Goal: Information Seeking & Learning: Learn about a topic

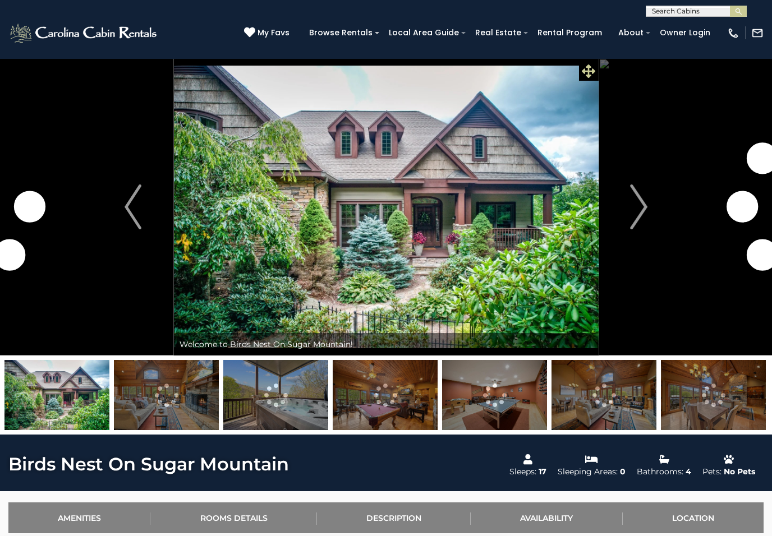
click at [593, 70] on icon at bounding box center [587, 70] width 13 height 13
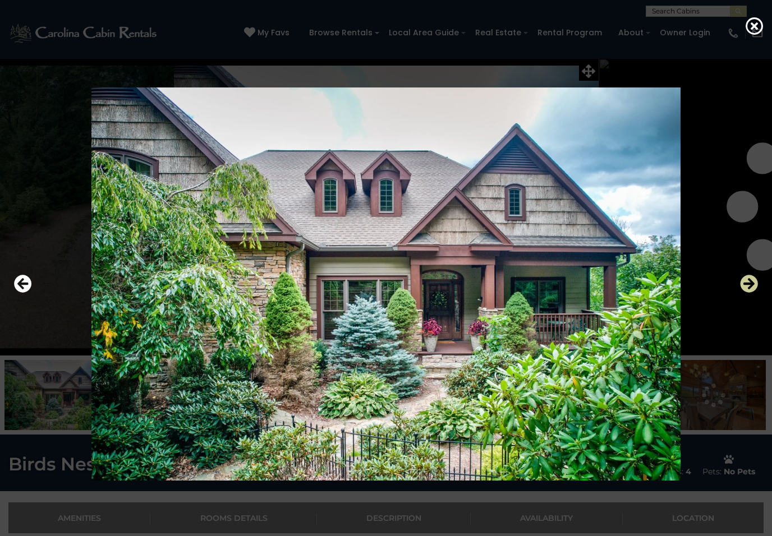
click at [744, 295] on button "Next" at bounding box center [749, 284] width 18 height 26
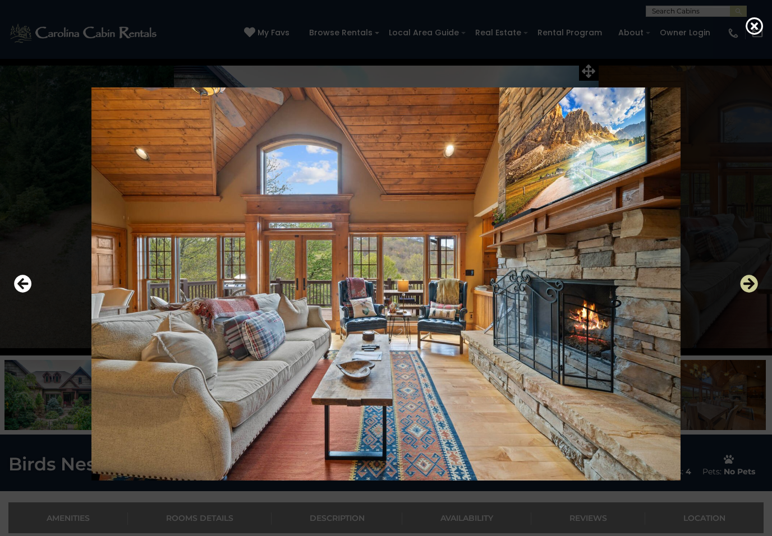
click at [746, 284] on icon "Next" at bounding box center [749, 284] width 18 height 18
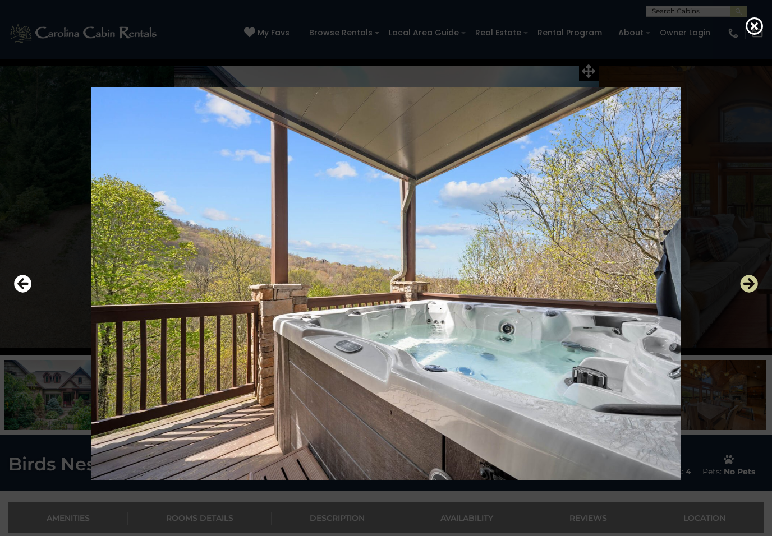
click at [746, 283] on icon "Next" at bounding box center [749, 284] width 18 height 18
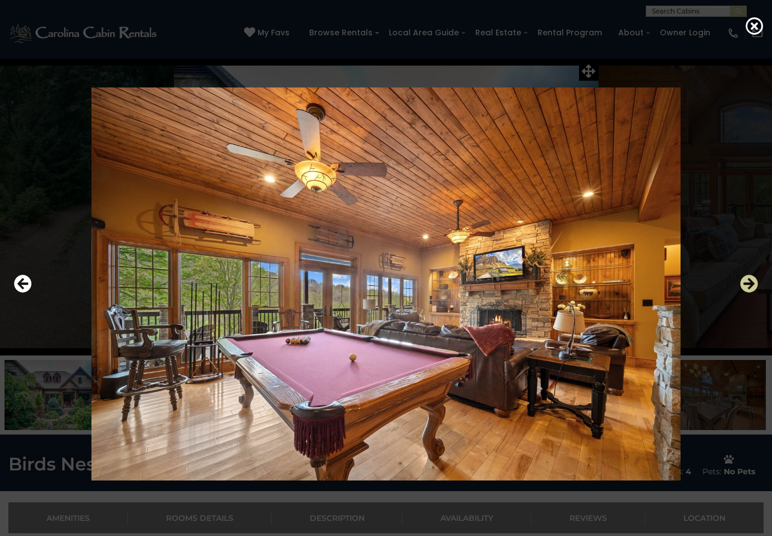
click at [747, 289] on icon "Next" at bounding box center [749, 284] width 18 height 18
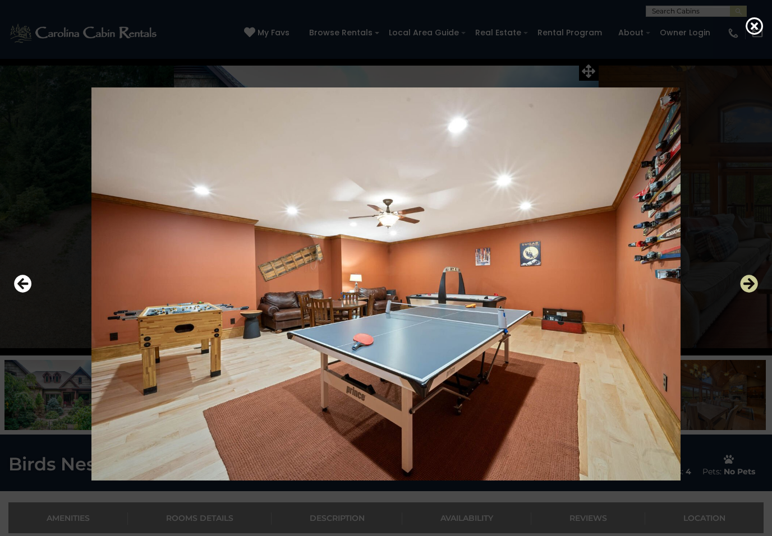
click at [747, 281] on icon "Next" at bounding box center [749, 284] width 18 height 18
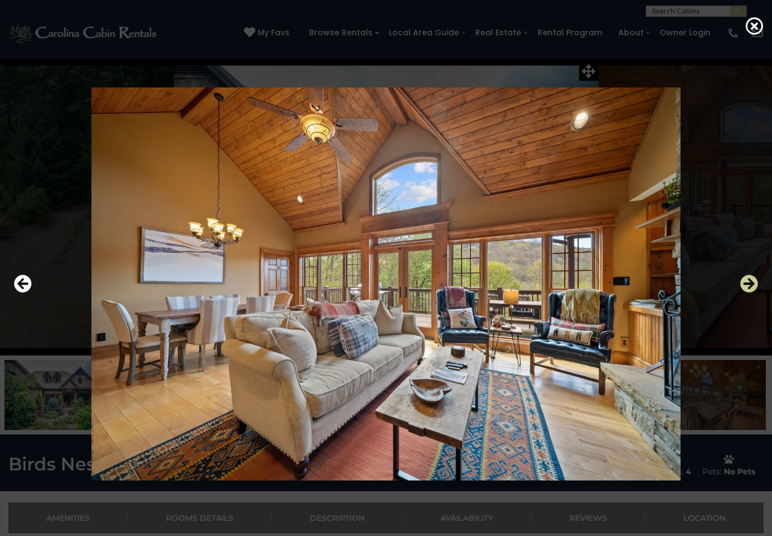
click at [748, 284] on icon "Next" at bounding box center [749, 284] width 18 height 18
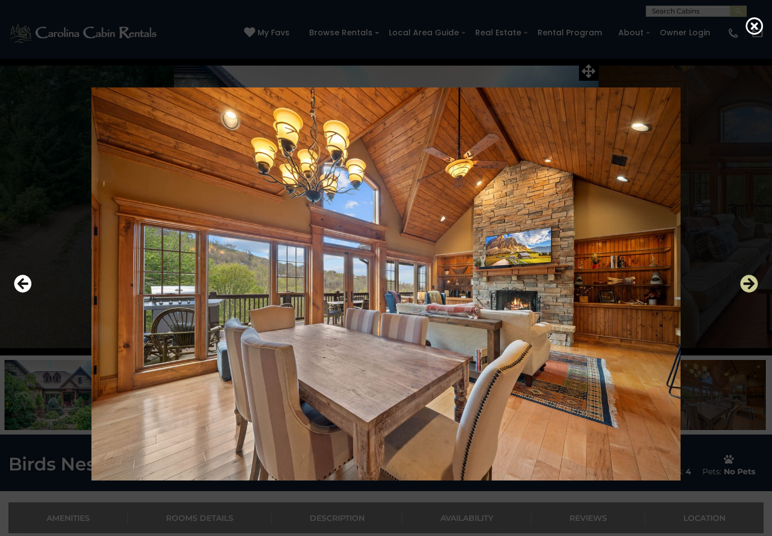
click at [749, 282] on icon "Next" at bounding box center [749, 284] width 18 height 18
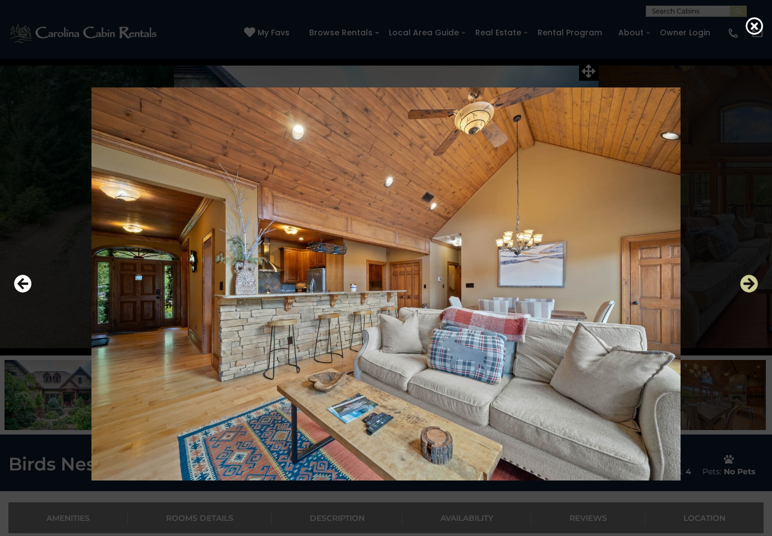
click at [750, 284] on icon "Next" at bounding box center [749, 284] width 18 height 18
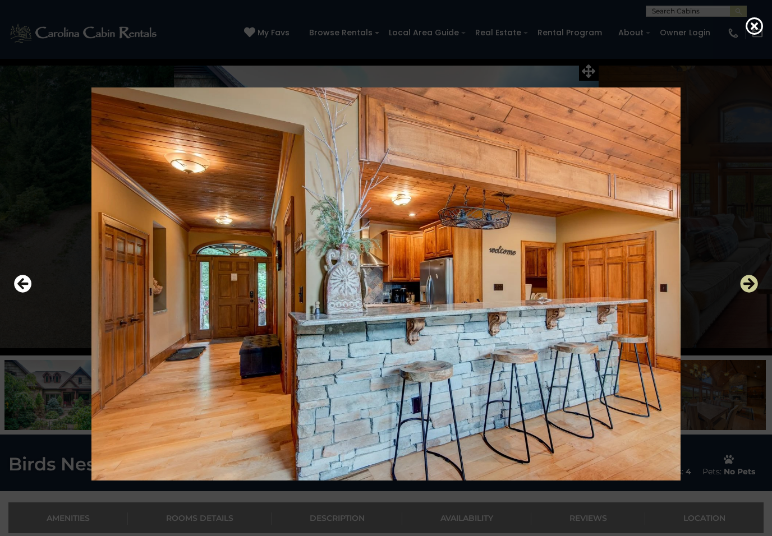
click at [749, 284] on icon "Next" at bounding box center [749, 284] width 18 height 18
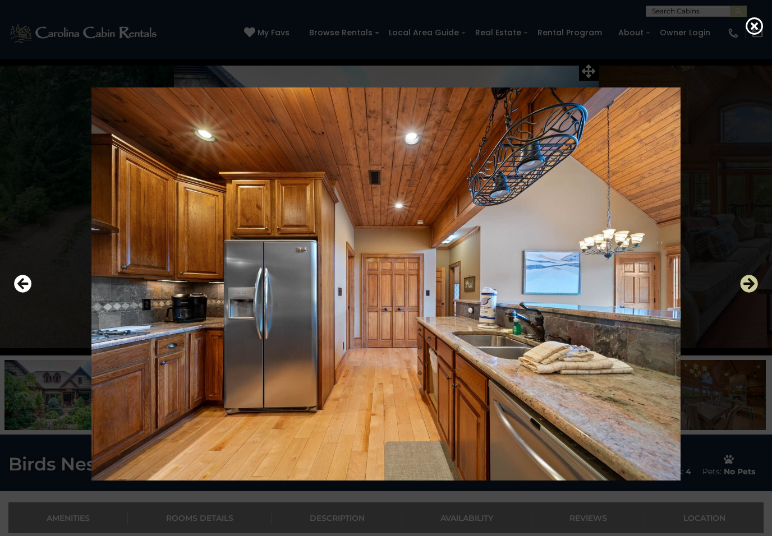
click at [750, 284] on icon "Next" at bounding box center [749, 284] width 18 height 18
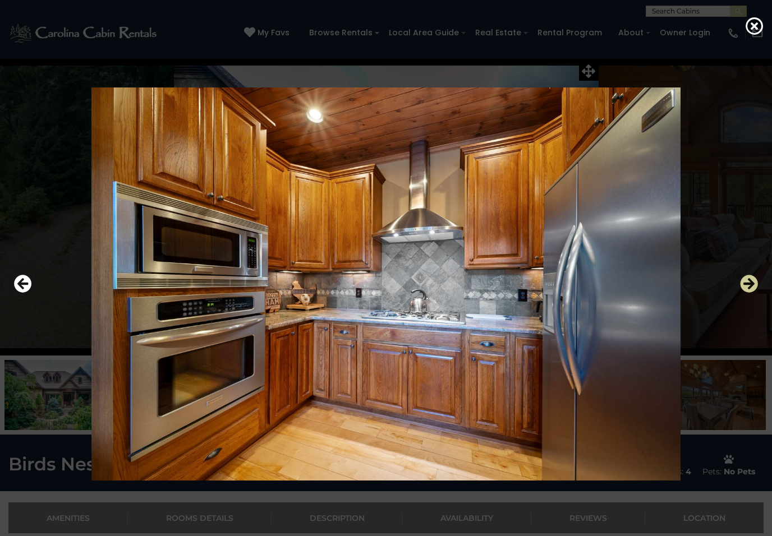
click at [750, 284] on icon "Next" at bounding box center [749, 284] width 18 height 18
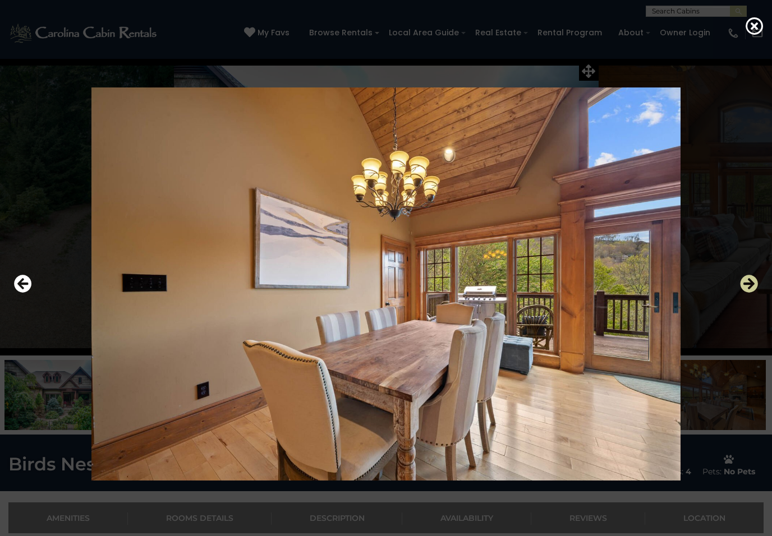
click at [751, 283] on icon "Next" at bounding box center [749, 284] width 18 height 18
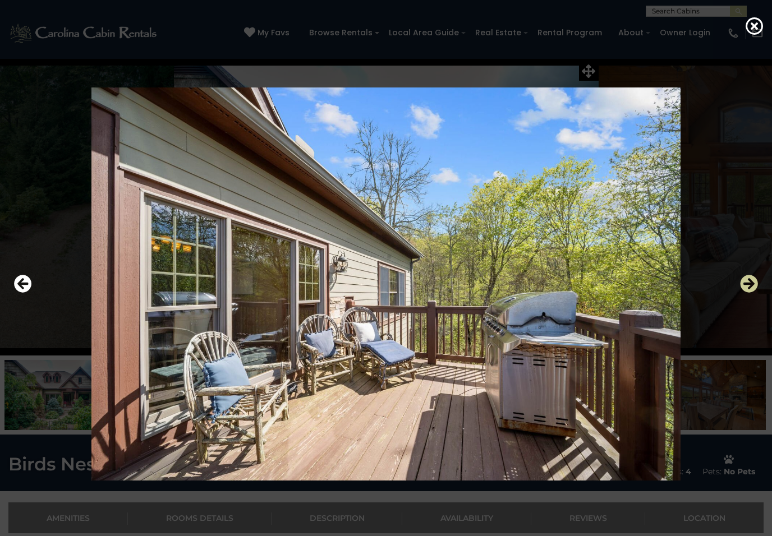
click at [752, 283] on icon "Next" at bounding box center [749, 284] width 18 height 18
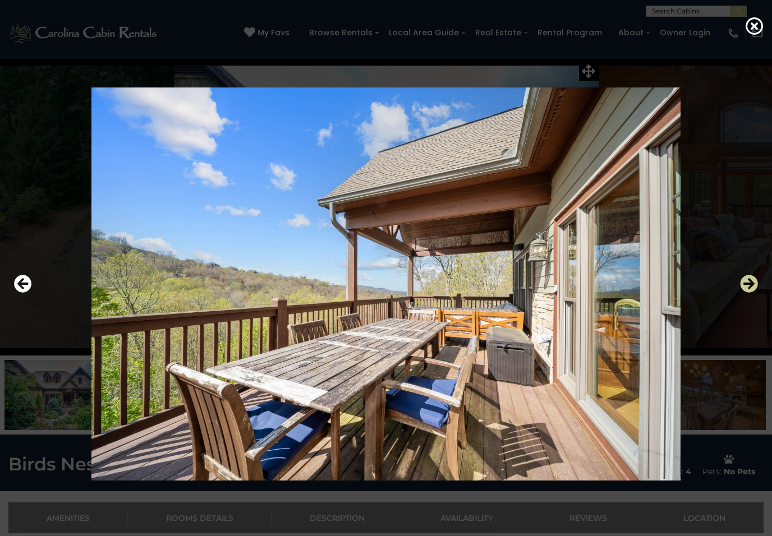
click at [752, 283] on icon "Next" at bounding box center [749, 284] width 18 height 18
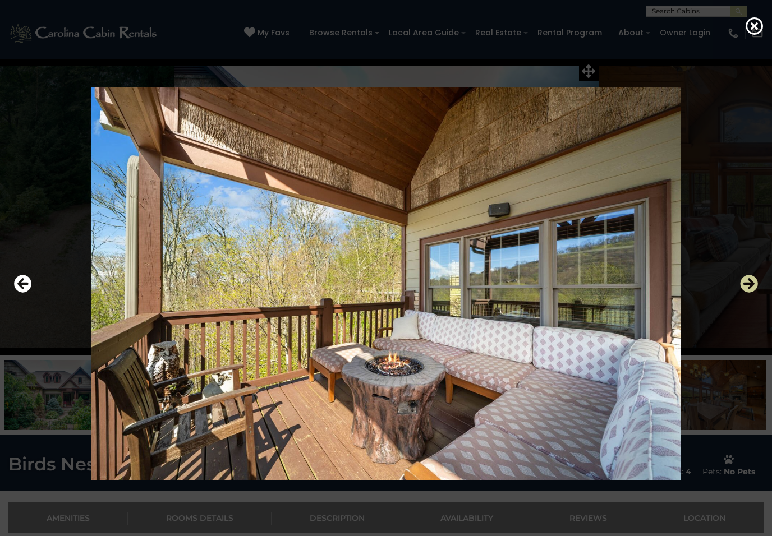
click at [751, 284] on icon "Next" at bounding box center [749, 284] width 18 height 18
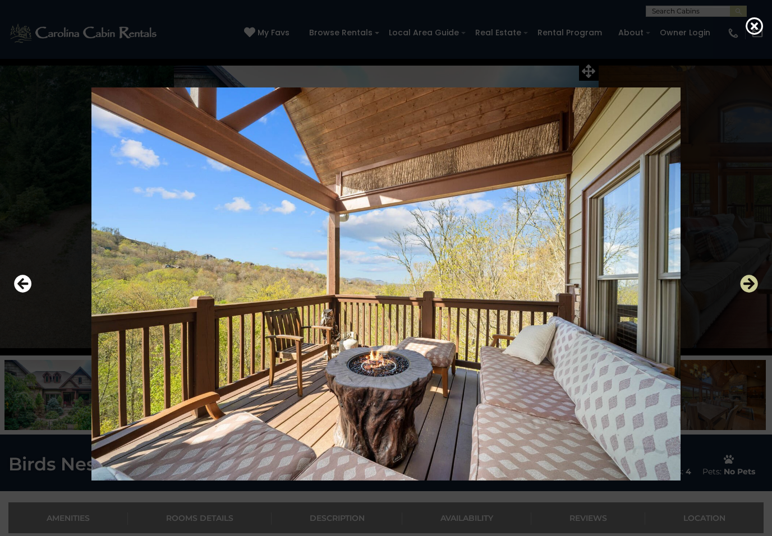
click at [752, 284] on icon "Next" at bounding box center [749, 284] width 18 height 18
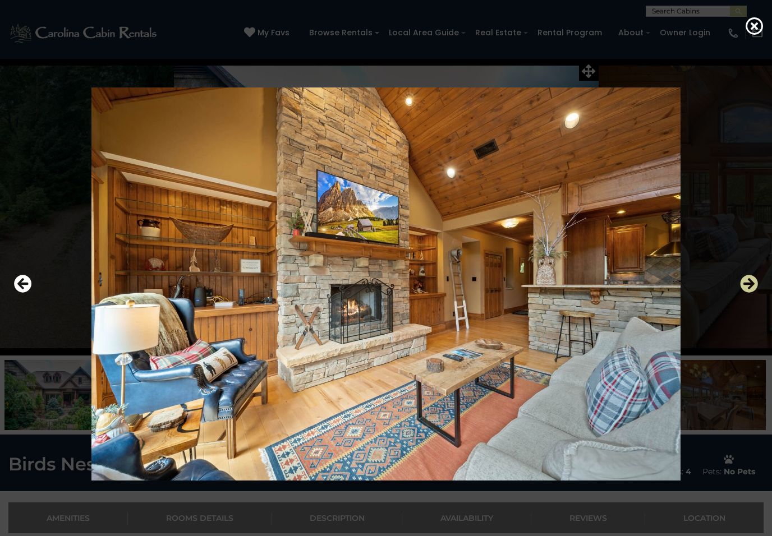
click at [752, 284] on icon "Next" at bounding box center [749, 284] width 18 height 18
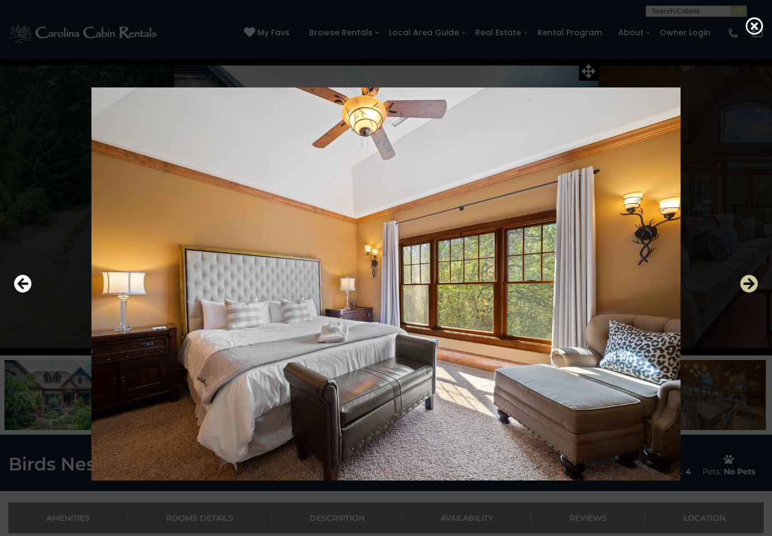
click at [750, 287] on icon "Next" at bounding box center [749, 284] width 18 height 18
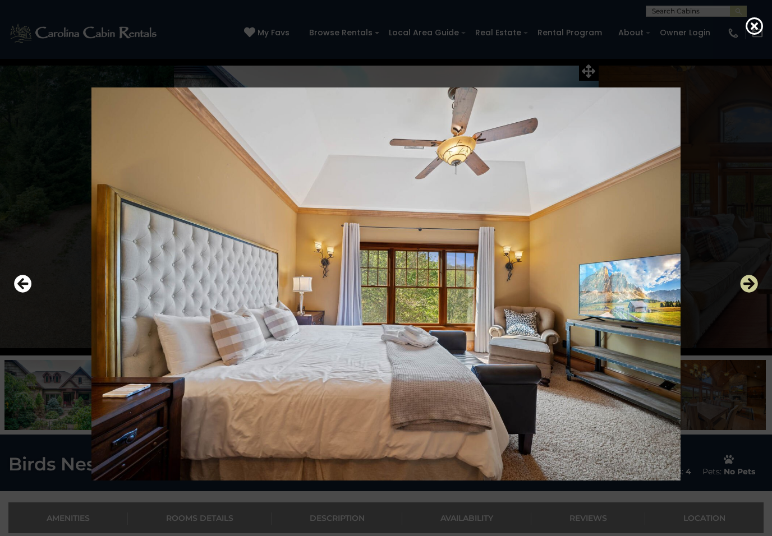
click at [749, 287] on icon "Next" at bounding box center [749, 284] width 18 height 18
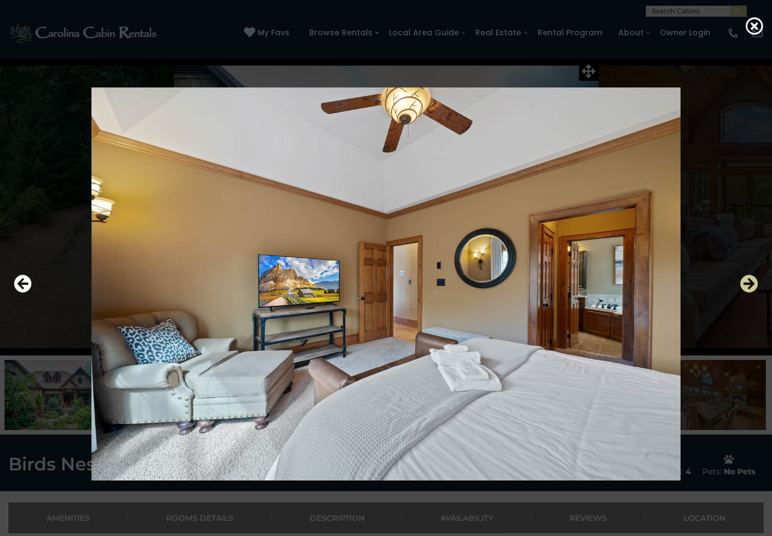
click at [749, 287] on icon "Next" at bounding box center [749, 284] width 18 height 18
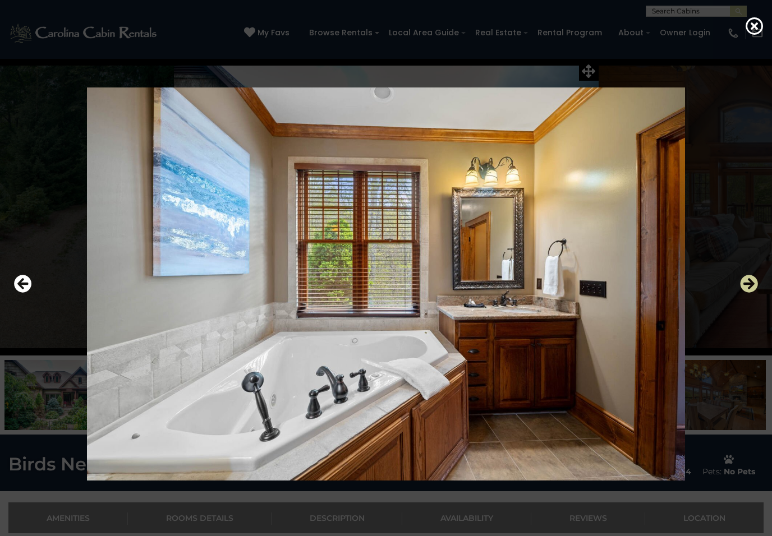
click at [750, 286] on icon "Next" at bounding box center [749, 284] width 18 height 18
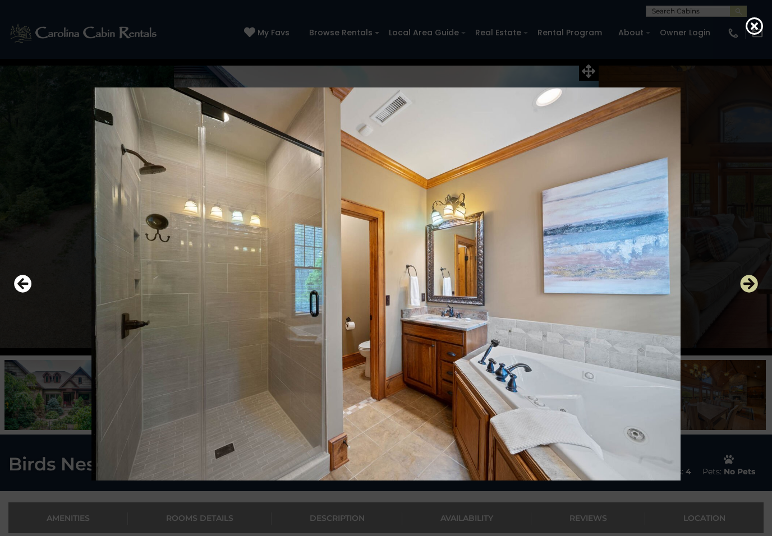
click at [750, 286] on icon "Next" at bounding box center [749, 284] width 18 height 18
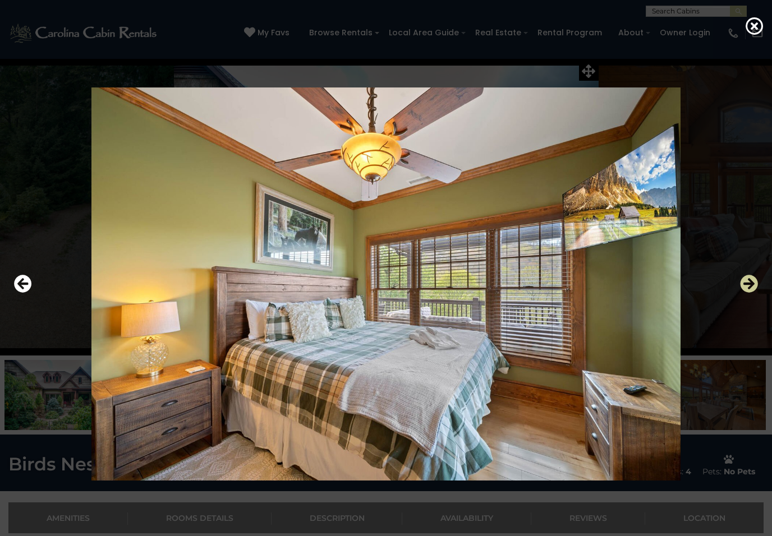
click at [750, 287] on icon "Next" at bounding box center [749, 284] width 18 height 18
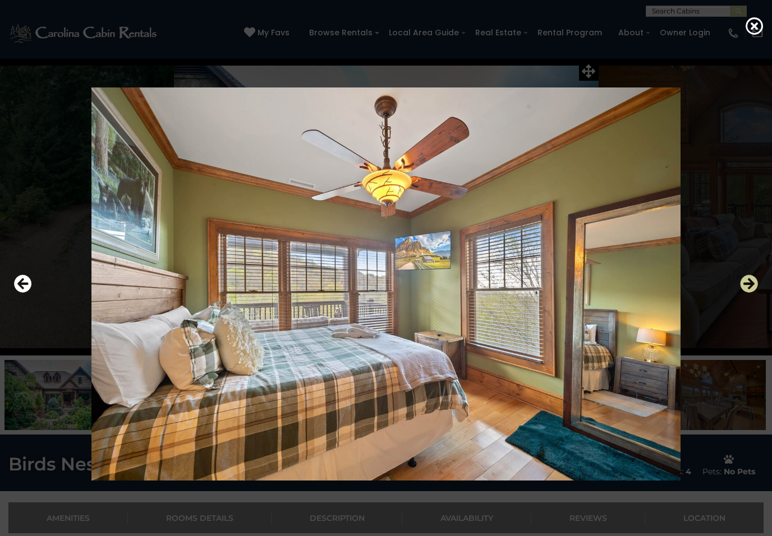
click at [750, 286] on icon "Next" at bounding box center [749, 284] width 18 height 18
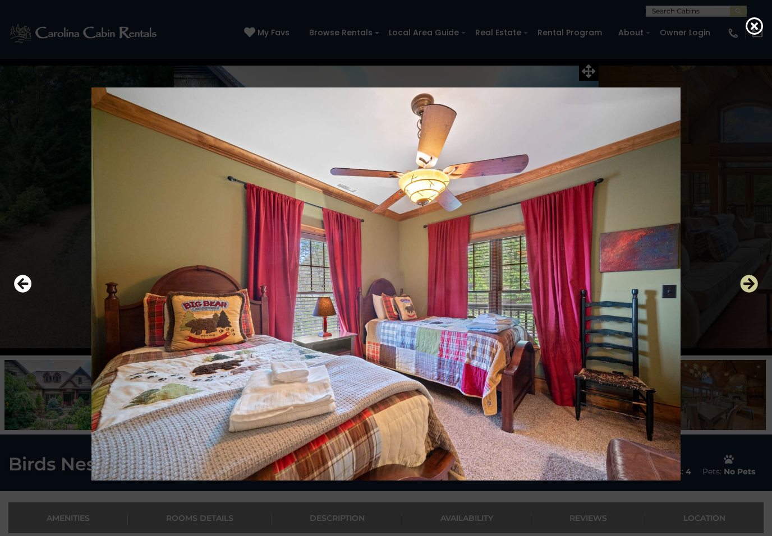
click at [751, 286] on icon "Next" at bounding box center [749, 284] width 18 height 18
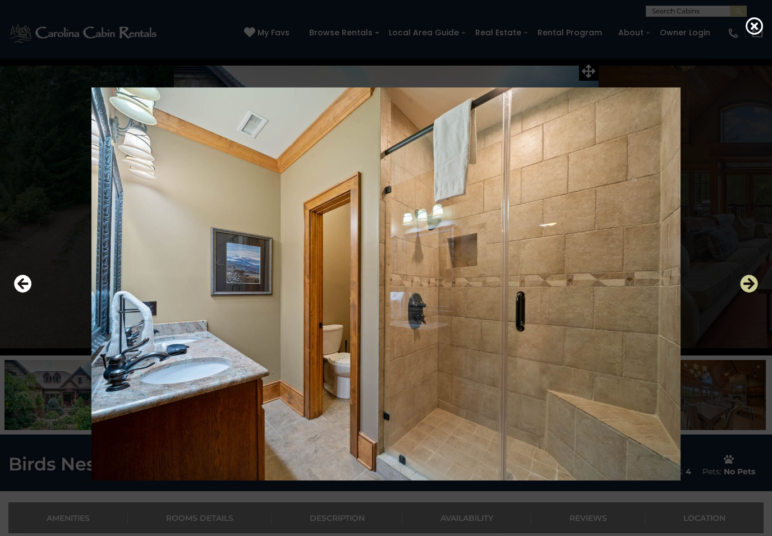
click at [750, 286] on icon "Next" at bounding box center [749, 284] width 18 height 18
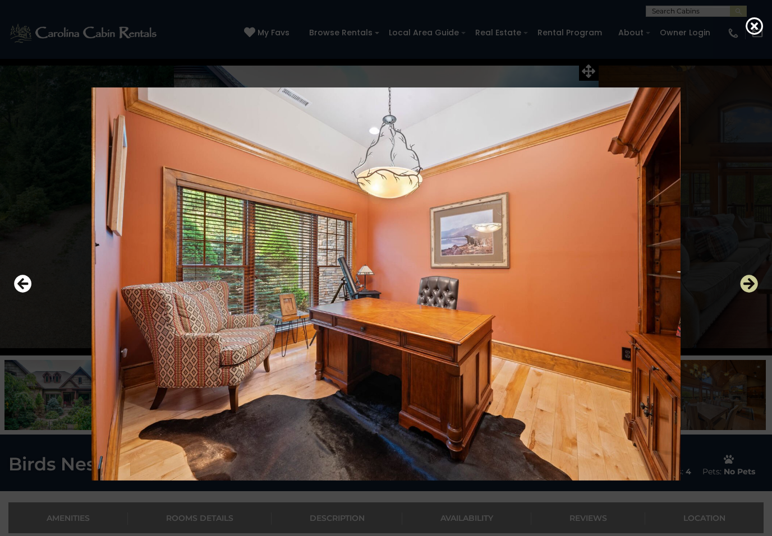
click at [750, 285] on icon "Next" at bounding box center [749, 284] width 18 height 18
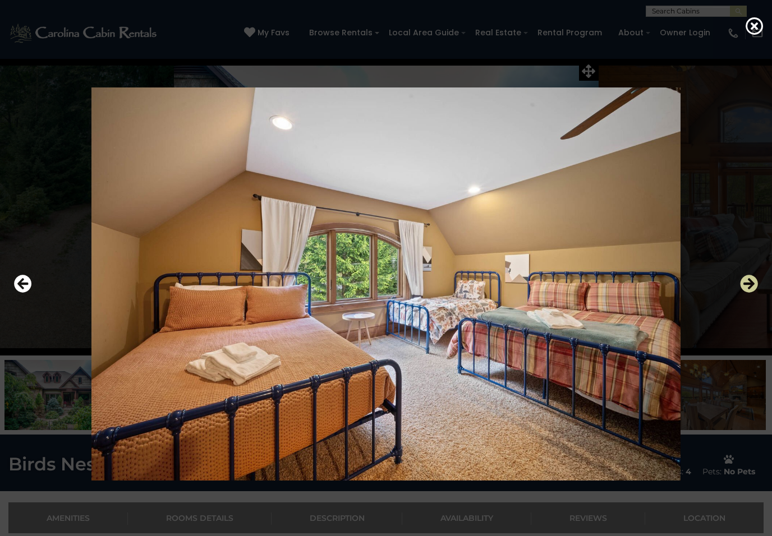
click at [751, 285] on icon "Next" at bounding box center [749, 284] width 18 height 18
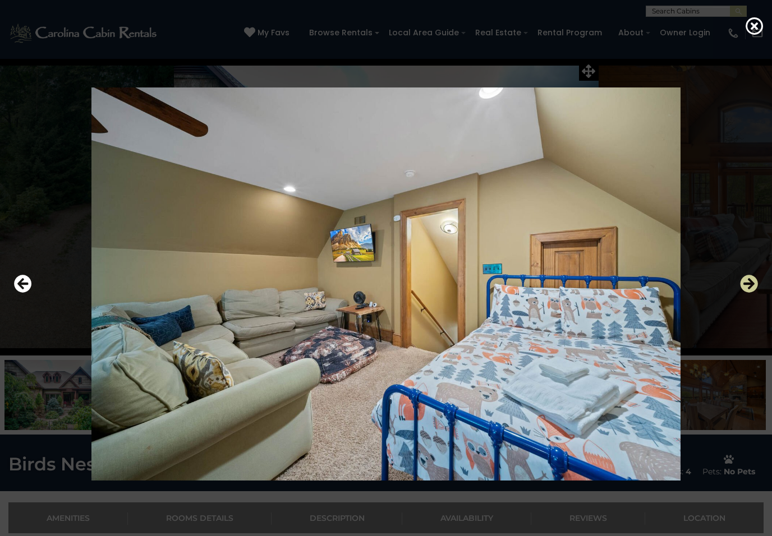
click at [751, 285] on icon "Next" at bounding box center [749, 284] width 18 height 18
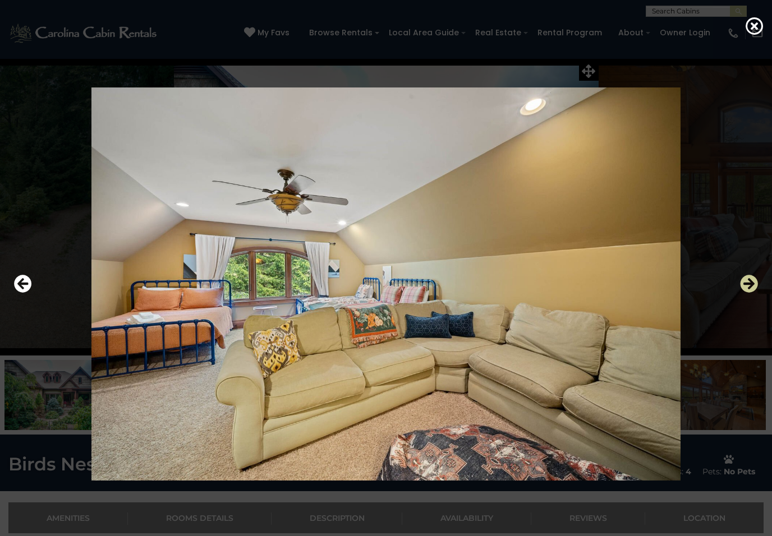
click at [750, 285] on icon "Next" at bounding box center [749, 284] width 18 height 18
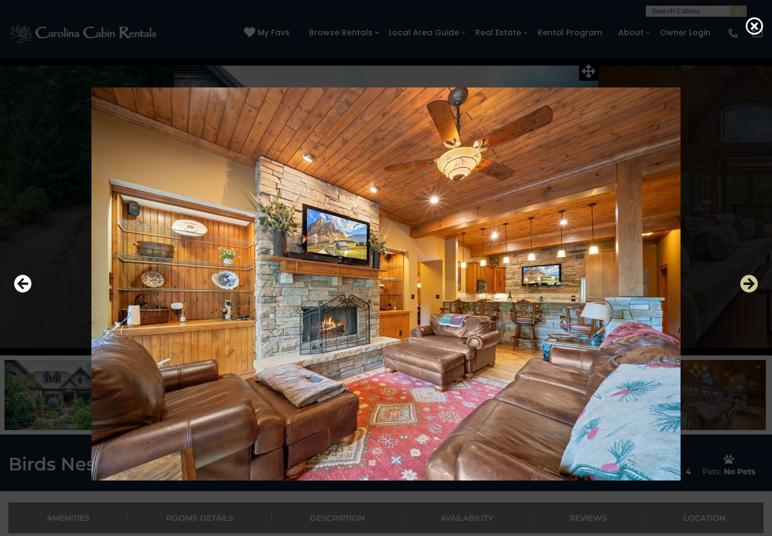
click at [751, 285] on icon "Next" at bounding box center [749, 284] width 18 height 18
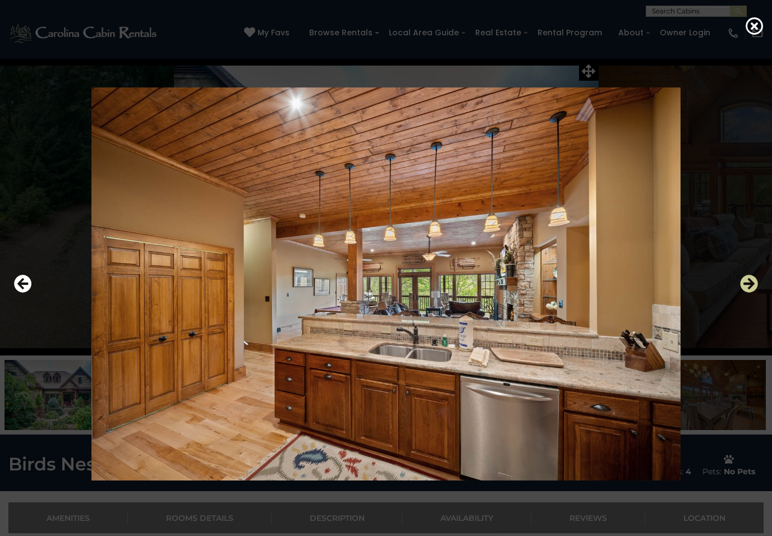
click at [751, 285] on icon "Next" at bounding box center [749, 284] width 18 height 18
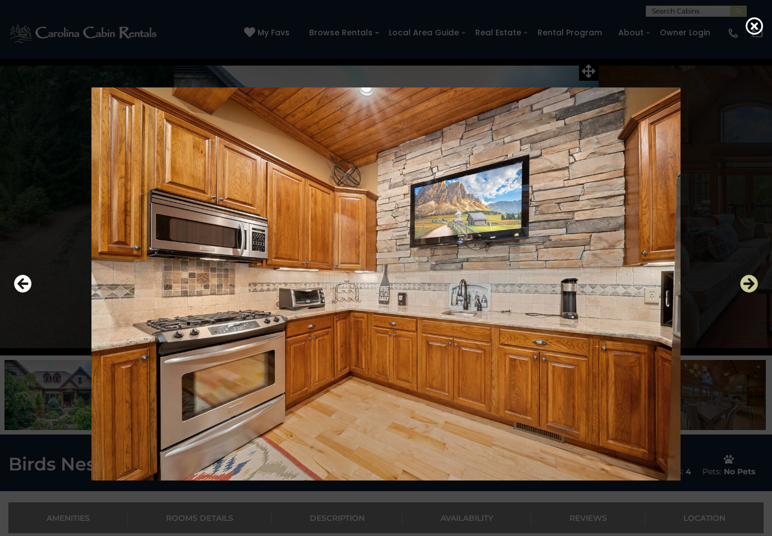
click at [751, 285] on icon "Next" at bounding box center [749, 284] width 18 height 18
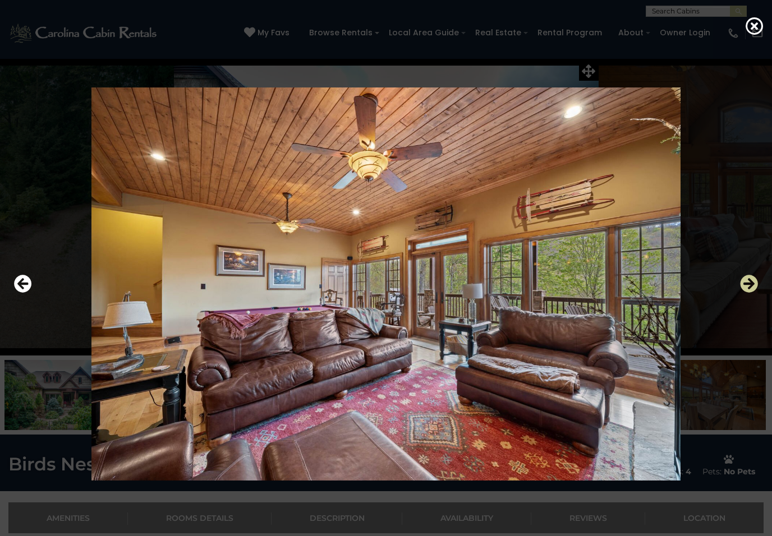
click at [751, 285] on icon "Next" at bounding box center [749, 284] width 18 height 18
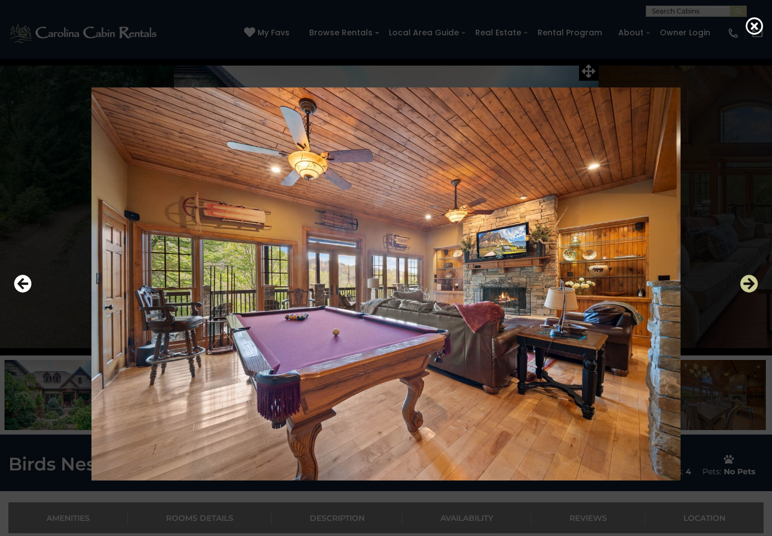
click at [752, 285] on icon "Next" at bounding box center [749, 284] width 18 height 18
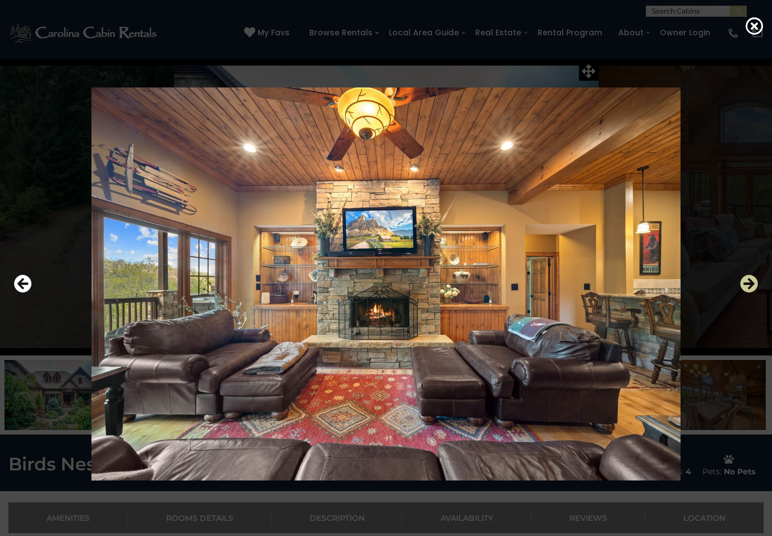
click at [751, 285] on icon "Next" at bounding box center [749, 284] width 18 height 18
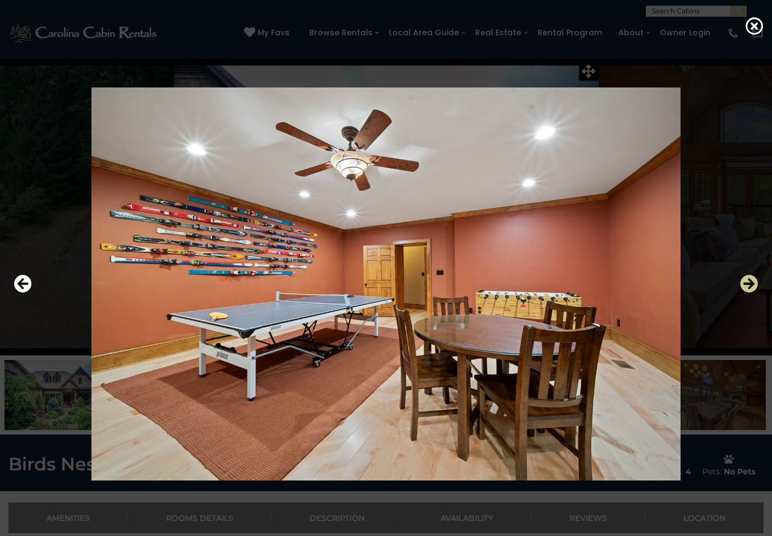
click at [751, 285] on icon "Next" at bounding box center [749, 284] width 18 height 18
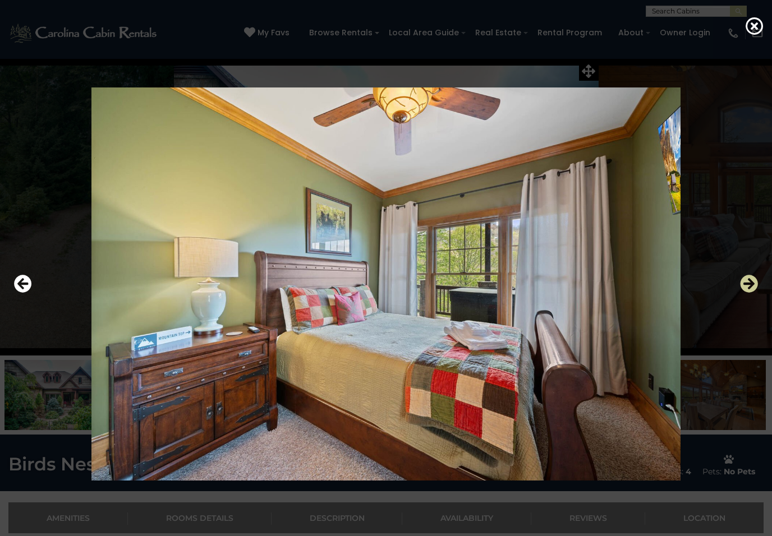
click at [752, 284] on icon "Next" at bounding box center [749, 284] width 18 height 18
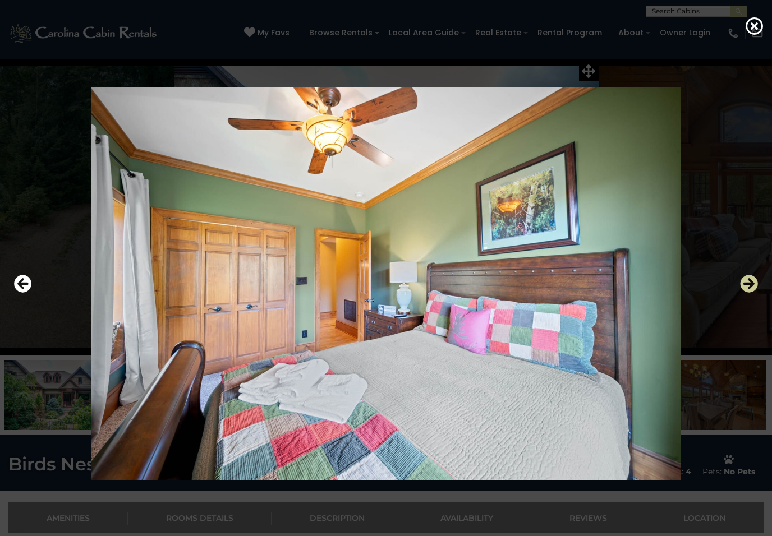
click at [752, 284] on icon "Next" at bounding box center [749, 284] width 18 height 18
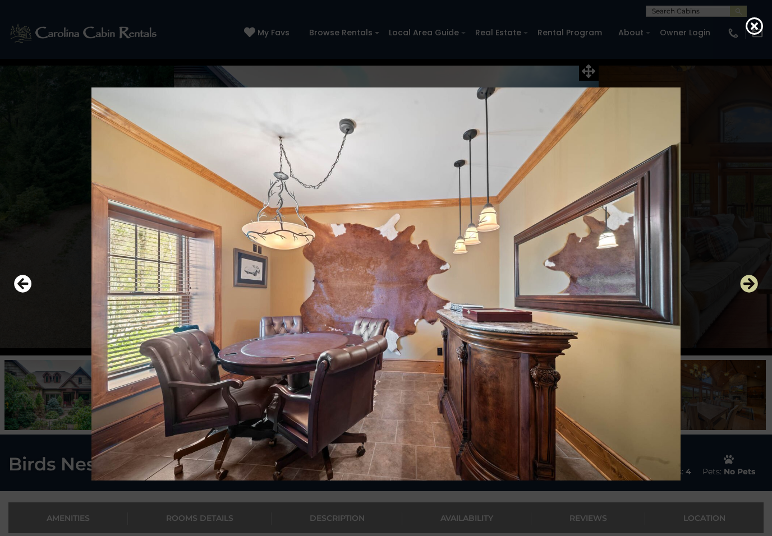
click at [751, 284] on icon "Next" at bounding box center [749, 284] width 18 height 18
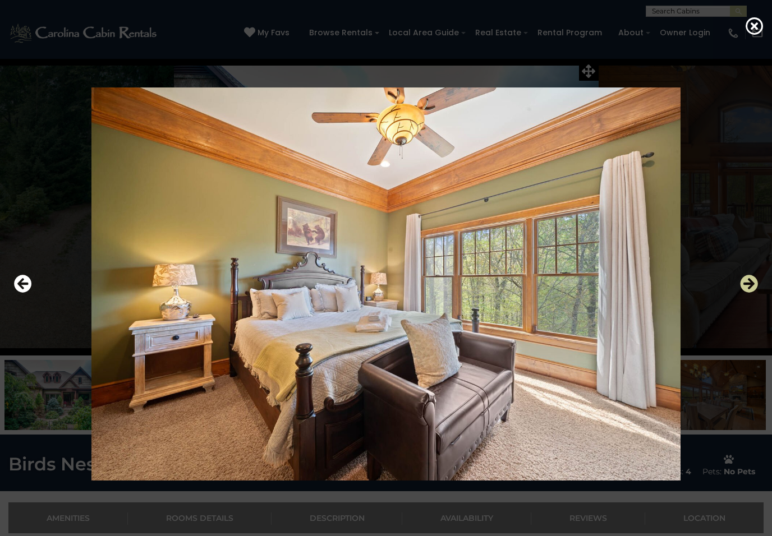
click at [753, 284] on icon "Next" at bounding box center [749, 284] width 18 height 18
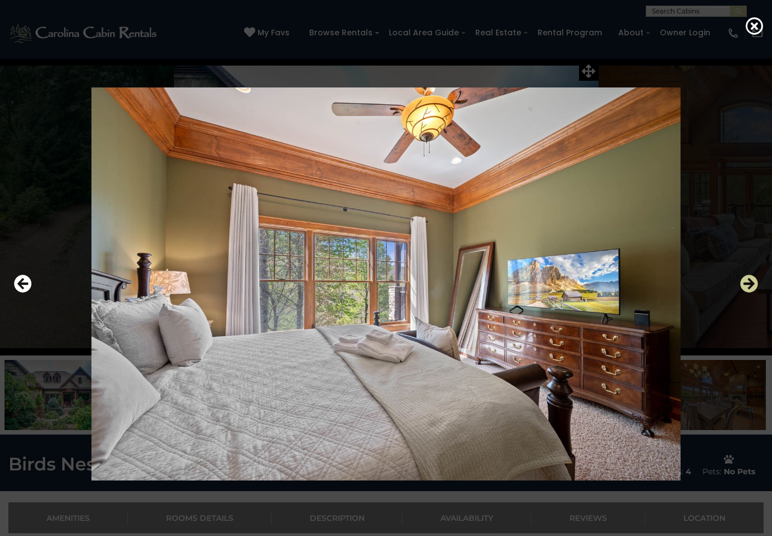
click at [754, 284] on icon "Next" at bounding box center [749, 284] width 18 height 18
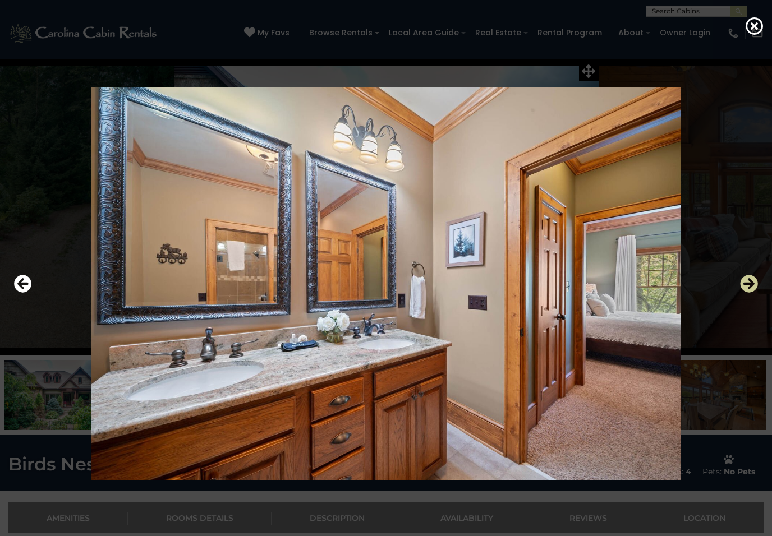
click at [754, 284] on icon "Next" at bounding box center [749, 284] width 18 height 18
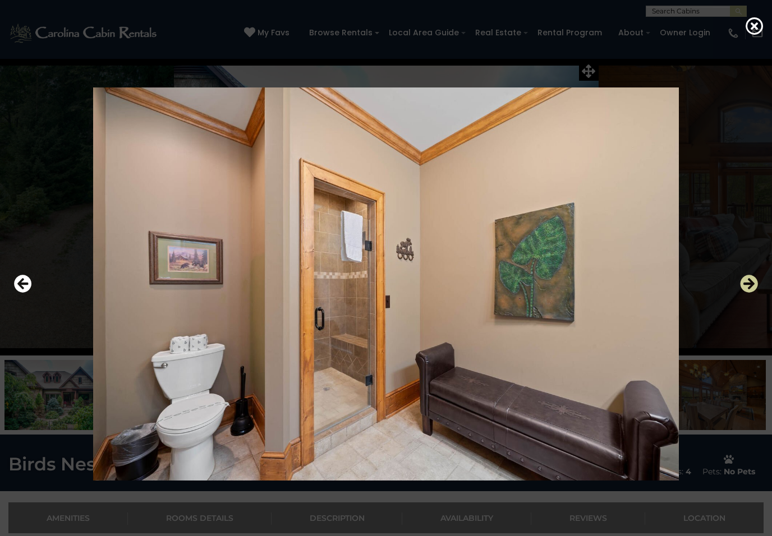
click at [754, 284] on icon "Next" at bounding box center [749, 284] width 18 height 18
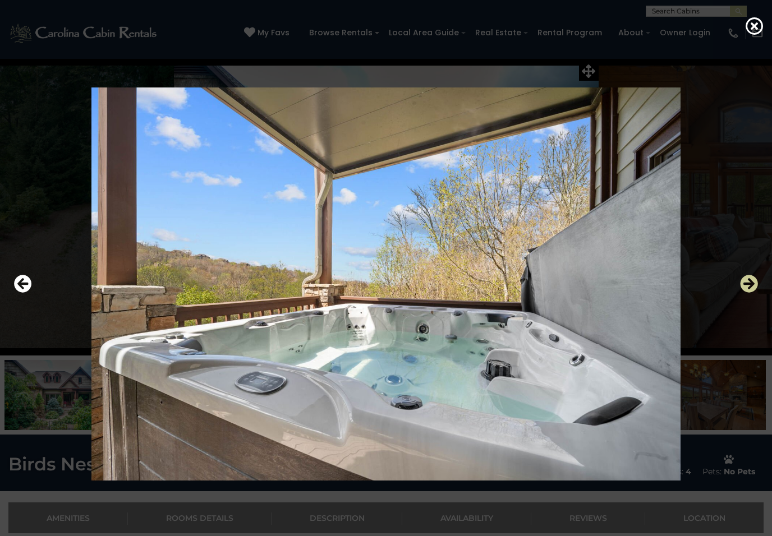
click at [754, 284] on icon "Next" at bounding box center [749, 284] width 18 height 18
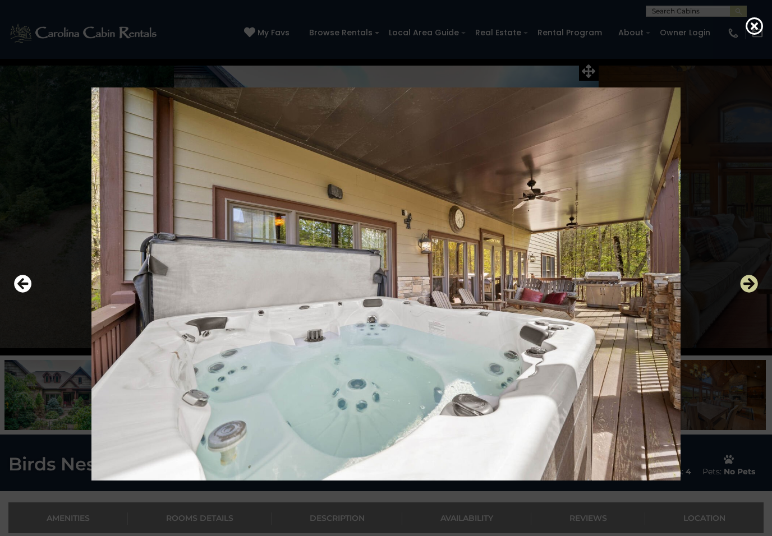
click at [755, 284] on icon "Next" at bounding box center [749, 284] width 18 height 18
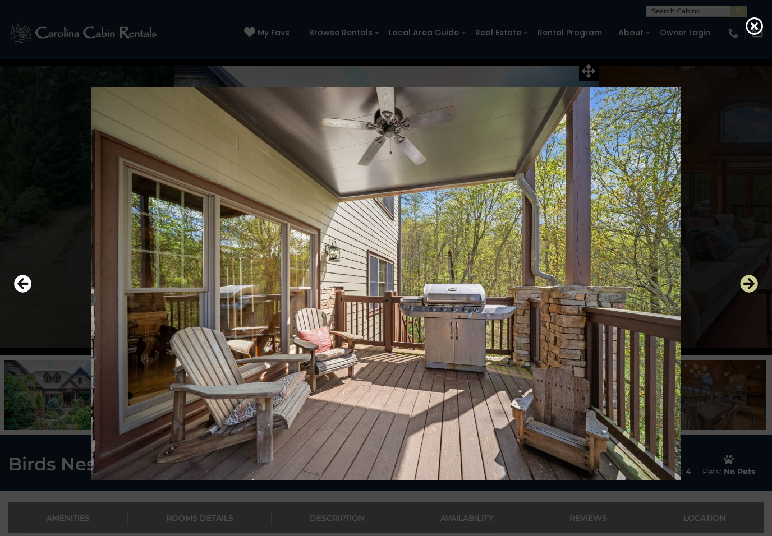
click at [754, 283] on icon "Next" at bounding box center [749, 284] width 18 height 18
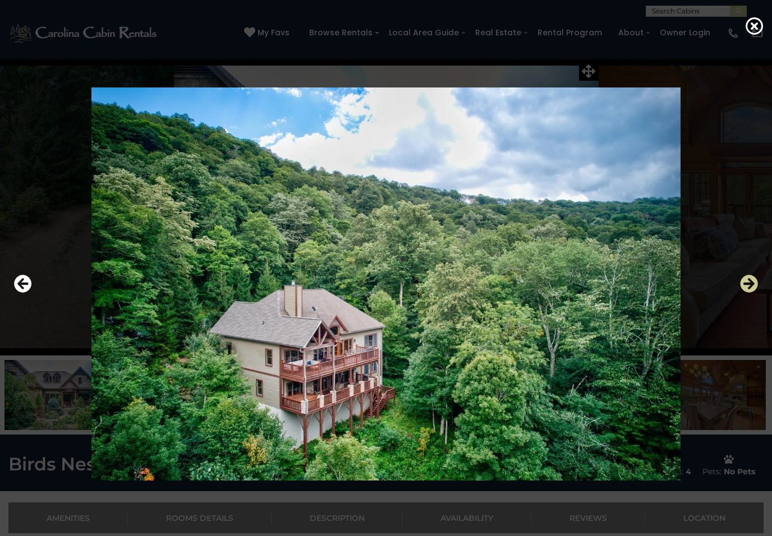
click at [755, 284] on icon "Next" at bounding box center [749, 284] width 18 height 18
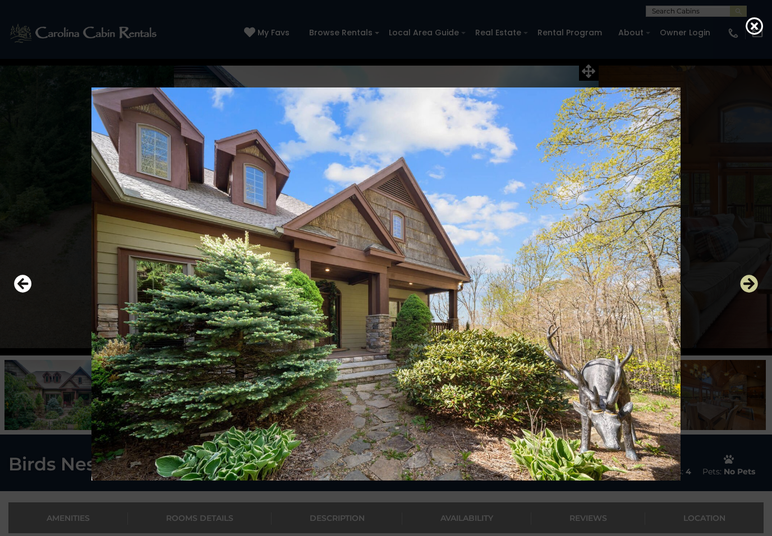
click at [754, 284] on icon "Next" at bounding box center [749, 284] width 18 height 18
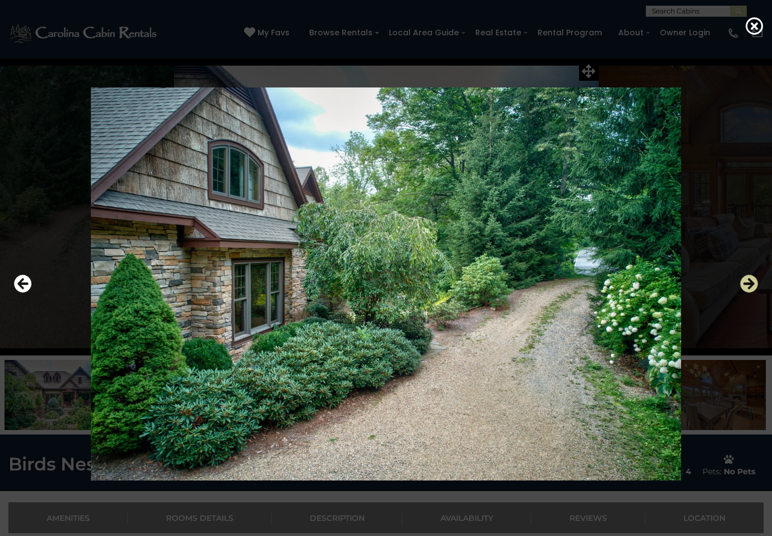
click at [754, 285] on icon "Next" at bounding box center [749, 284] width 18 height 18
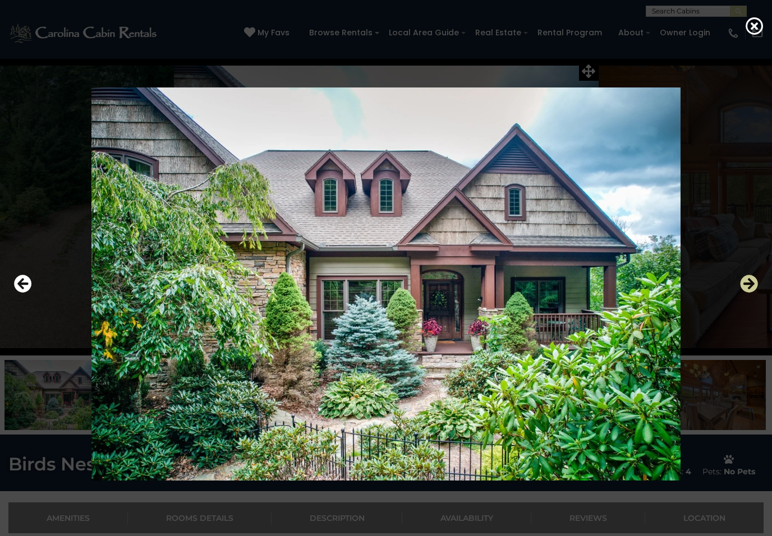
click at [753, 285] on icon "Next" at bounding box center [749, 284] width 18 height 18
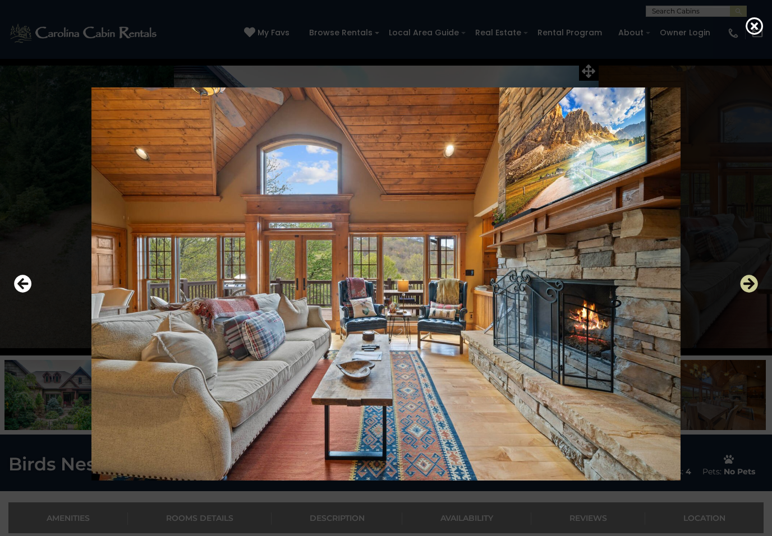
click at [754, 285] on icon "Next" at bounding box center [749, 284] width 18 height 18
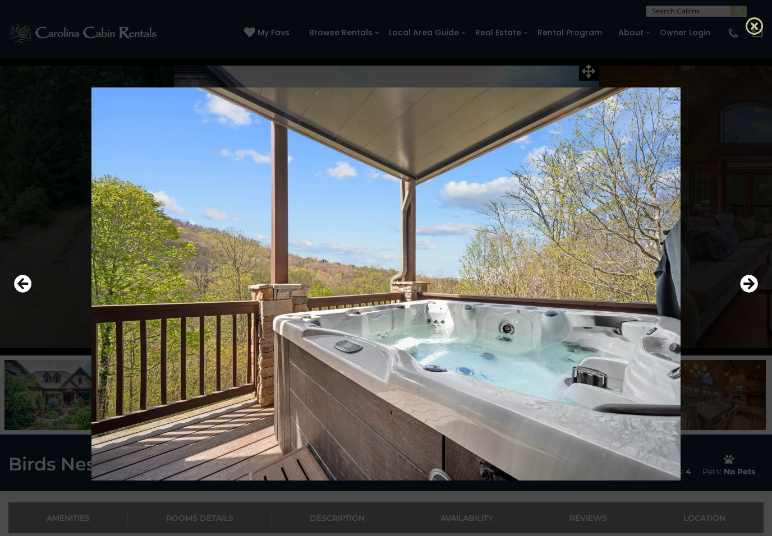
click at [750, 20] on icon at bounding box center [754, 26] width 18 height 18
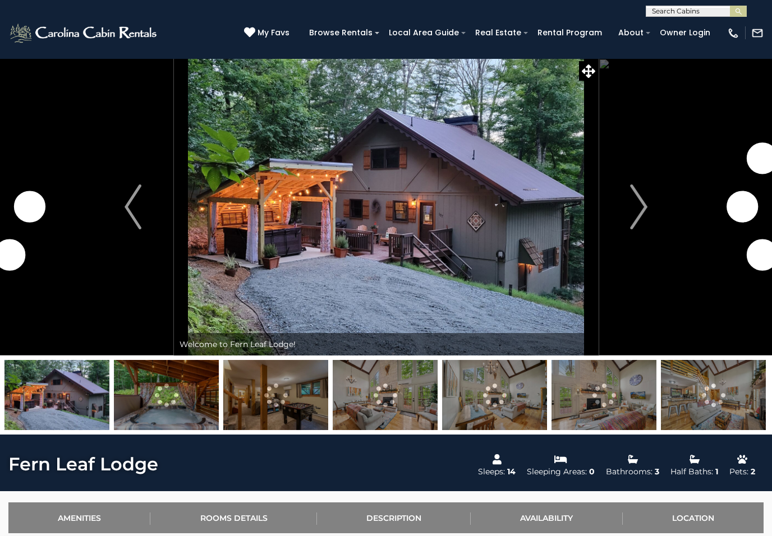
click at [572, 73] on img at bounding box center [386, 206] width 424 height 297
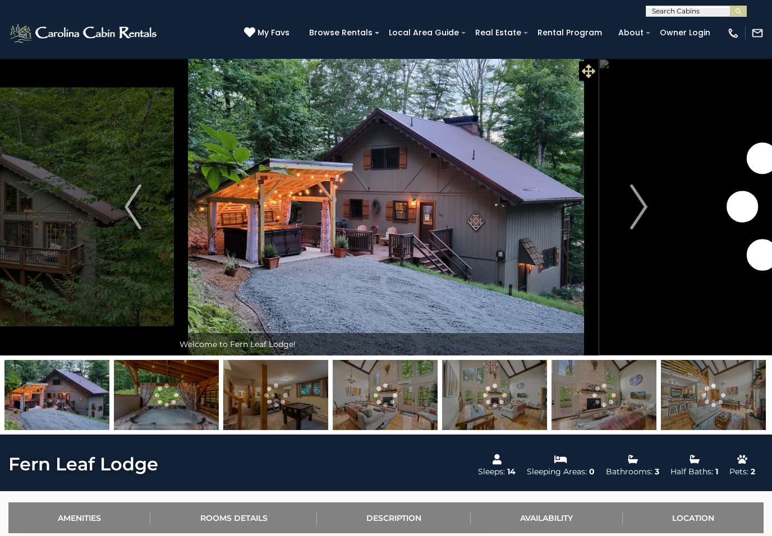
click at [589, 68] on icon at bounding box center [587, 70] width 13 height 13
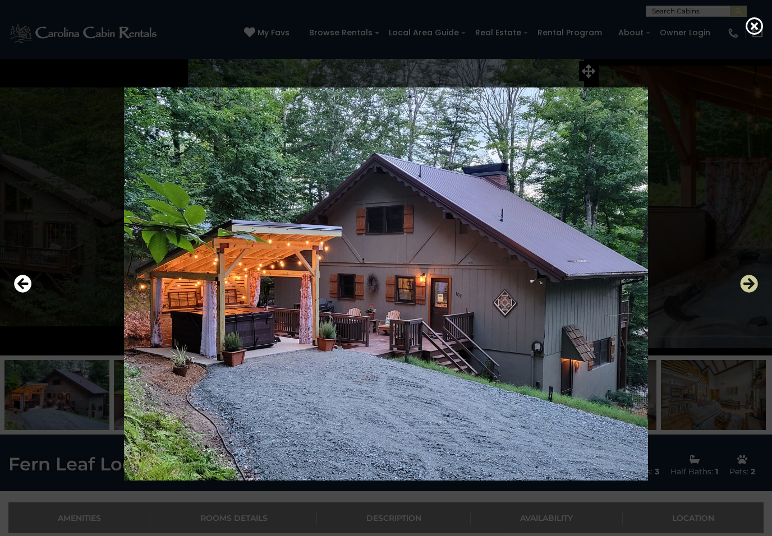
click at [749, 285] on icon "Next" at bounding box center [749, 284] width 18 height 18
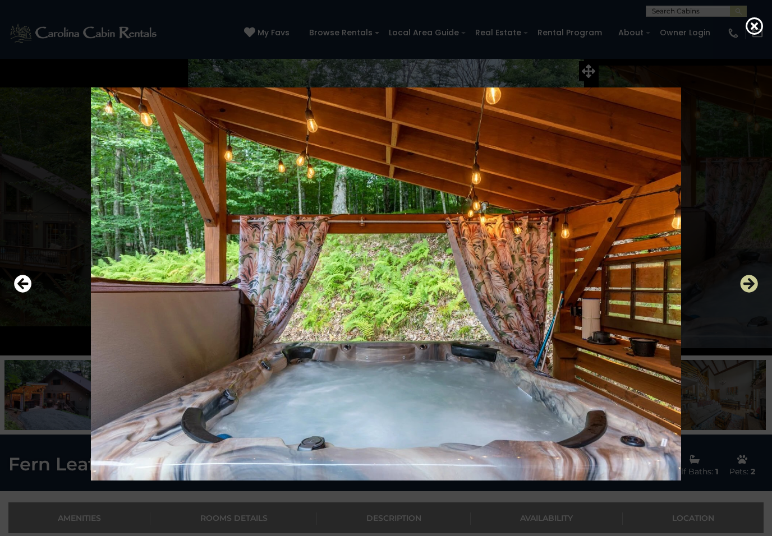
click at [750, 281] on icon "Next" at bounding box center [749, 284] width 18 height 18
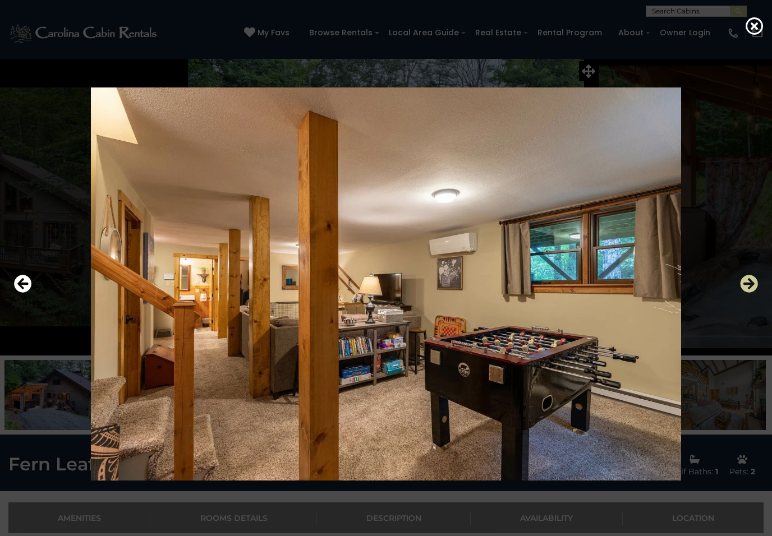
click at [750, 281] on icon "Next" at bounding box center [749, 284] width 18 height 18
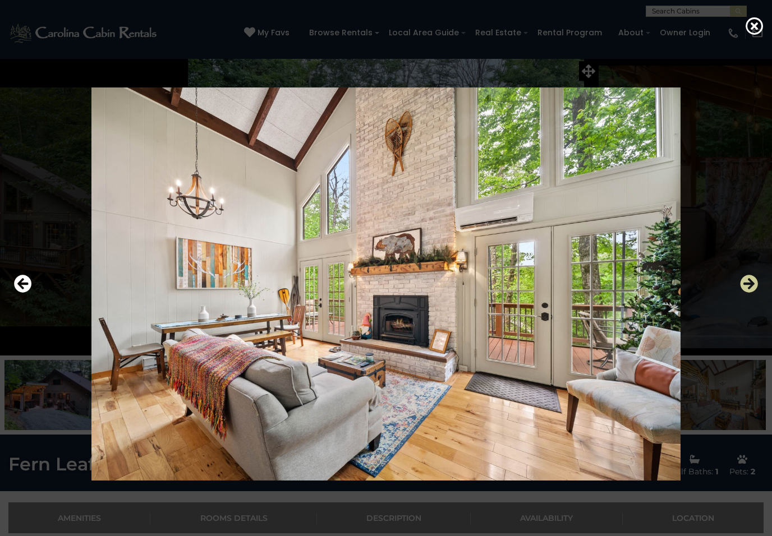
click at [751, 283] on icon "Next" at bounding box center [749, 284] width 18 height 18
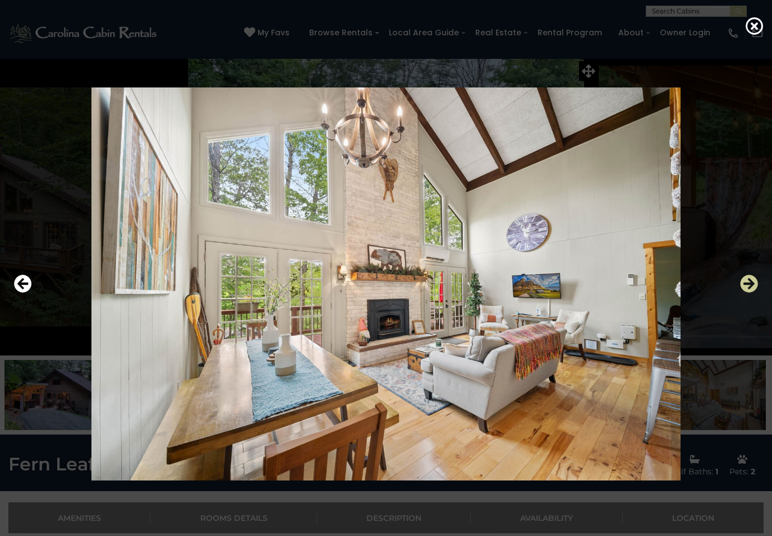
click at [752, 285] on icon "Next" at bounding box center [749, 284] width 18 height 18
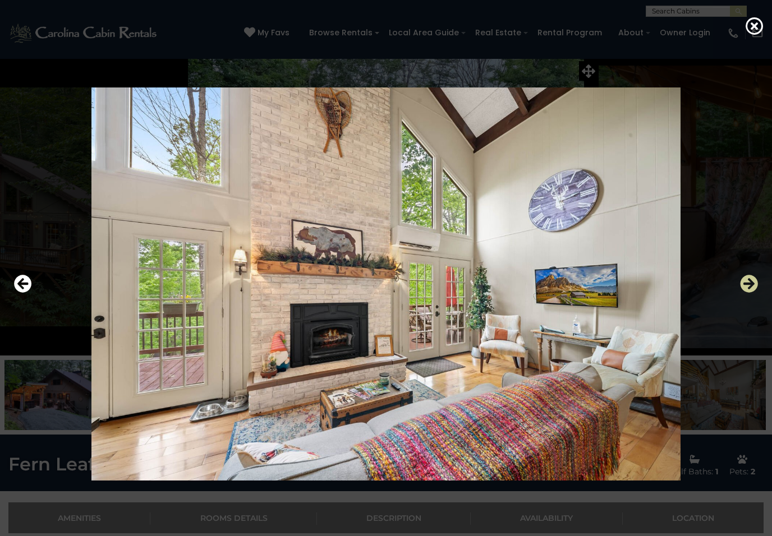
click at [751, 285] on icon "Next" at bounding box center [749, 284] width 18 height 18
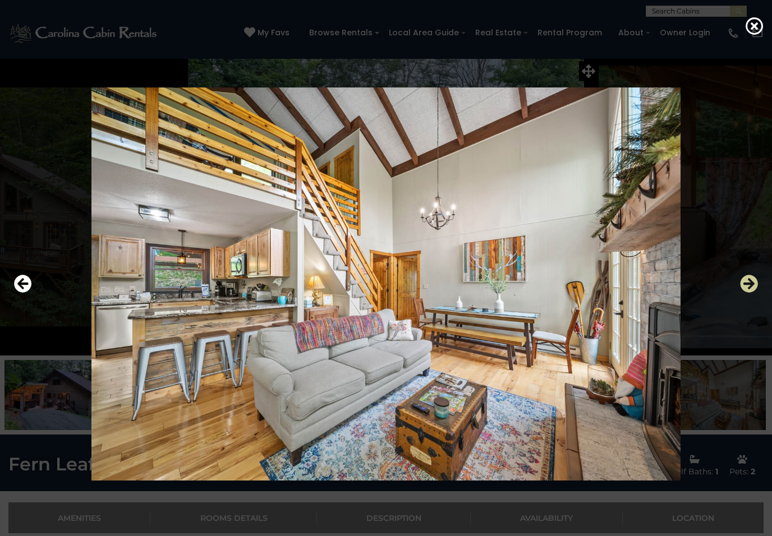
click at [753, 284] on icon "Next" at bounding box center [749, 284] width 18 height 18
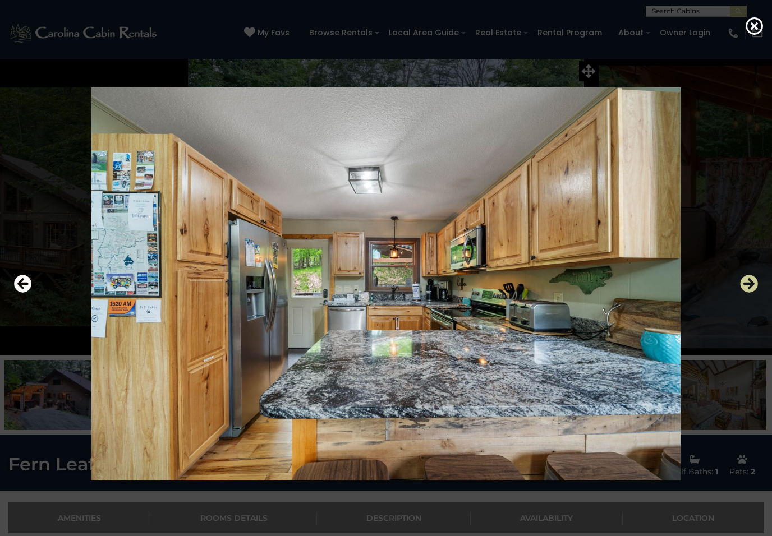
click at [752, 285] on icon "Next" at bounding box center [749, 284] width 18 height 18
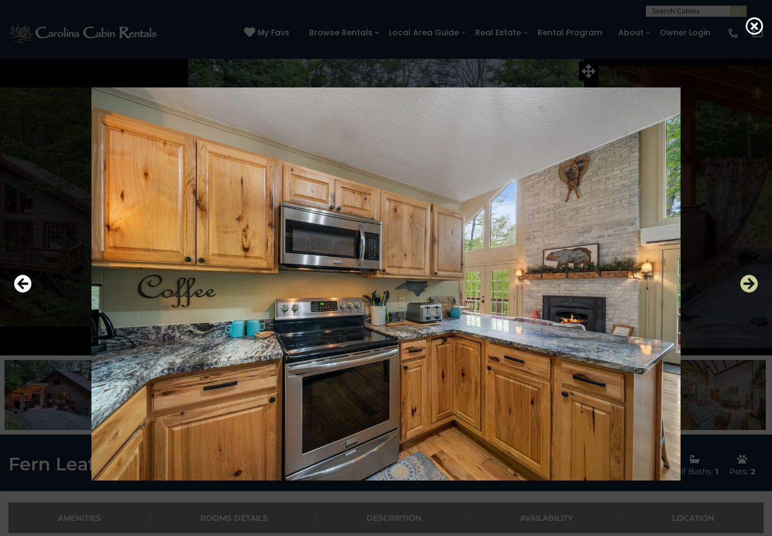
click at [752, 286] on icon "Next" at bounding box center [749, 284] width 18 height 18
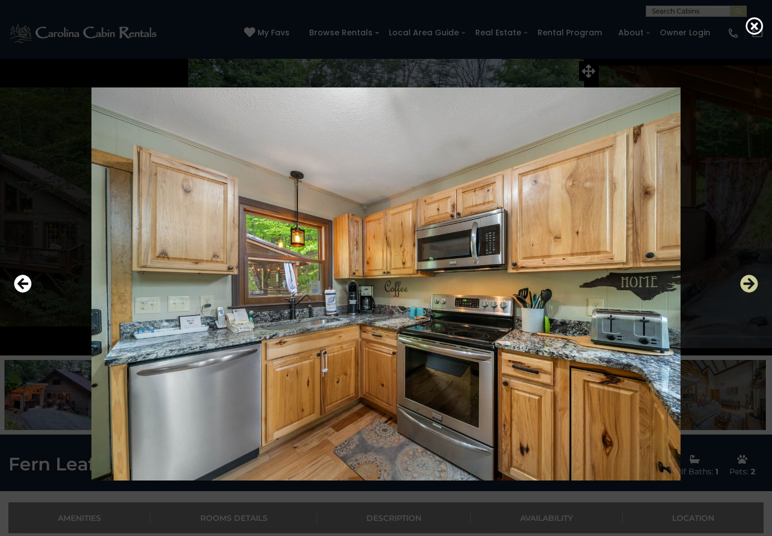
click at [754, 285] on icon "Next" at bounding box center [749, 284] width 18 height 18
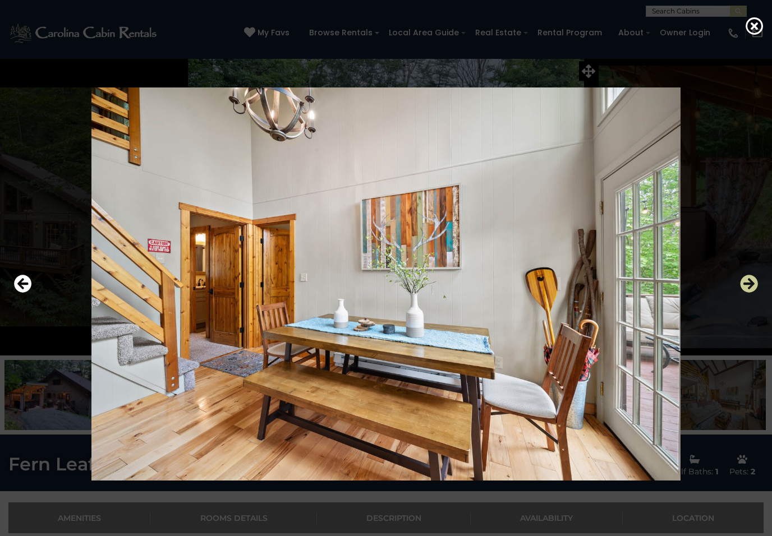
click at [754, 284] on icon "Next" at bounding box center [749, 284] width 18 height 18
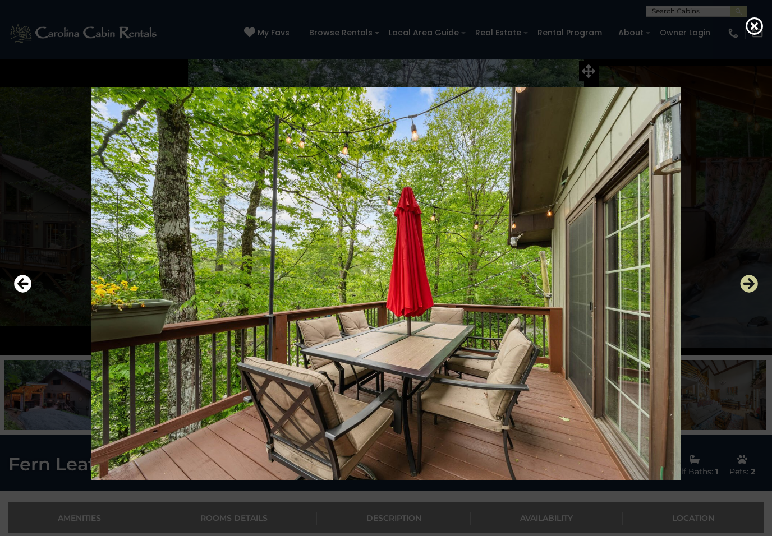
click at [755, 285] on icon "Next" at bounding box center [749, 284] width 18 height 18
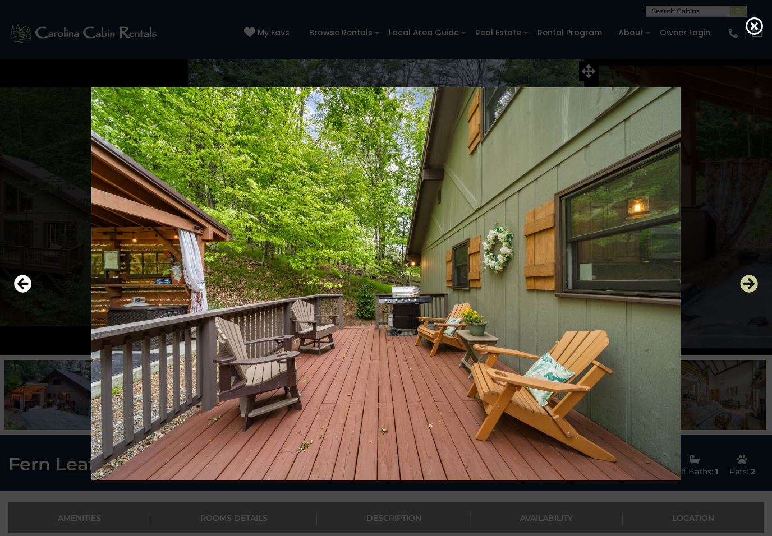
click at [756, 285] on icon "Next" at bounding box center [749, 284] width 18 height 18
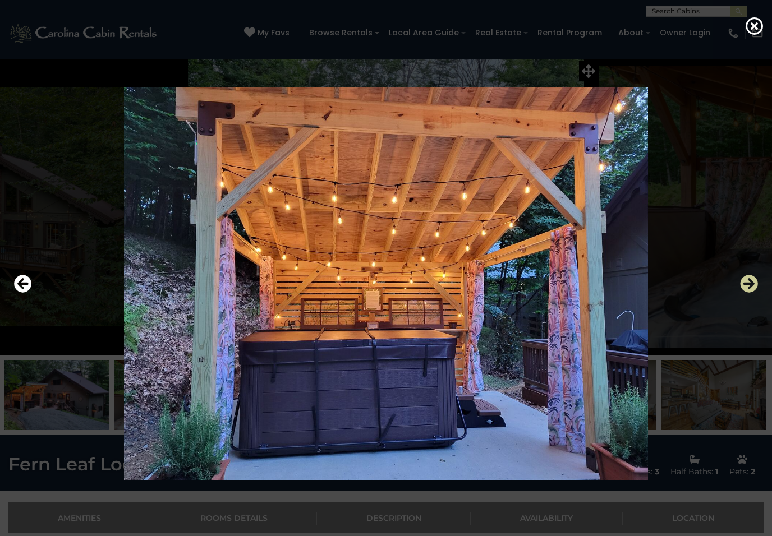
click at [755, 285] on icon "Next" at bounding box center [749, 284] width 18 height 18
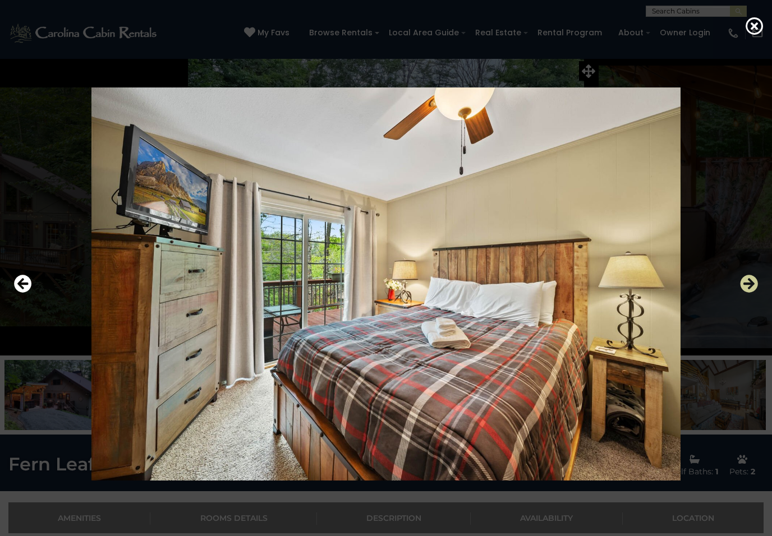
click at [756, 284] on icon "Next" at bounding box center [749, 284] width 18 height 18
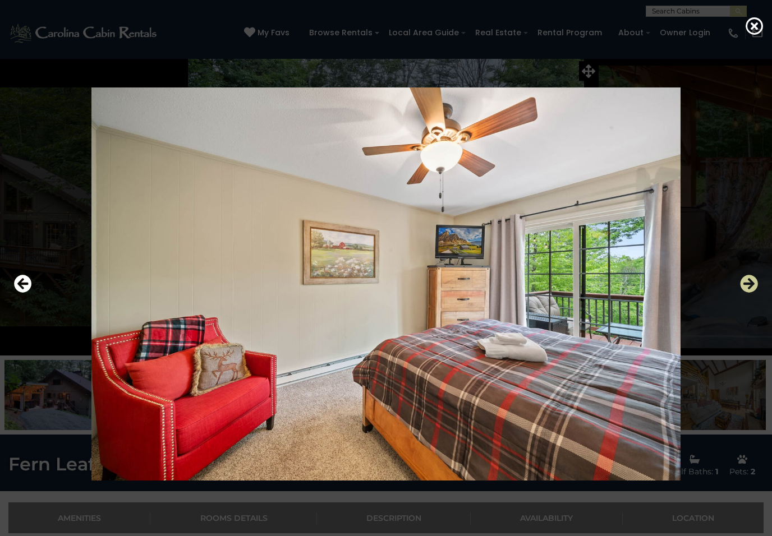
click at [756, 284] on icon "Next" at bounding box center [749, 284] width 18 height 18
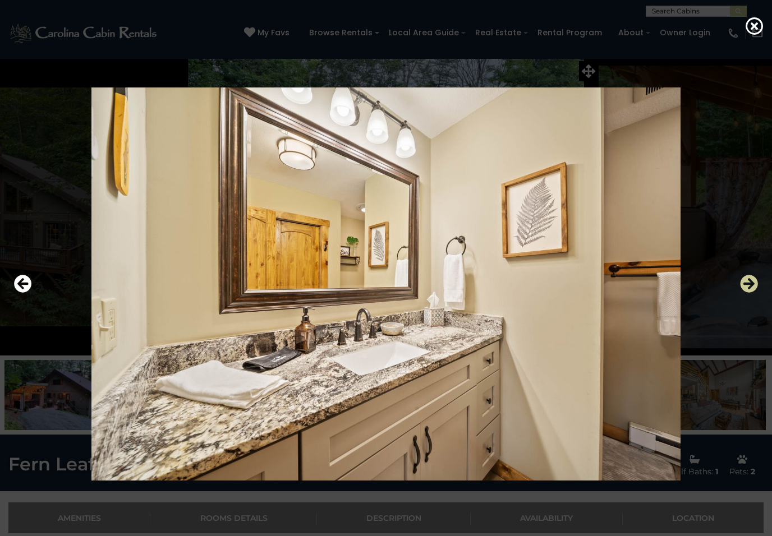
click at [756, 282] on icon "Next" at bounding box center [749, 284] width 18 height 18
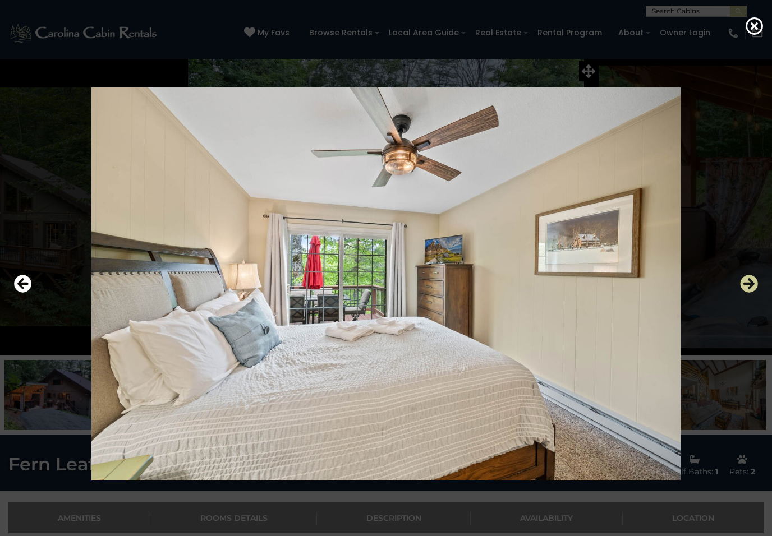
click at [755, 279] on icon "Next" at bounding box center [749, 284] width 18 height 18
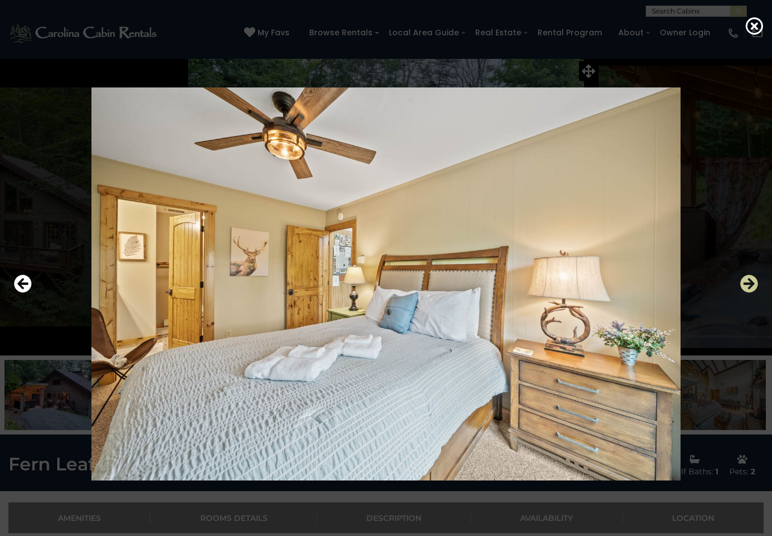
click at [756, 279] on icon "Next" at bounding box center [749, 284] width 18 height 18
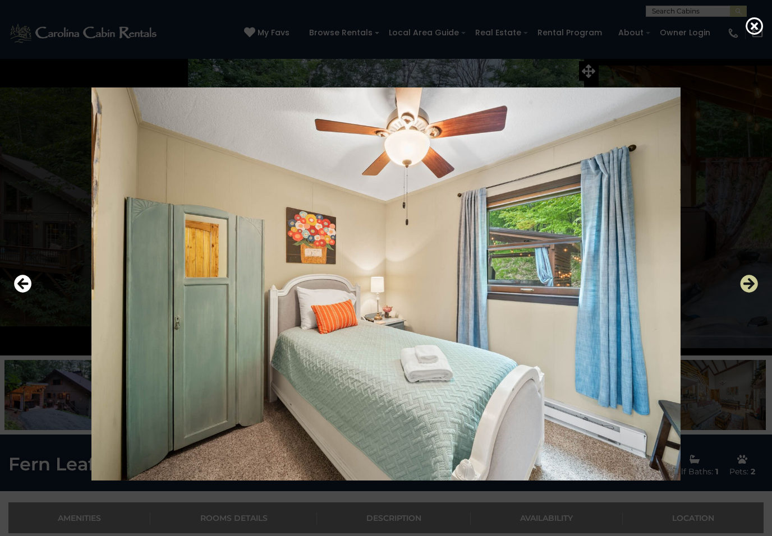
click at [755, 279] on icon "Next" at bounding box center [749, 284] width 18 height 18
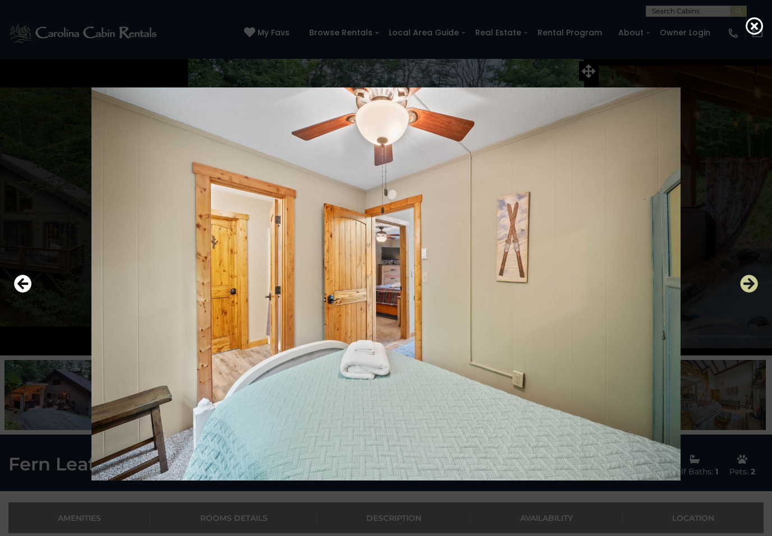
click at [755, 279] on icon "Next" at bounding box center [749, 284] width 18 height 18
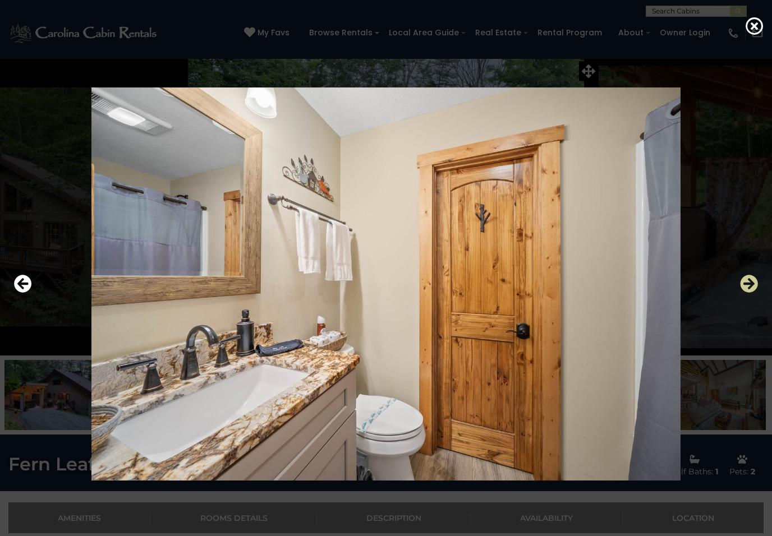
click at [756, 282] on icon "Next" at bounding box center [749, 284] width 18 height 18
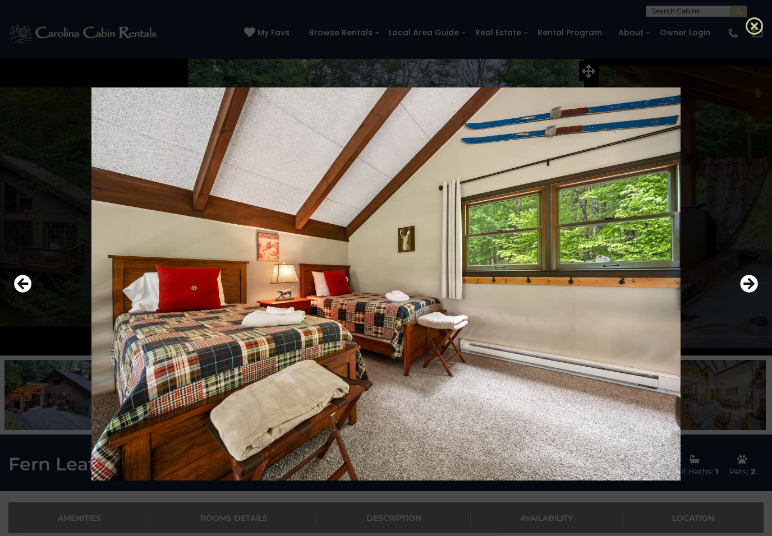
click at [759, 31] on icon at bounding box center [754, 26] width 18 height 18
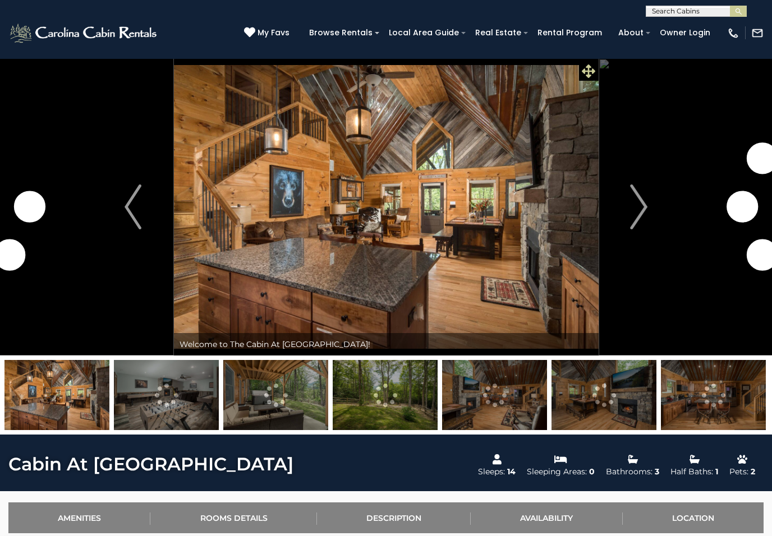
click at [594, 70] on icon at bounding box center [587, 70] width 13 height 13
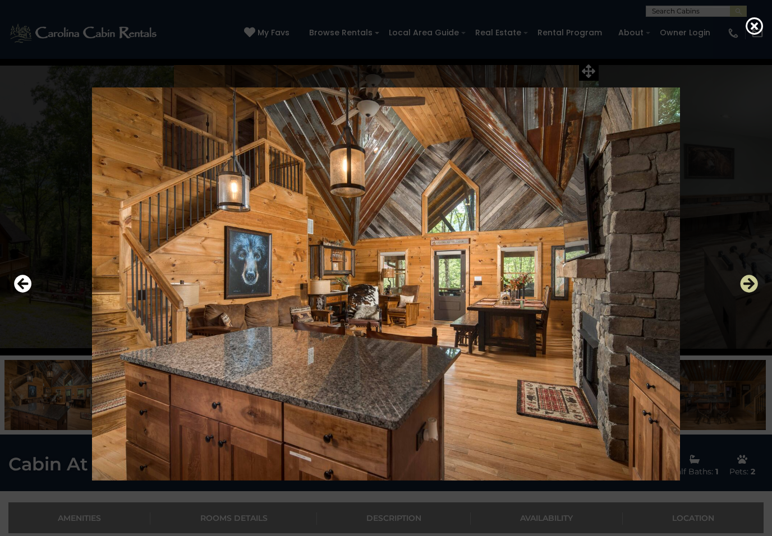
click at [744, 285] on icon "Next" at bounding box center [749, 284] width 18 height 18
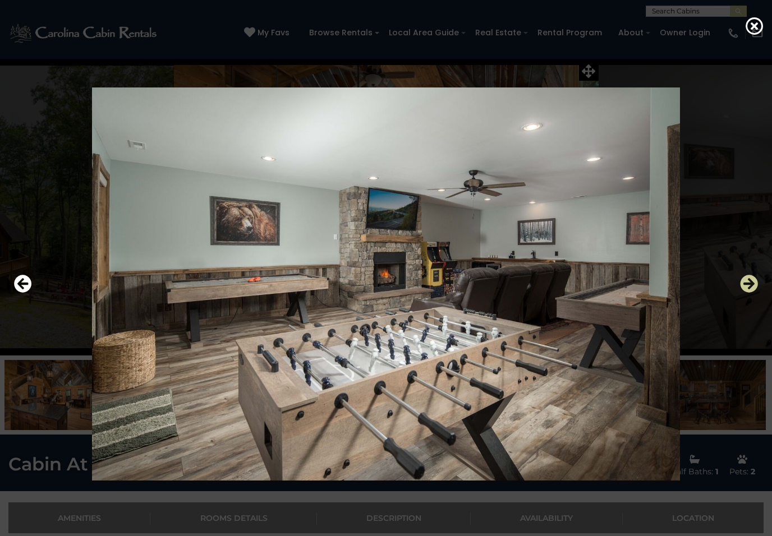
click at [745, 288] on icon "Next" at bounding box center [749, 284] width 18 height 18
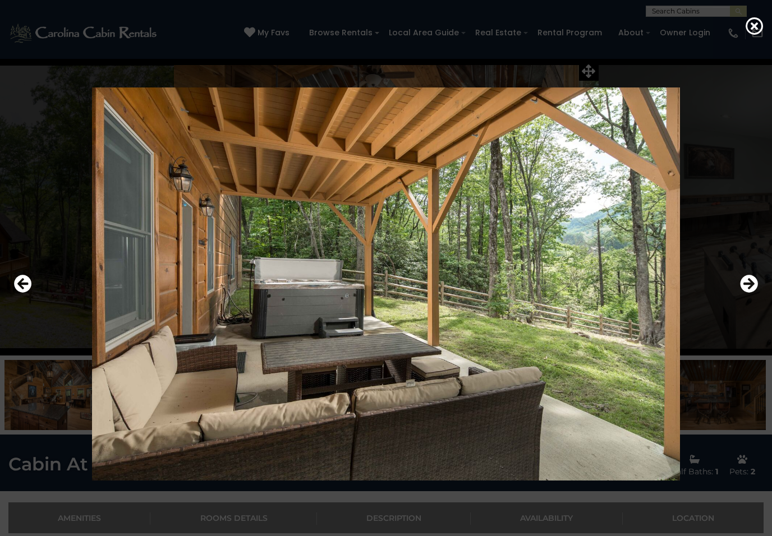
click at [737, 286] on div at bounding box center [385, 284] width 755 height 482
click at [746, 287] on icon "Next" at bounding box center [749, 284] width 18 height 18
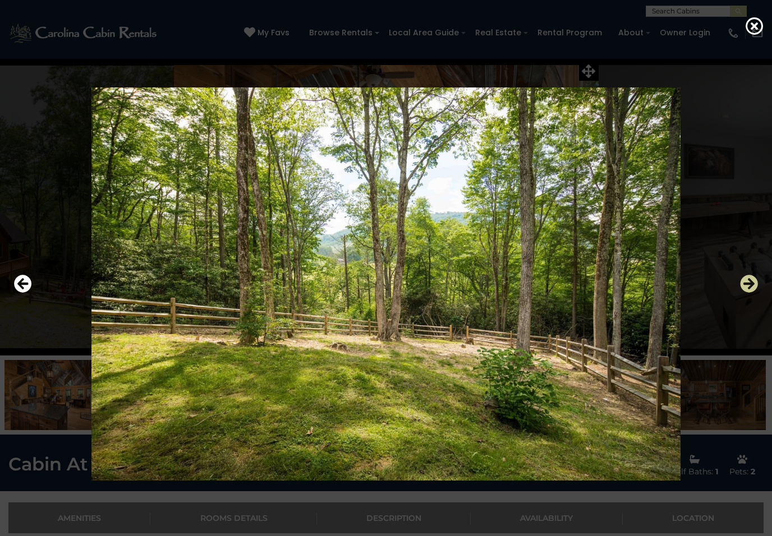
click at [746, 290] on icon "Next" at bounding box center [749, 284] width 18 height 18
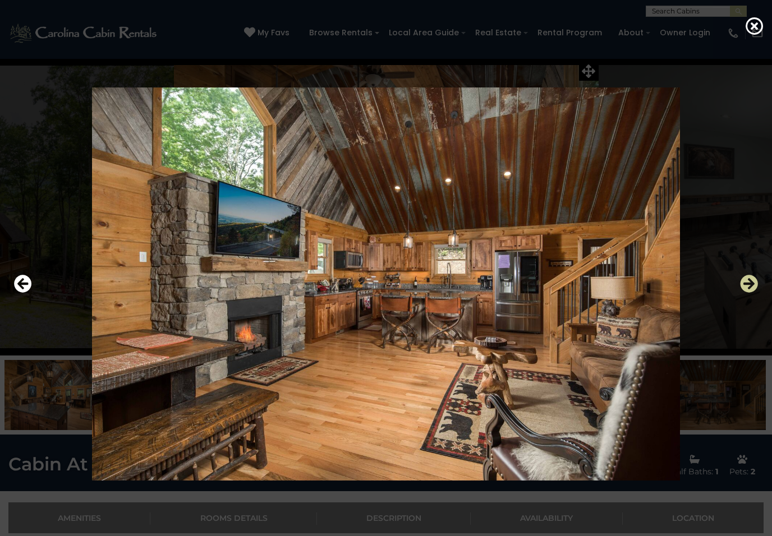
click at [746, 290] on icon "Next" at bounding box center [749, 284] width 18 height 18
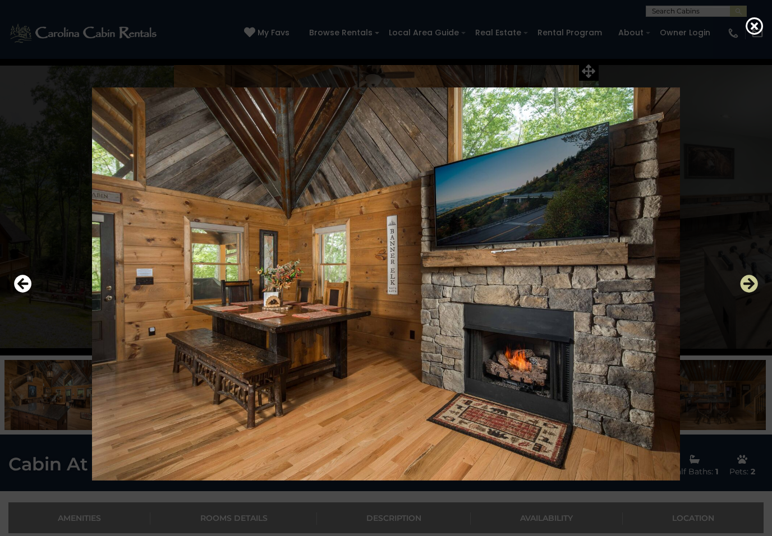
click at [747, 294] on button "Next" at bounding box center [749, 284] width 18 height 26
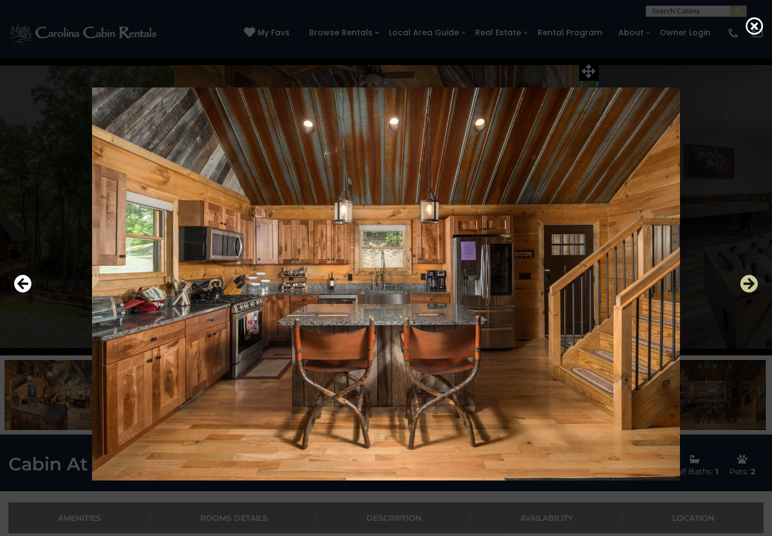
click at [745, 296] on button "Next" at bounding box center [749, 284] width 18 height 26
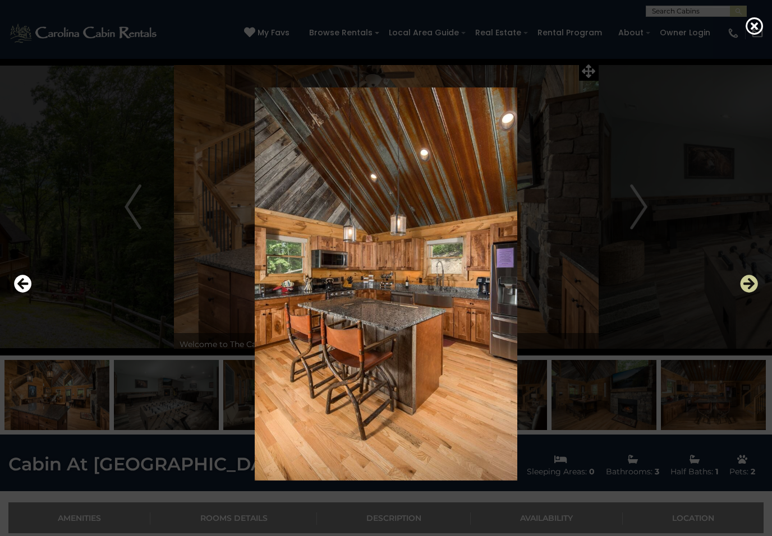
click at [745, 285] on icon "Next" at bounding box center [749, 284] width 18 height 18
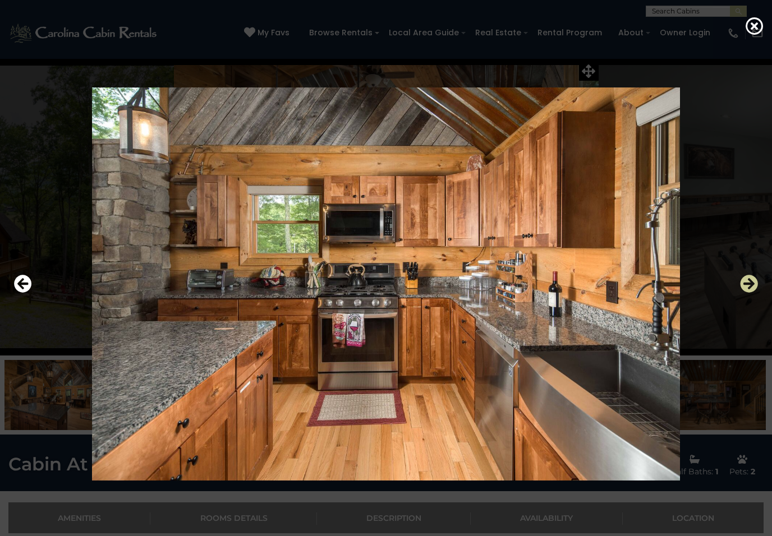
click at [746, 287] on icon "Next" at bounding box center [749, 284] width 18 height 18
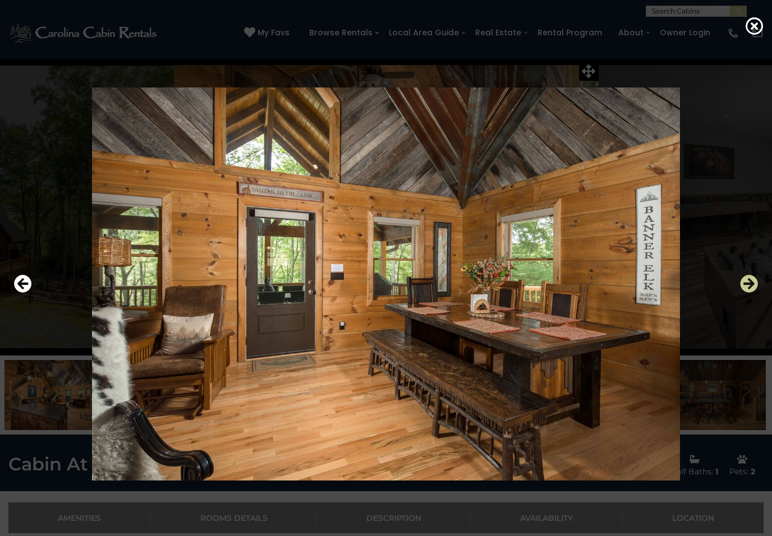
click at [744, 289] on icon "Next" at bounding box center [749, 284] width 18 height 18
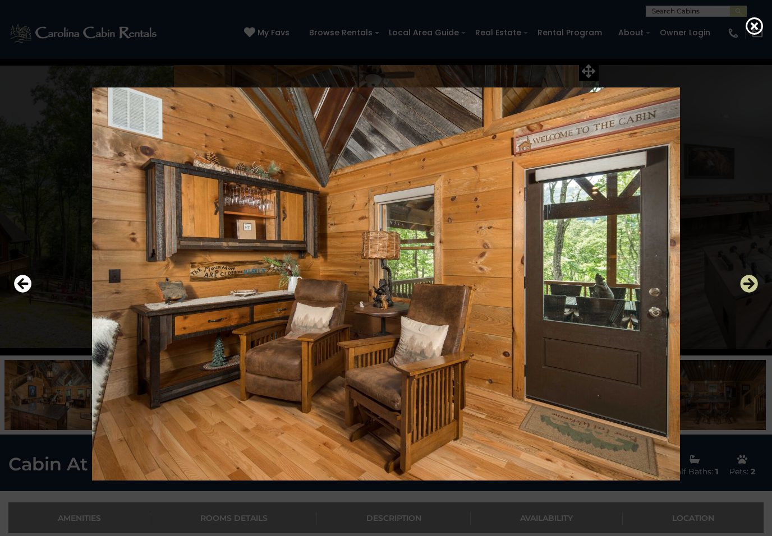
click at [745, 293] on button "Next" at bounding box center [749, 284] width 18 height 26
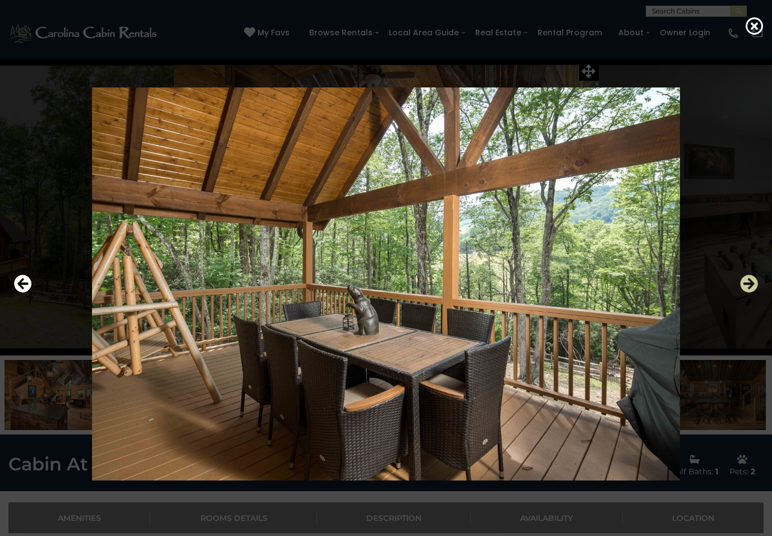
click at [746, 295] on button "Next" at bounding box center [749, 284] width 18 height 26
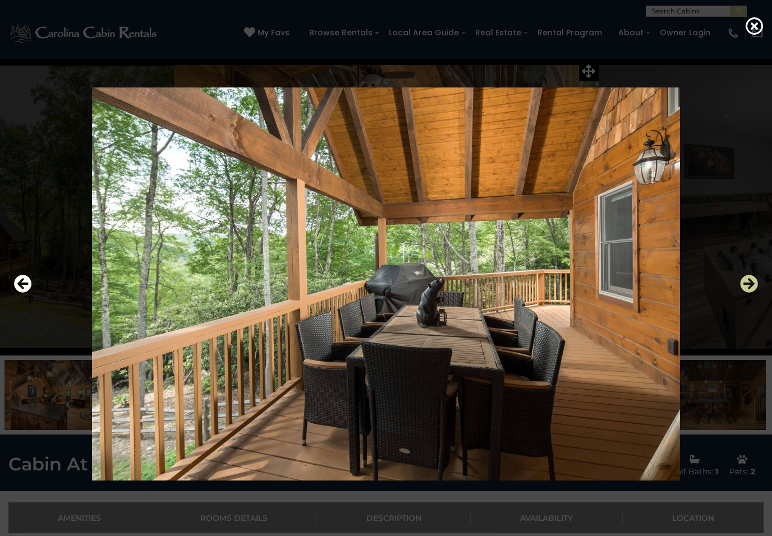
click at [744, 289] on icon "Next" at bounding box center [749, 284] width 18 height 18
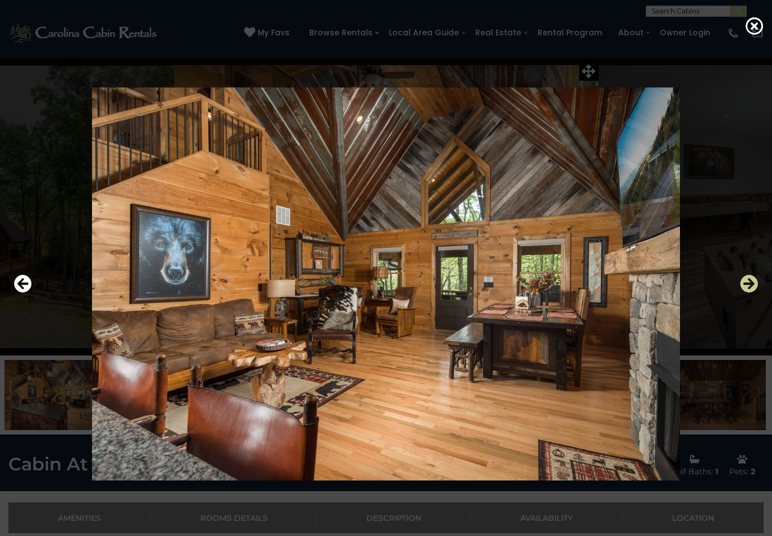
click at [746, 293] on button "Next" at bounding box center [749, 284] width 18 height 26
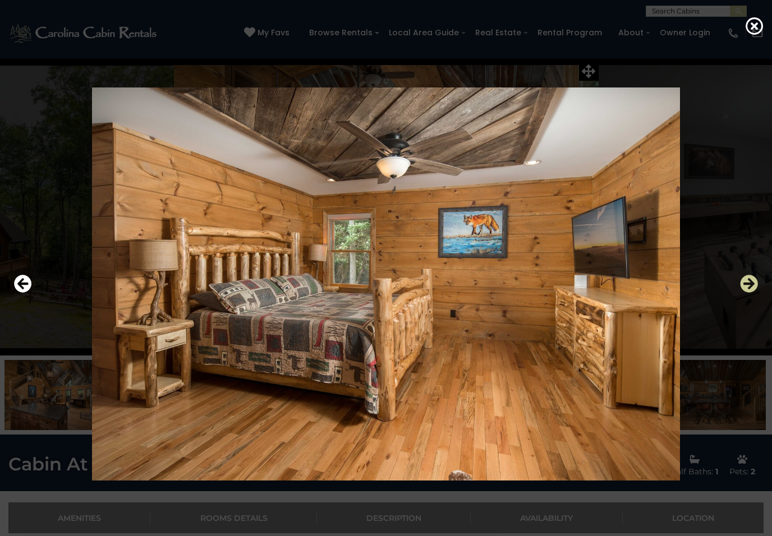
click at [747, 293] on button "Next" at bounding box center [749, 284] width 18 height 26
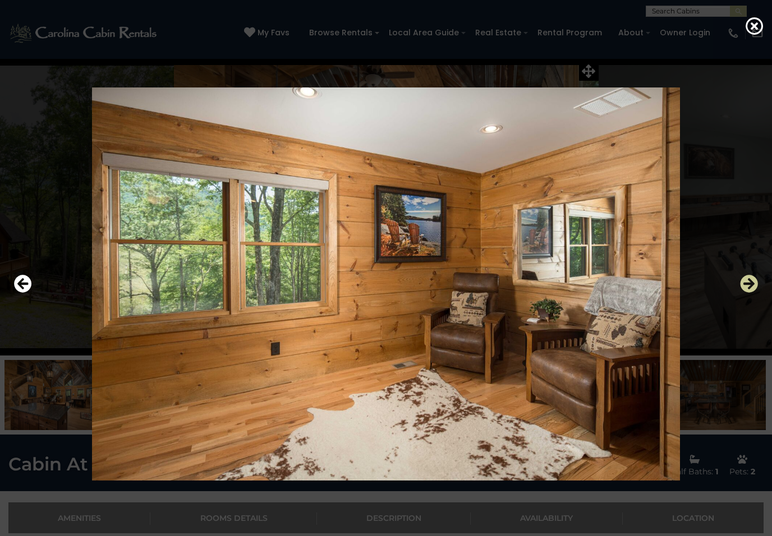
click at [747, 294] on button "Next" at bounding box center [749, 284] width 18 height 26
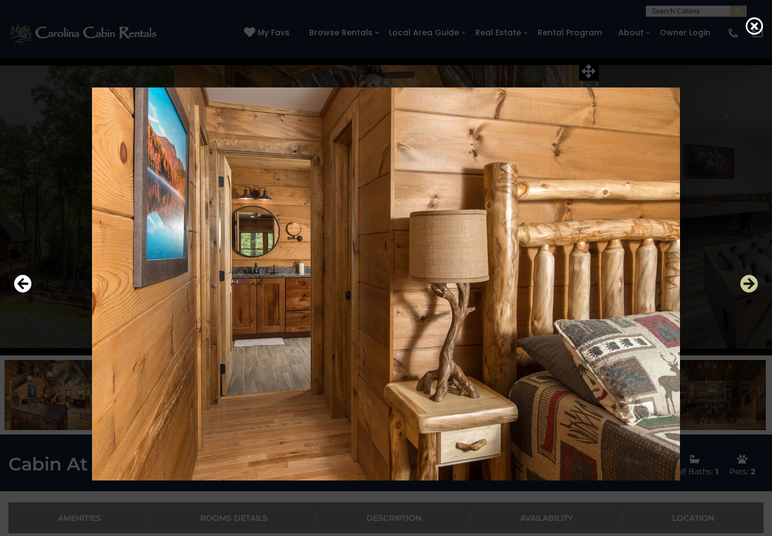
click at [747, 294] on button "Next" at bounding box center [749, 284] width 18 height 26
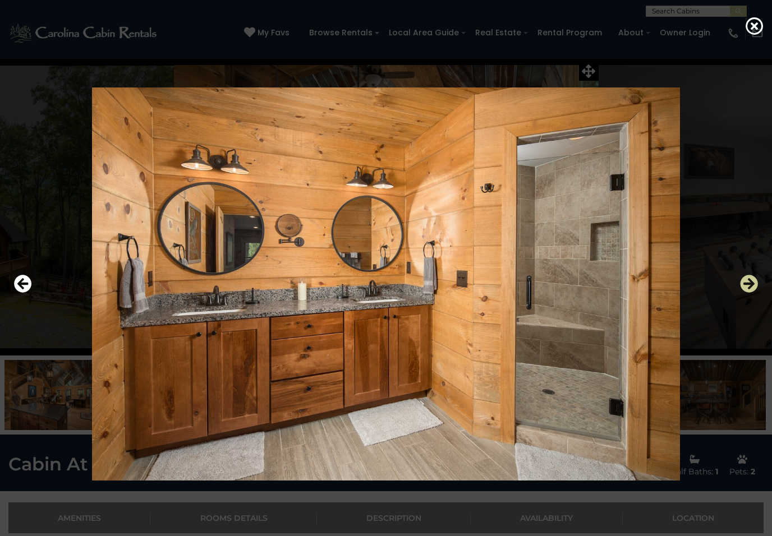
click at [749, 294] on button "Next" at bounding box center [749, 284] width 18 height 26
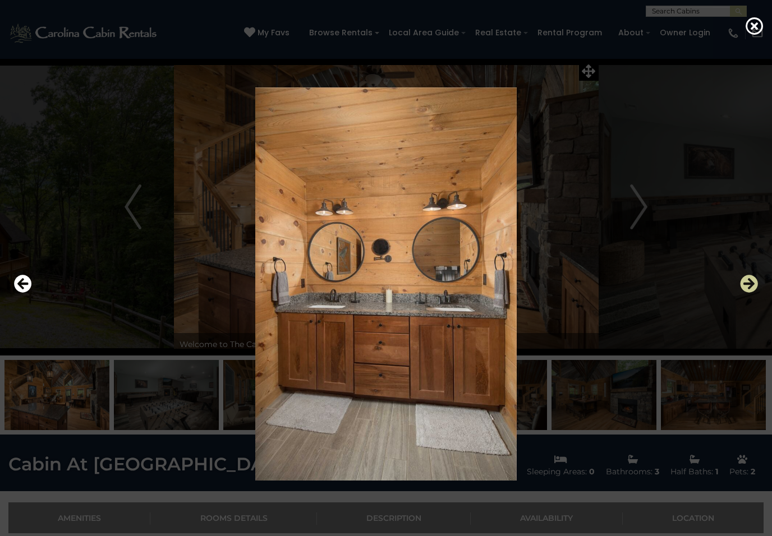
click at [748, 293] on button "Next" at bounding box center [749, 284] width 18 height 26
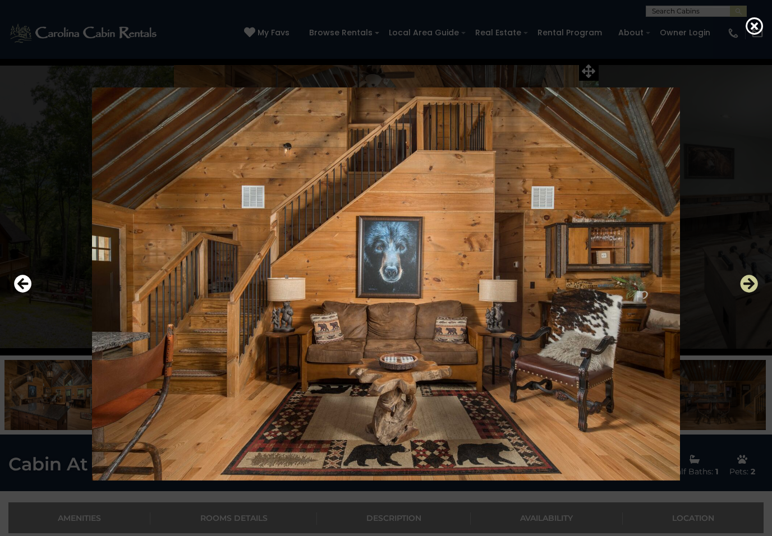
click at [748, 294] on button "Next" at bounding box center [749, 284] width 18 height 26
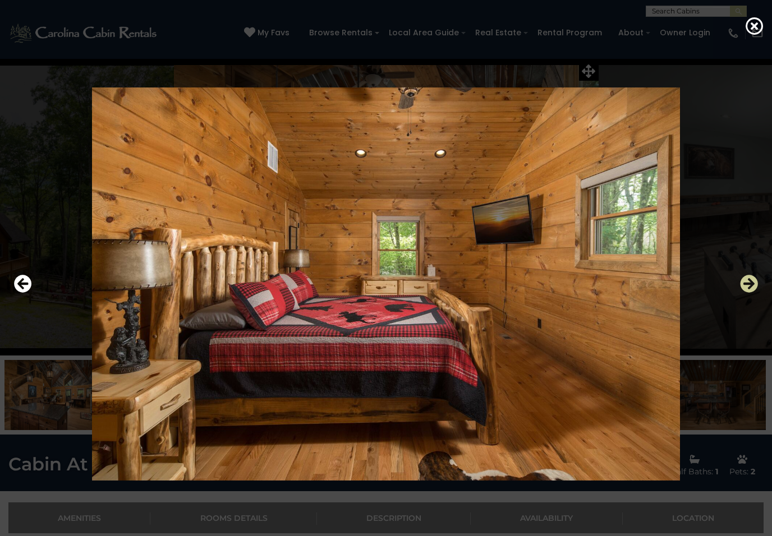
click at [752, 291] on icon "Next" at bounding box center [749, 284] width 18 height 18
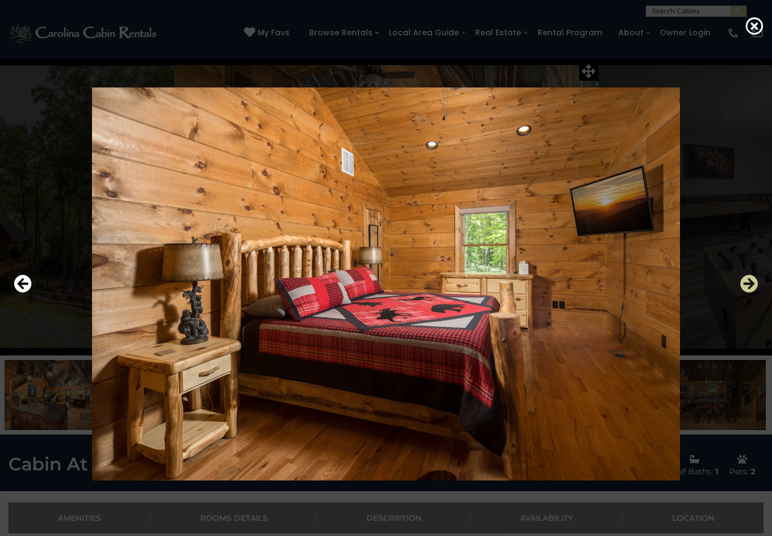
click at [750, 293] on button "Next" at bounding box center [749, 284] width 18 height 26
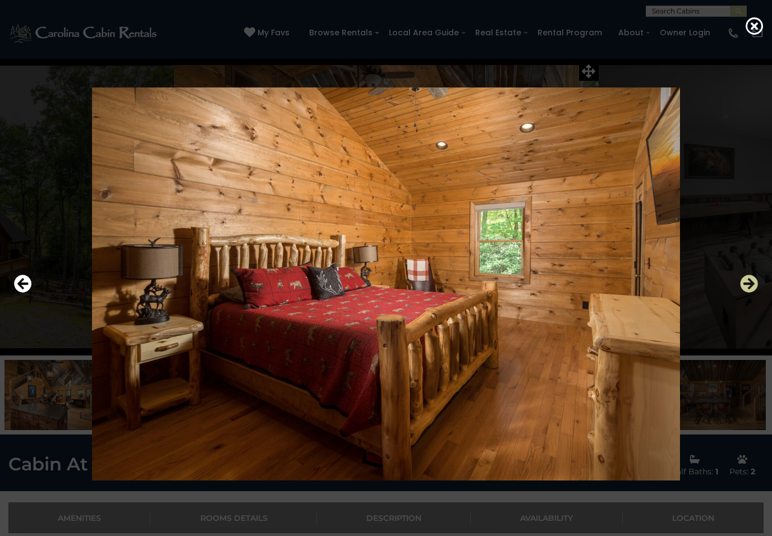
click at [751, 292] on icon "Next" at bounding box center [749, 284] width 18 height 18
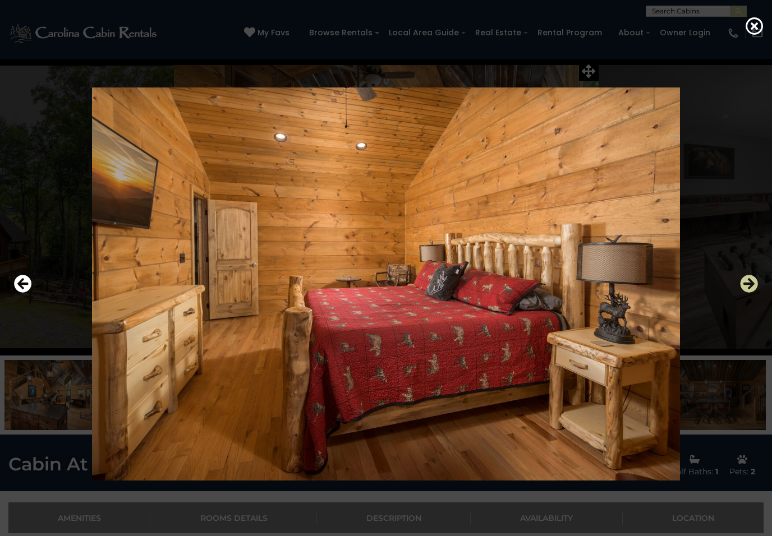
click at [751, 293] on button "Next" at bounding box center [749, 284] width 18 height 26
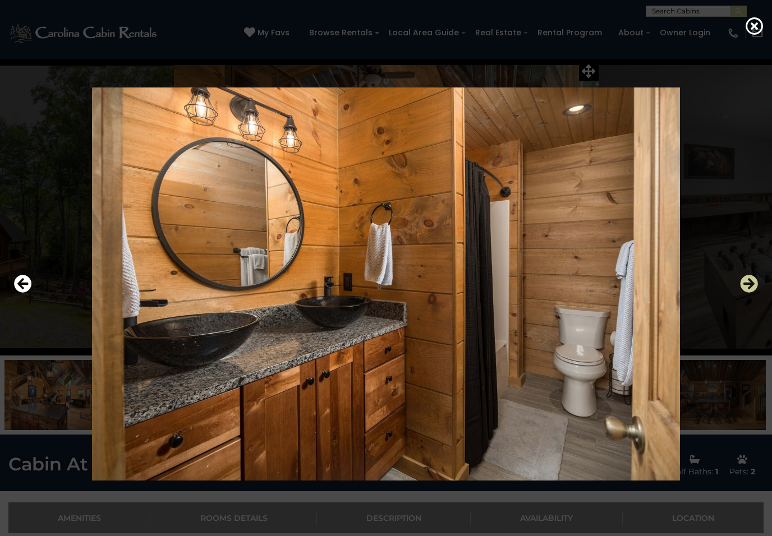
click at [751, 292] on icon "Next" at bounding box center [749, 284] width 18 height 18
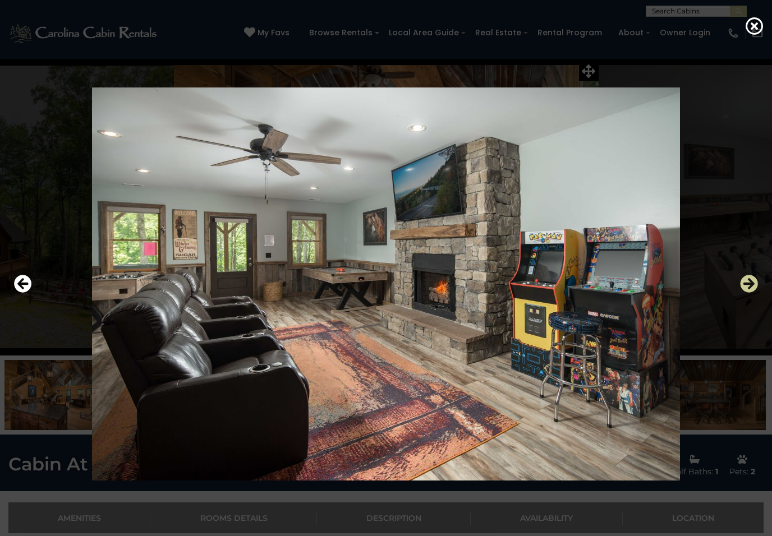
click at [748, 293] on button "Next" at bounding box center [749, 284] width 18 height 26
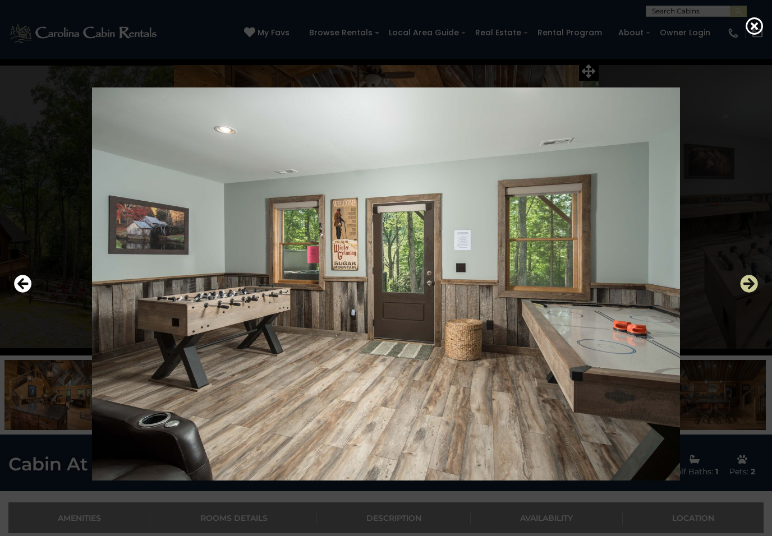
click at [749, 292] on icon "Next" at bounding box center [749, 284] width 18 height 18
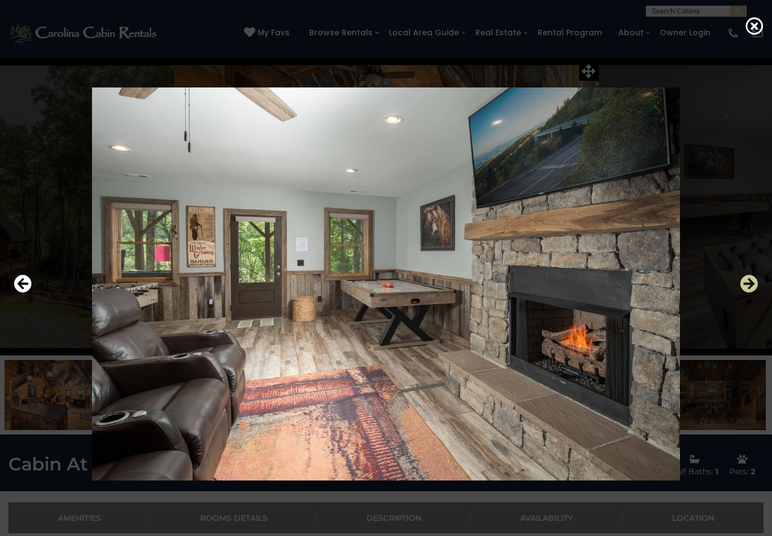
click at [747, 292] on icon "Next" at bounding box center [749, 284] width 18 height 18
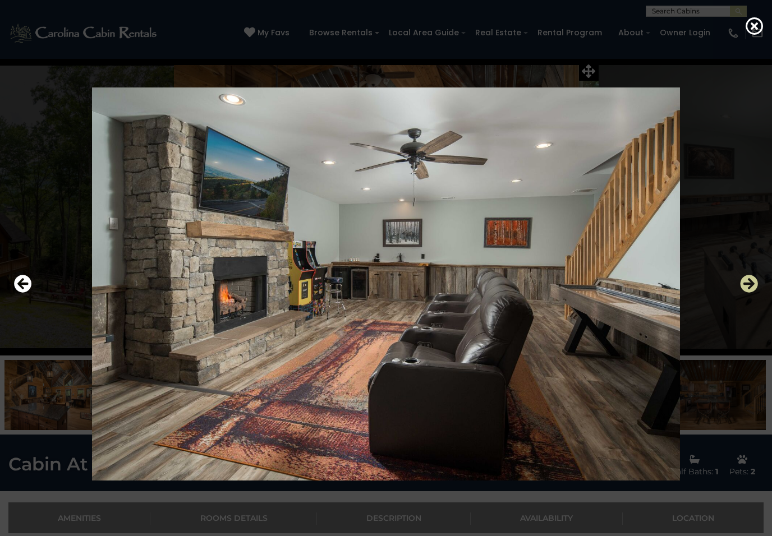
click at [748, 290] on icon "Next" at bounding box center [749, 284] width 18 height 18
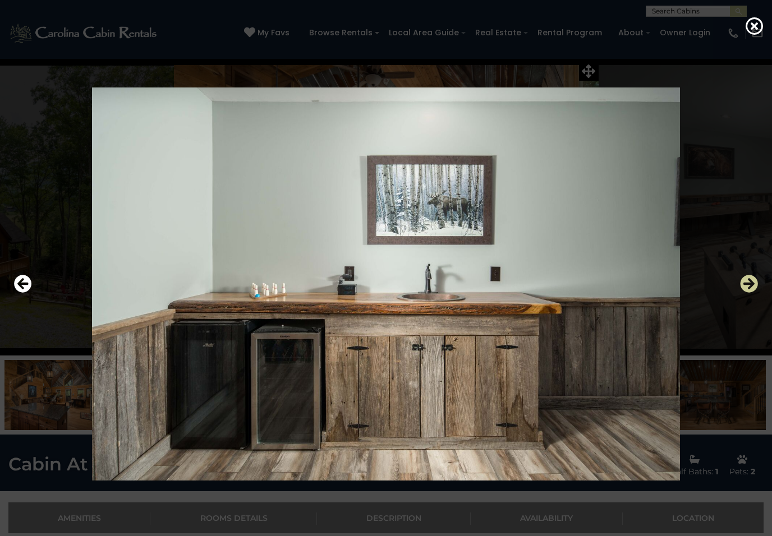
click at [749, 289] on icon "Next" at bounding box center [749, 284] width 18 height 18
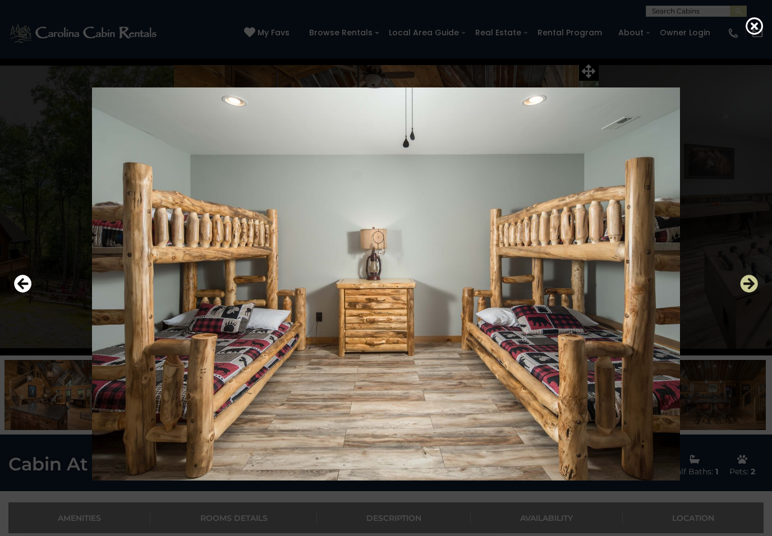
click at [750, 290] on icon "Next" at bounding box center [749, 284] width 18 height 18
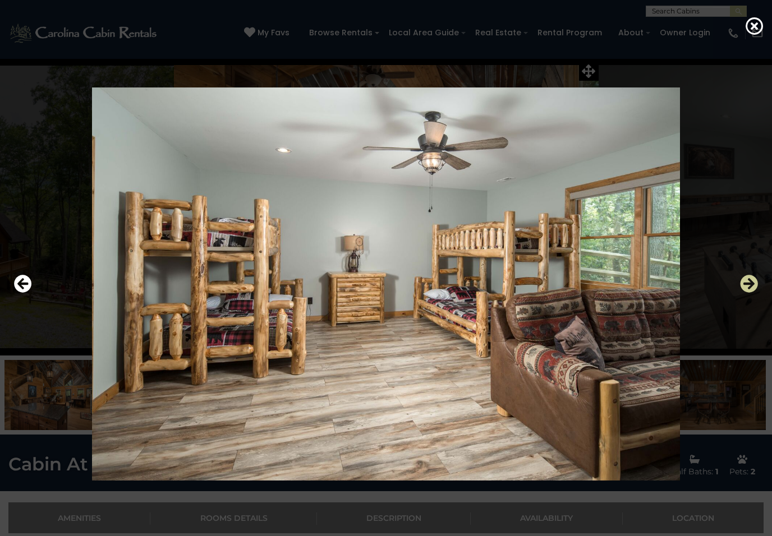
click at [750, 289] on icon "Next" at bounding box center [749, 284] width 18 height 18
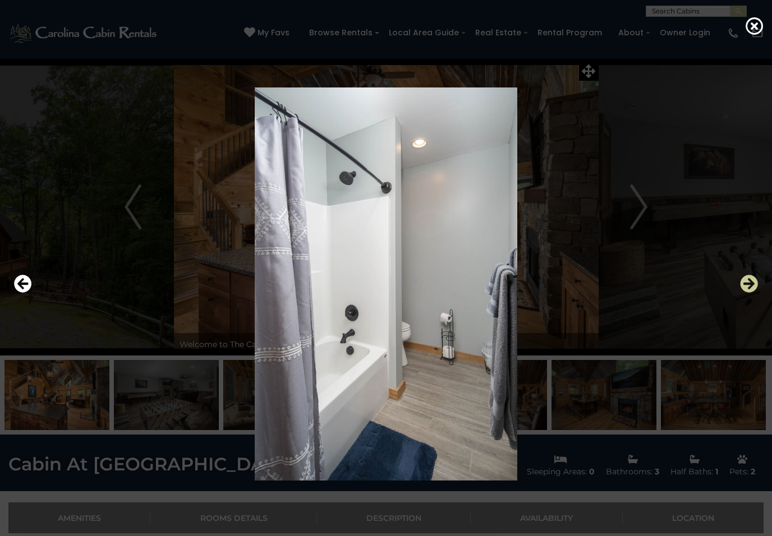
click at [751, 289] on icon "Next" at bounding box center [749, 284] width 18 height 18
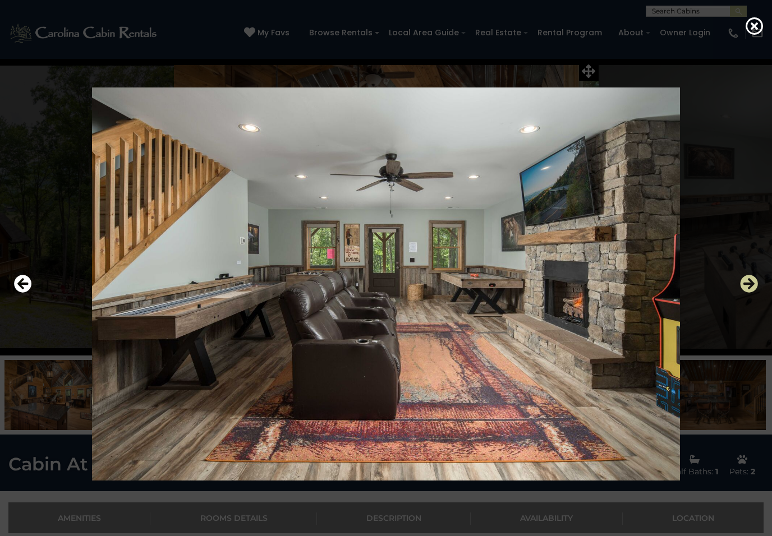
click at [752, 289] on icon "Next" at bounding box center [749, 284] width 18 height 18
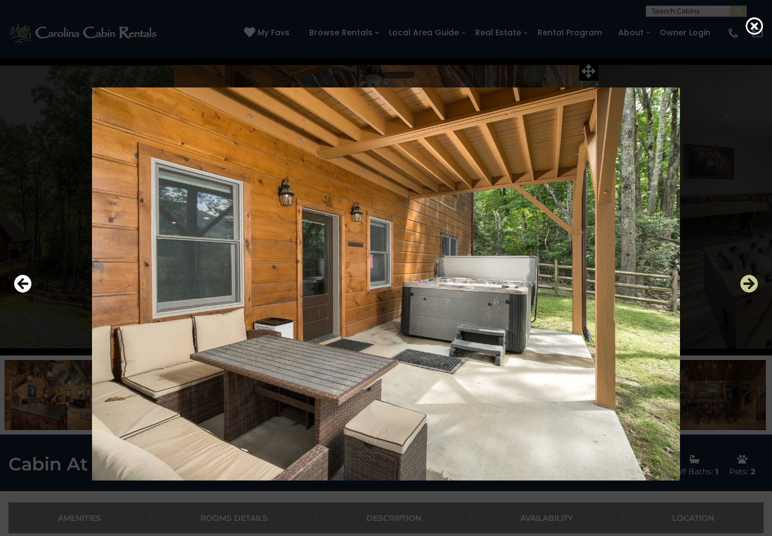
click at [752, 288] on icon "Next" at bounding box center [749, 284] width 18 height 18
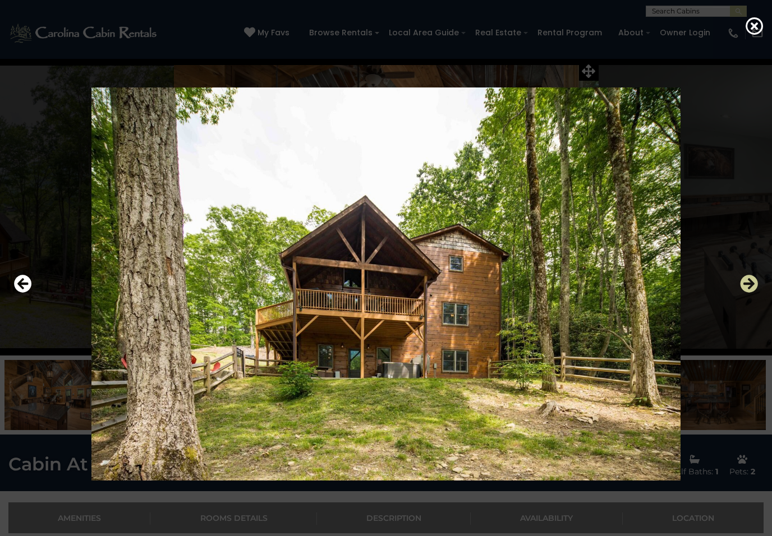
click at [752, 289] on icon "Next" at bounding box center [749, 284] width 18 height 18
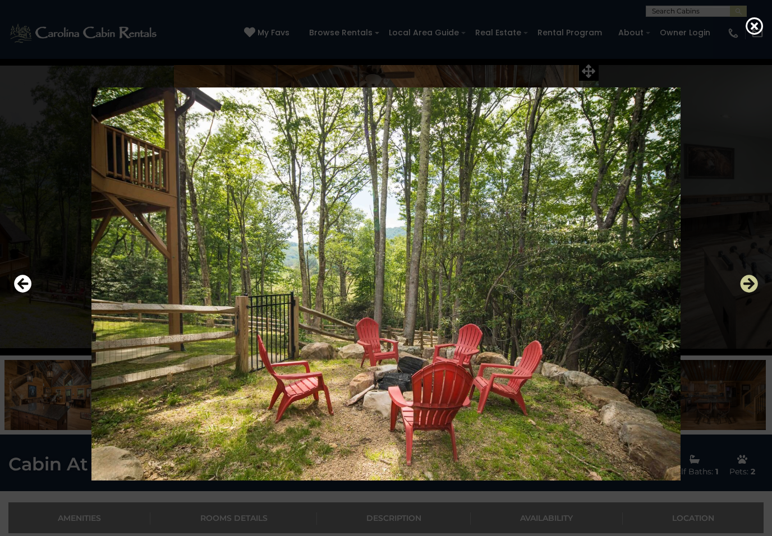
click at [751, 289] on icon "Next" at bounding box center [749, 284] width 18 height 18
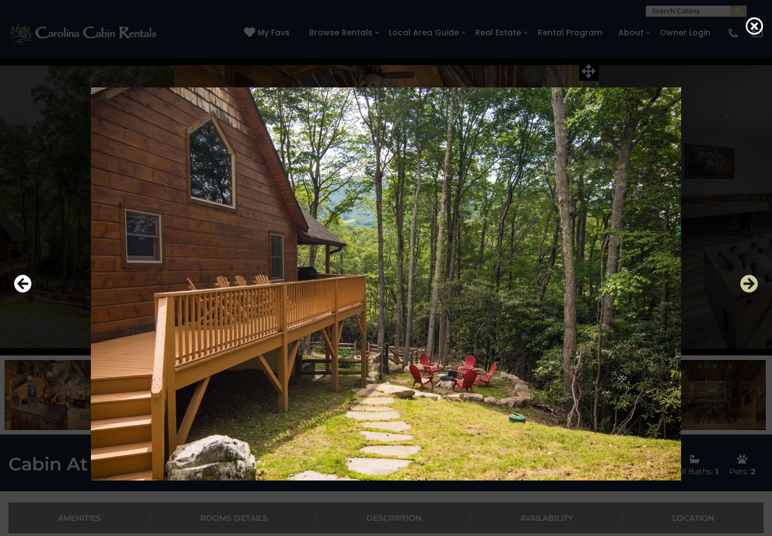
click at [753, 289] on icon "Next" at bounding box center [749, 284] width 18 height 18
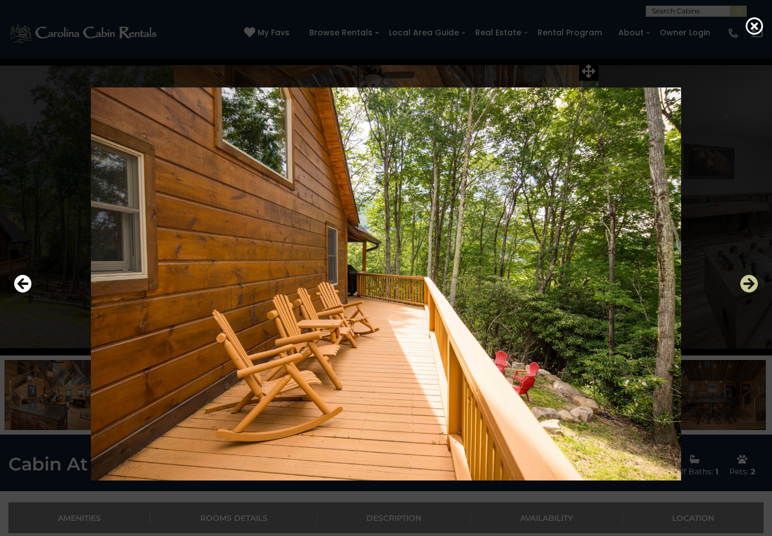
click at [753, 288] on icon "Next" at bounding box center [749, 284] width 18 height 18
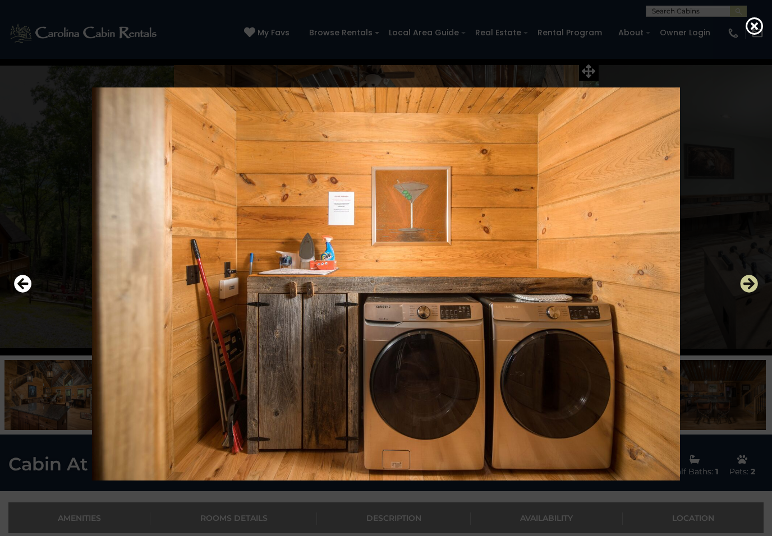
click at [754, 288] on icon "Next" at bounding box center [749, 284] width 18 height 18
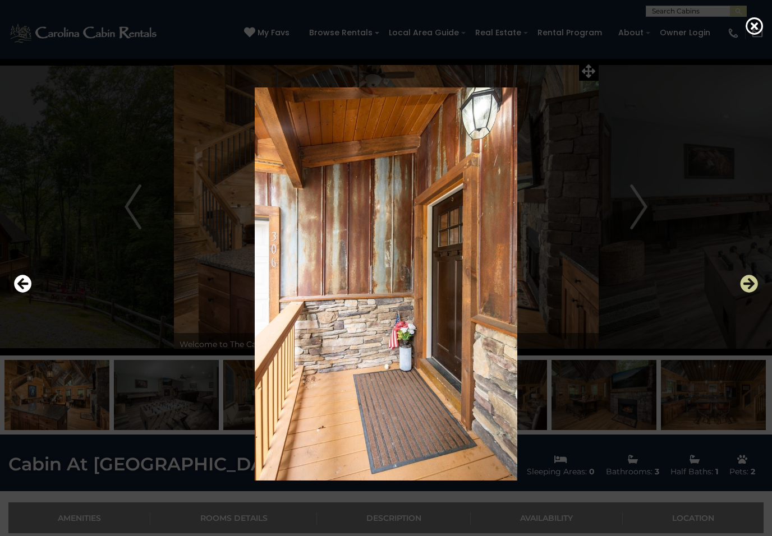
click at [755, 288] on icon "Next" at bounding box center [749, 284] width 18 height 18
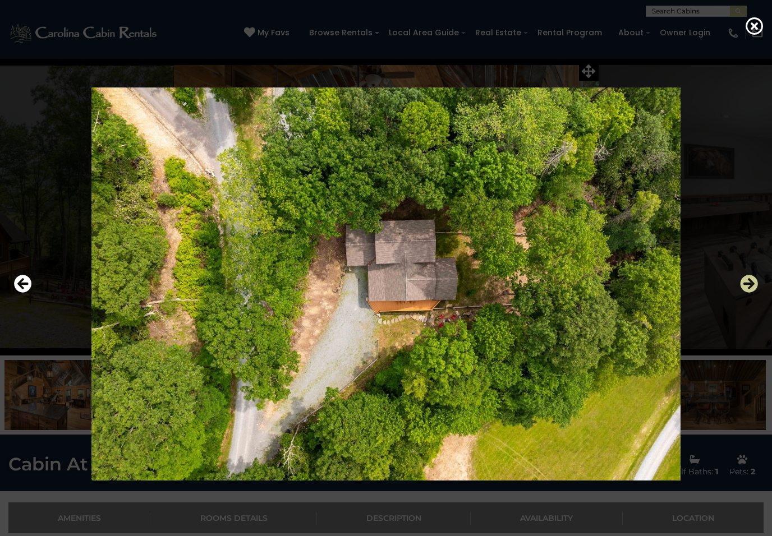
click at [755, 288] on icon "Next" at bounding box center [749, 284] width 18 height 18
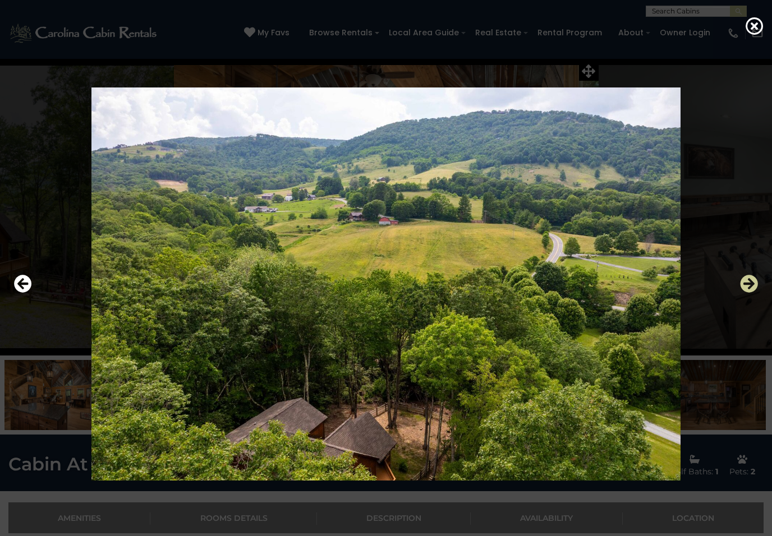
click at [754, 289] on icon "Next" at bounding box center [749, 284] width 18 height 18
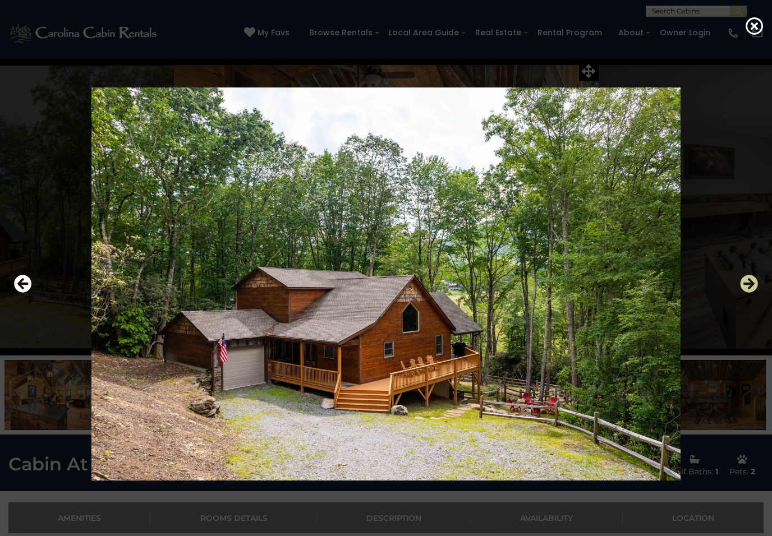
click at [754, 288] on icon "Next" at bounding box center [749, 284] width 18 height 18
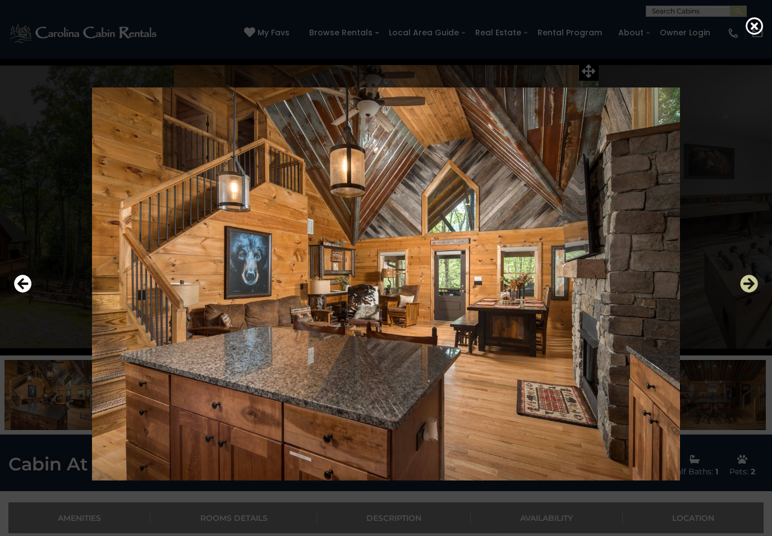
click at [755, 288] on icon "Next" at bounding box center [749, 284] width 18 height 18
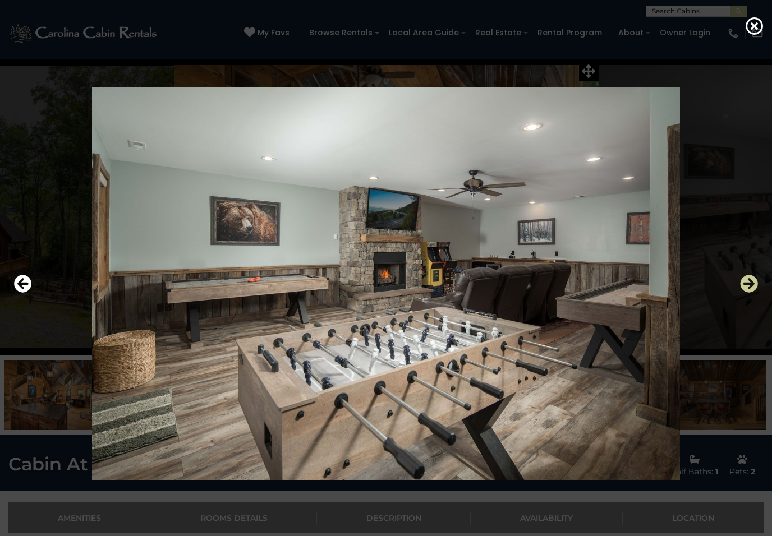
click at [755, 288] on icon "Next" at bounding box center [749, 284] width 18 height 18
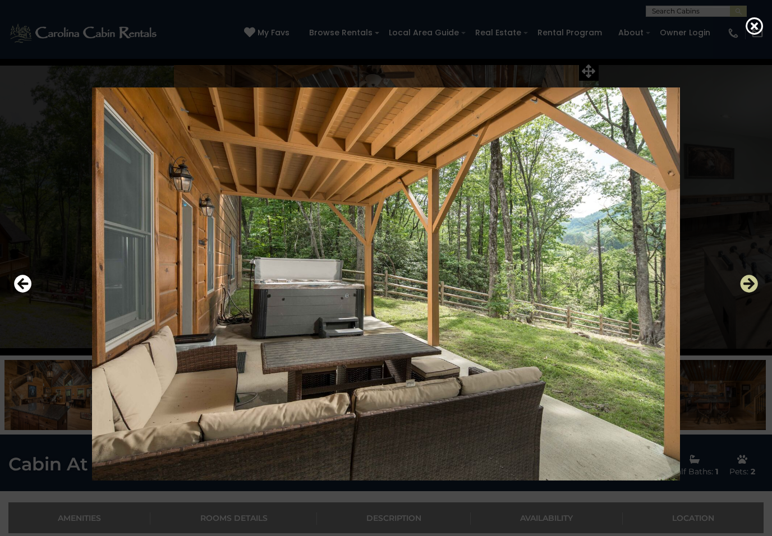
click at [755, 287] on icon "Next" at bounding box center [749, 284] width 18 height 18
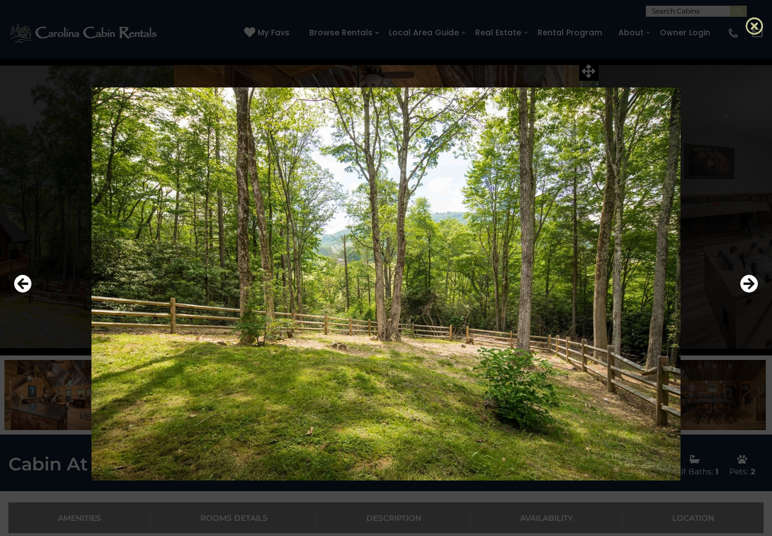
click at [756, 21] on icon at bounding box center [754, 26] width 18 height 18
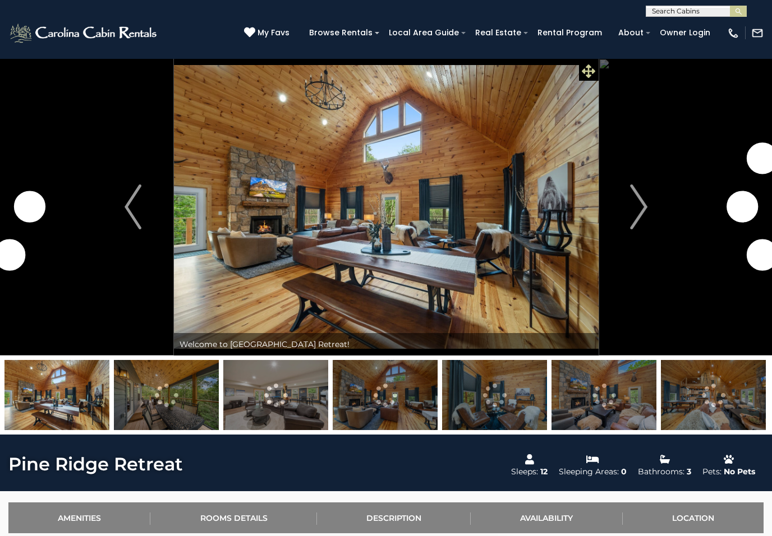
click at [591, 73] on icon at bounding box center [587, 70] width 13 height 13
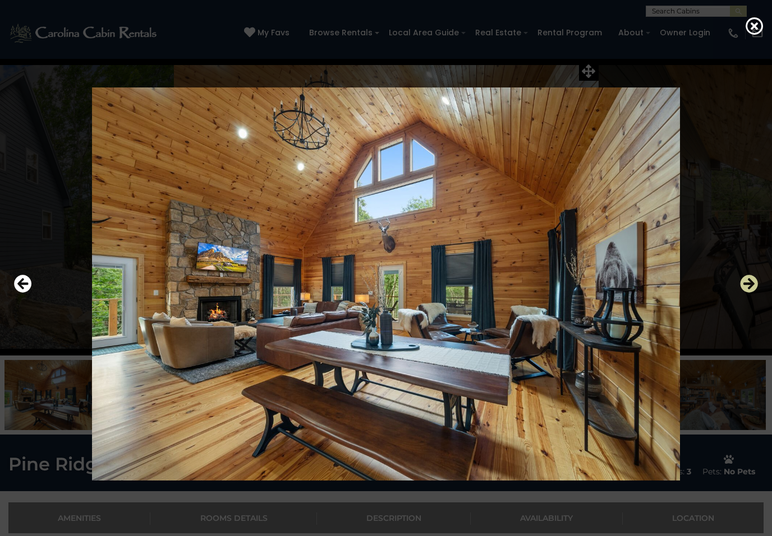
click at [741, 290] on icon "Next" at bounding box center [749, 284] width 18 height 18
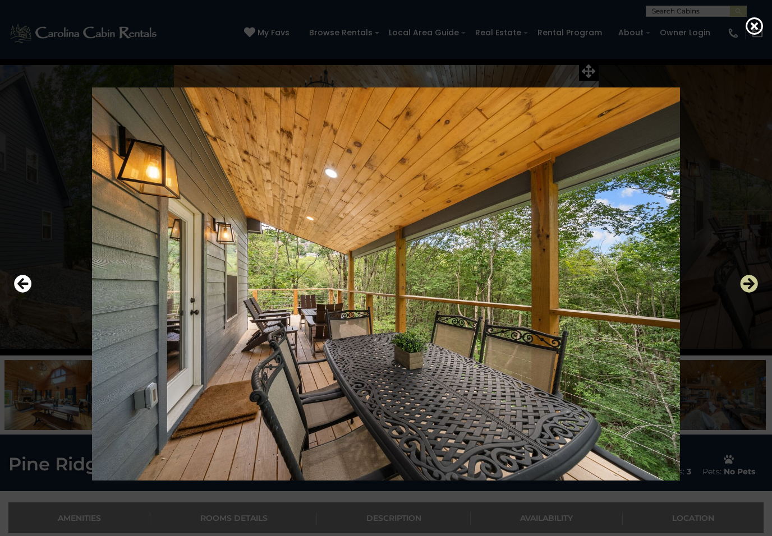
click at [744, 294] on button "Next" at bounding box center [749, 284] width 18 height 26
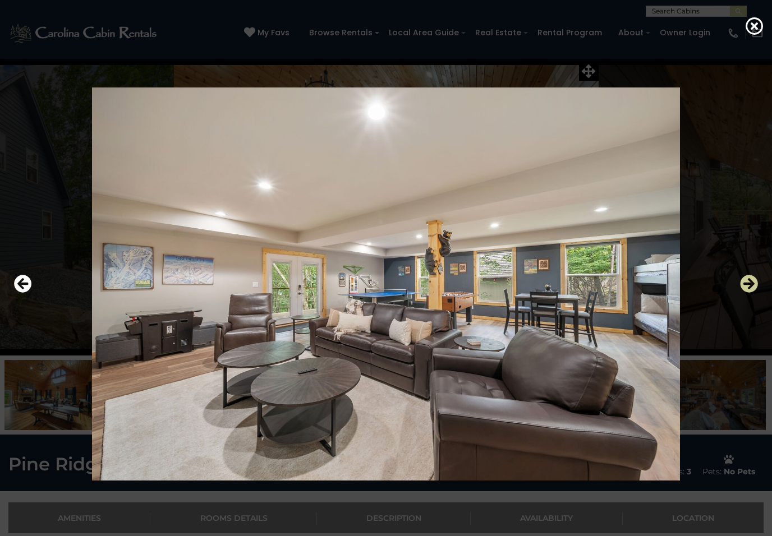
click at [745, 289] on icon "Next" at bounding box center [749, 284] width 18 height 18
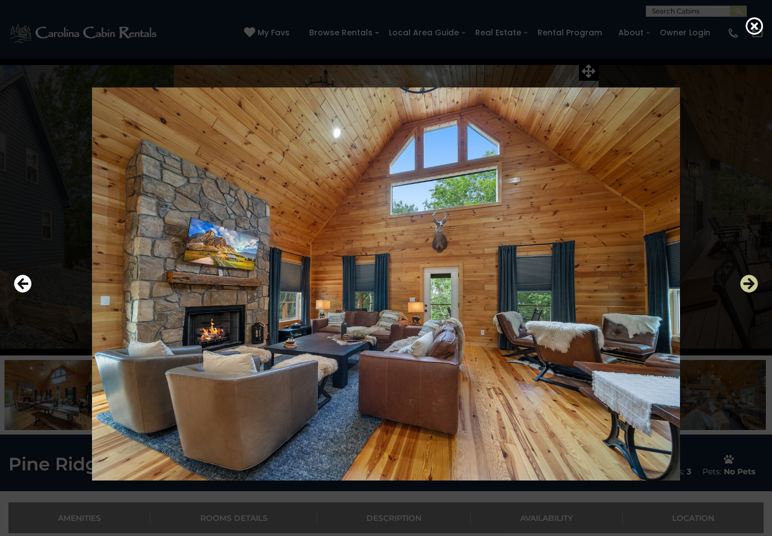
click at [742, 291] on icon "Next" at bounding box center [749, 284] width 18 height 18
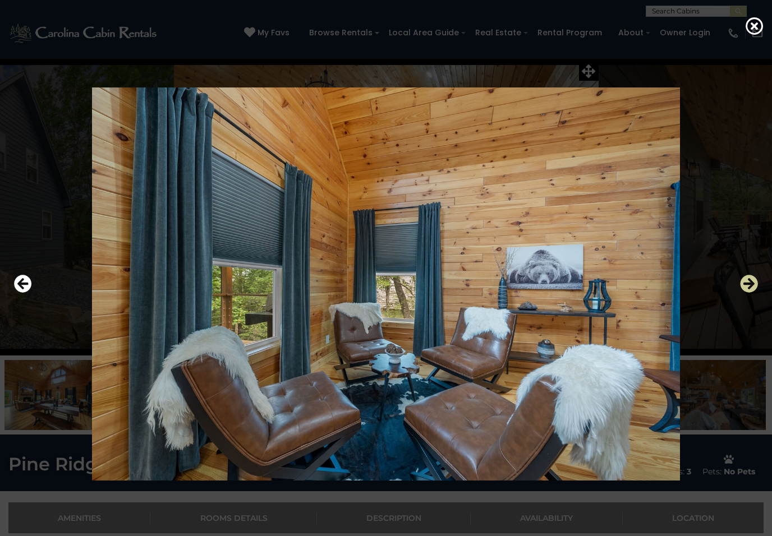
click at [741, 292] on icon "Next" at bounding box center [749, 284] width 18 height 18
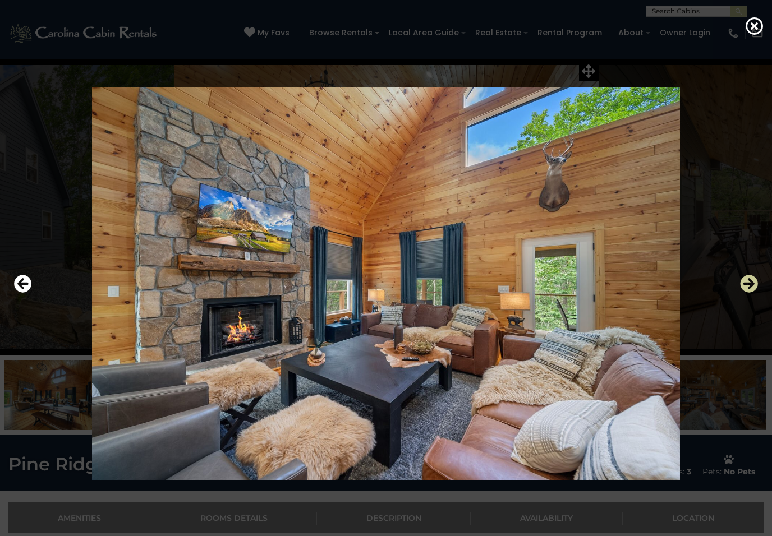
click at [745, 290] on icon "Next" at bounding box center [749, 284] width 18 height 18
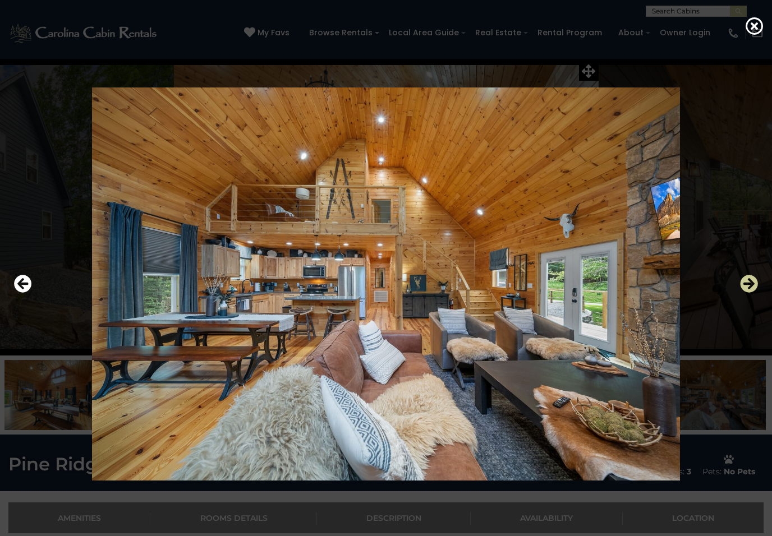
click at [748, 286] on icon "Next" at bounding box center [749, 284] width 18 height 18
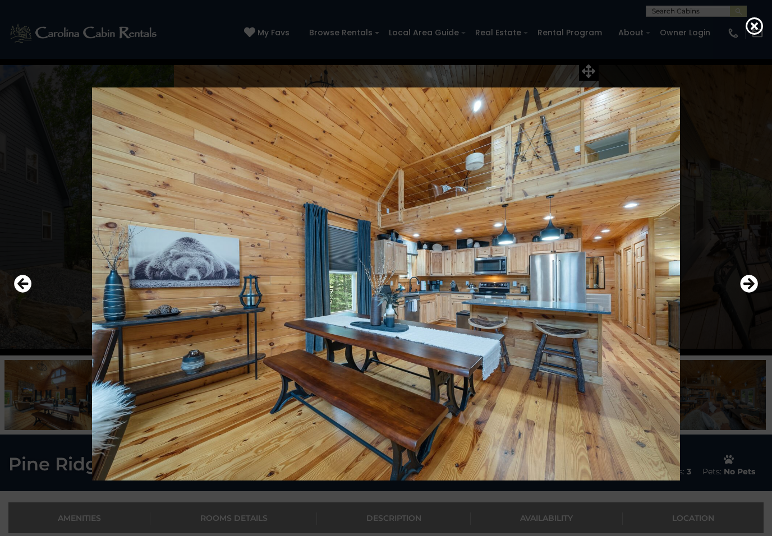
click at [730, 290] on div at bounding box center [385, 284] width 755 height 482
click at [750, 285] on icon "Next" at bounding box center [749, 284] width 18 height 18
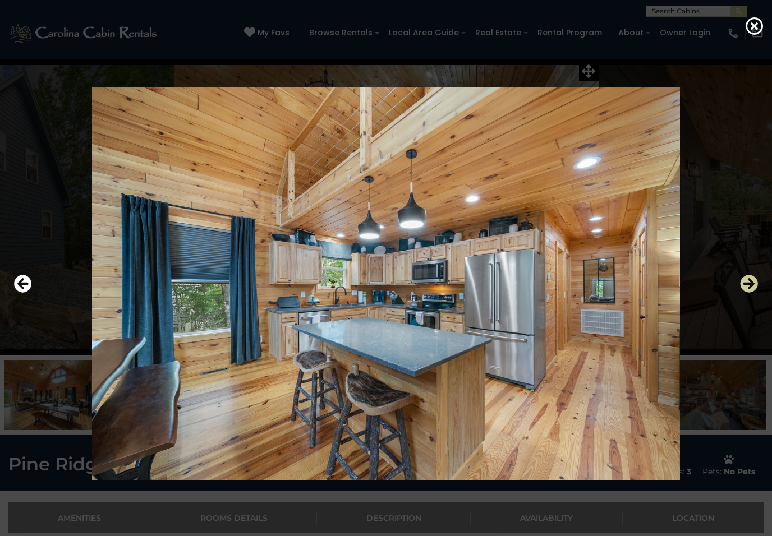
click at [751, 285] on icon "Next" at bounding box center [749, 284] width 18 height 18
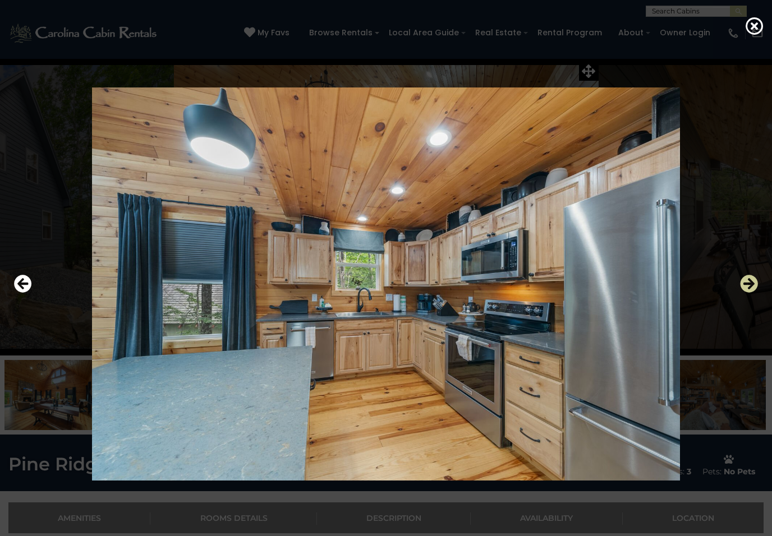
click at [745, 288] on icon "Next" at bounding box center [749, 284] width 18 height 18
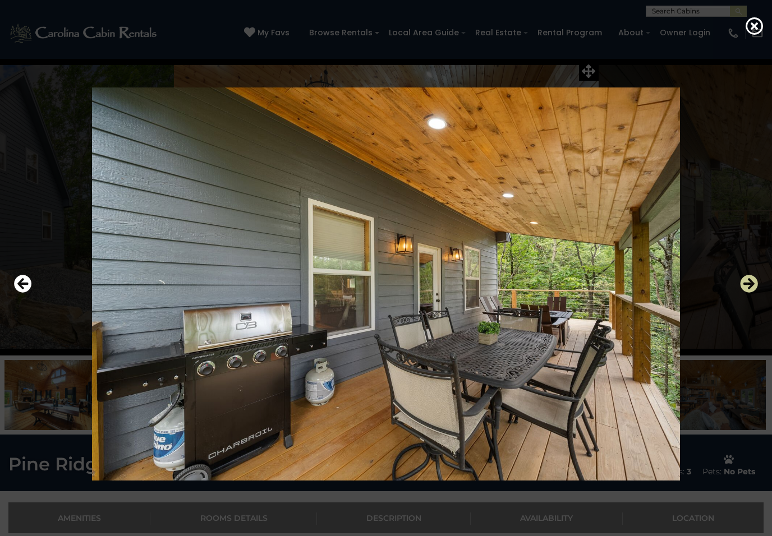
click at [744, 289] on icon "Next" at bounding box center [749, 284] width 18 height 18
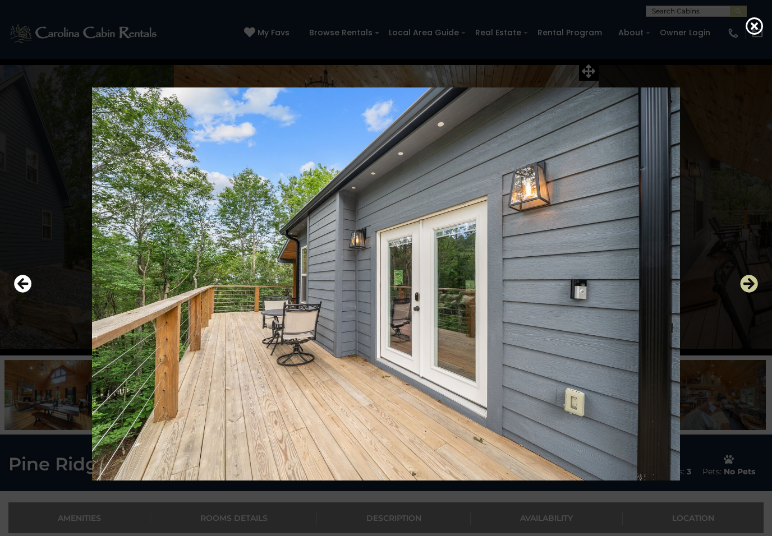
click at [743, 290] on icon "Next" at bounding box center [749, 284] width 18 height 18
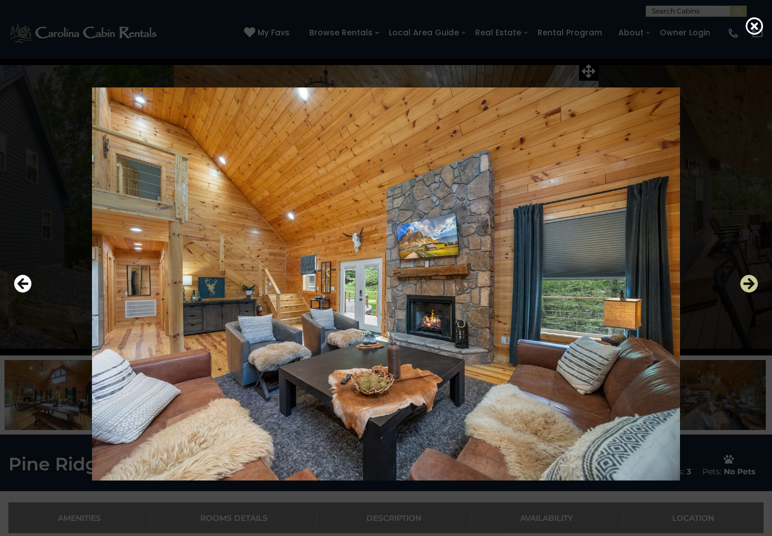
click at [744, 290] on icon "Next" at bounding box center [749, 284] width 18 height 18
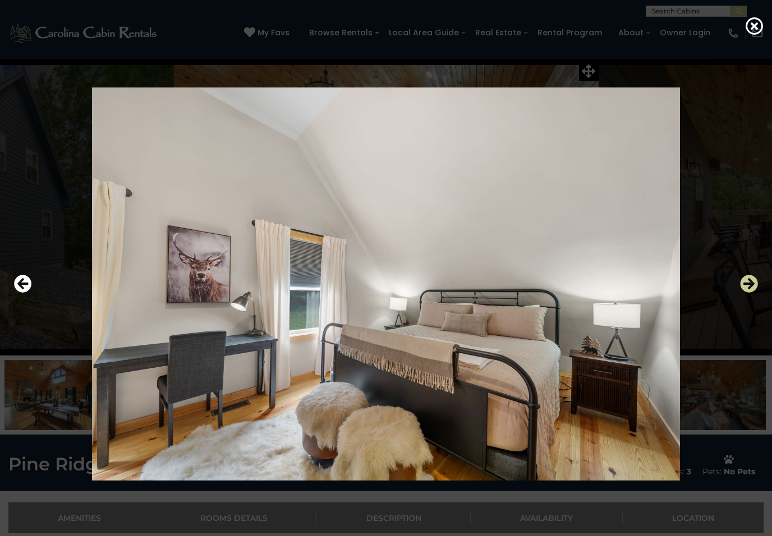
click at [743, 290] on icon "Next" at bounding box center [749, 284] width 18 height 18
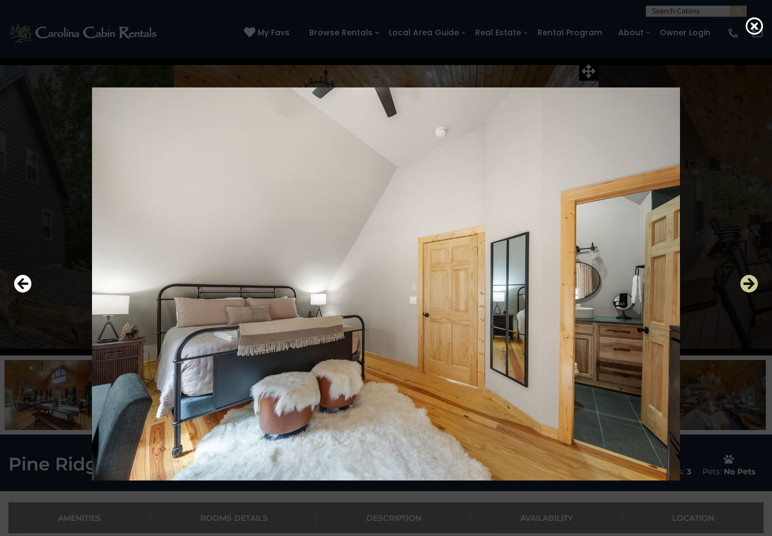
click at [745, 290] on icon "Next" at bounding box center [749, 284] width 18 height 18
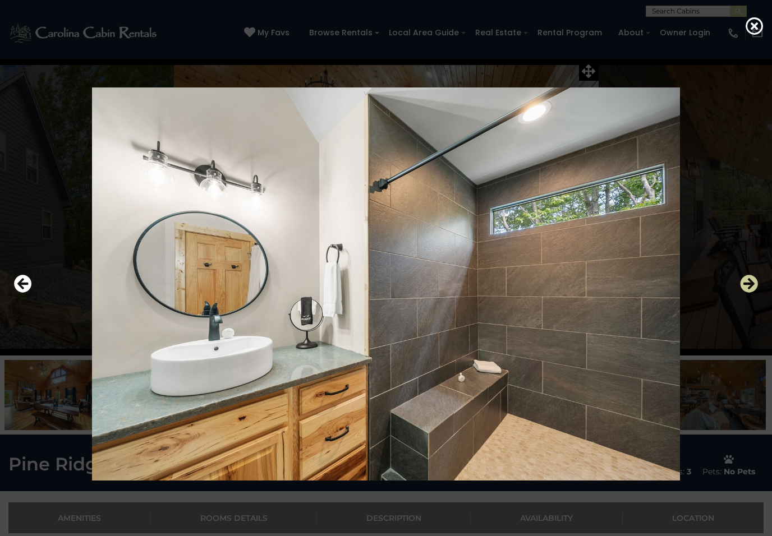
click at [744, 290] on icon "Next" at bounding box center [749, 284] width 18 height 18
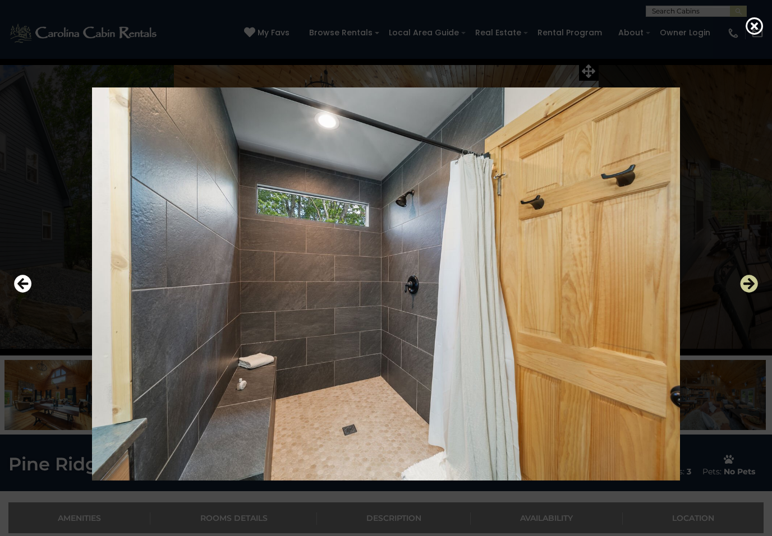
click at [750, 287] on icon "Next" at bounding box center [749, 284] width 18 height 18
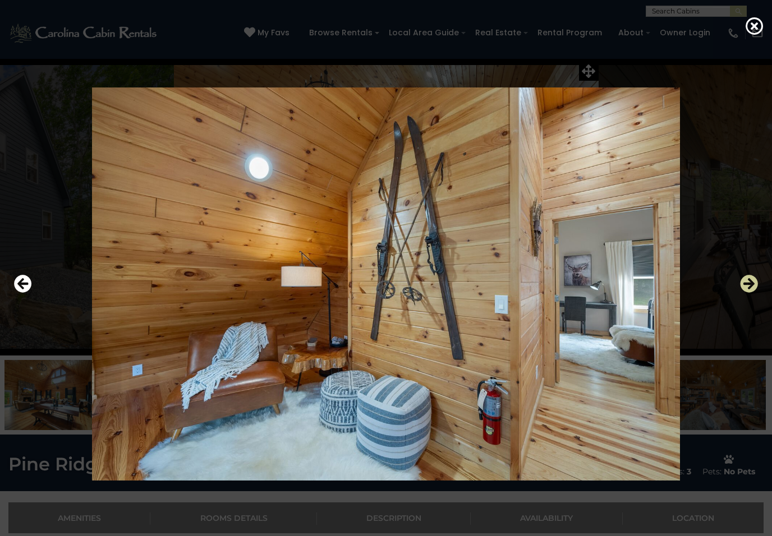
click at [747, 289] on icon "Next" at bounding box center [749, 284] width 18 height 18
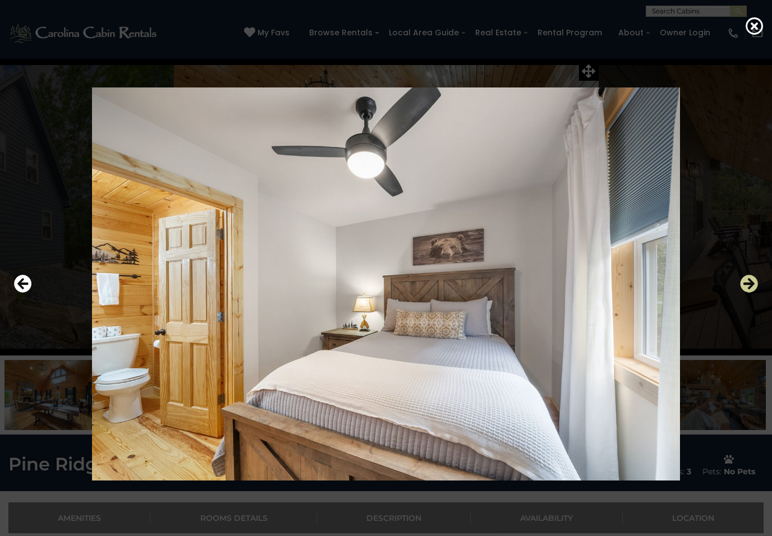
click at [747, 289] on icon "Next" at bounding box center [749, 284] width 18 height 18
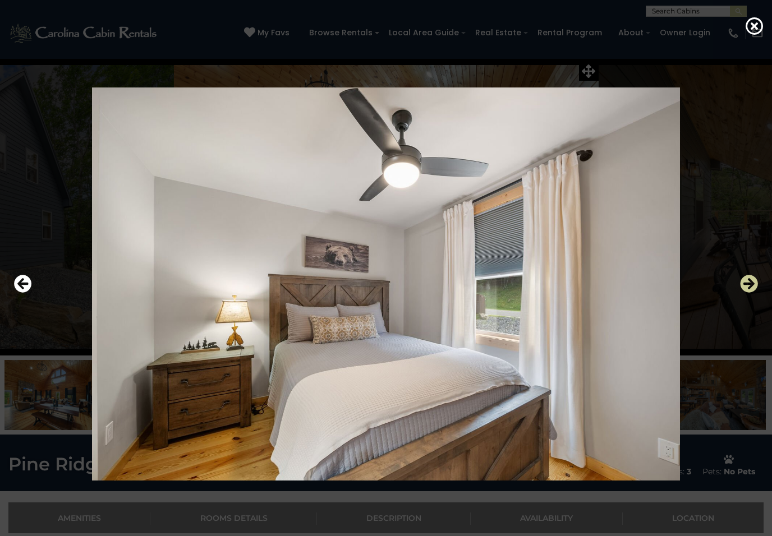
click at [748, 289] on icon "Next" at bounding box center [749, 284] width 18 height 18
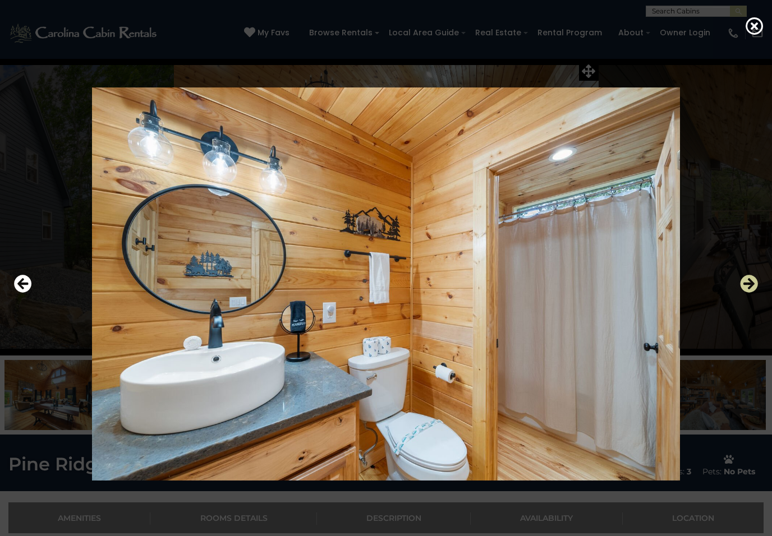
click at [749, 289] on icon "Next" at bounding box center [749, 284] width 18 height 18
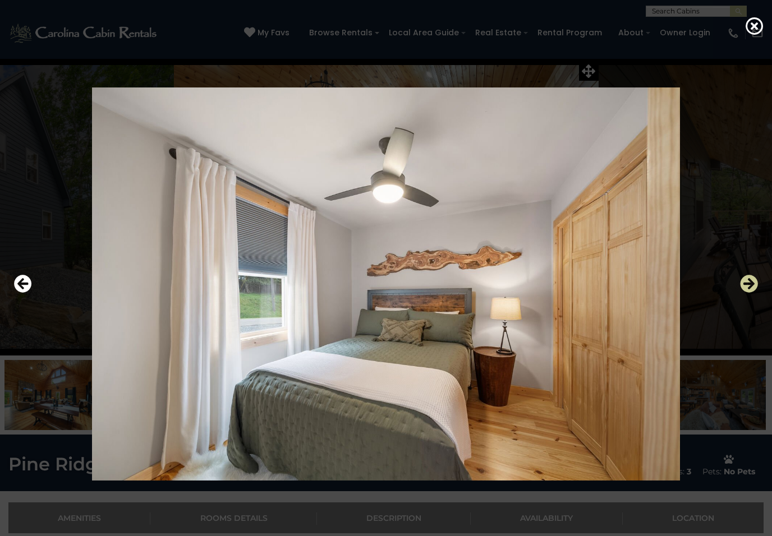
click at [750, 289] on icon "Next" at bounding box center [749, 284] width 18 height 18
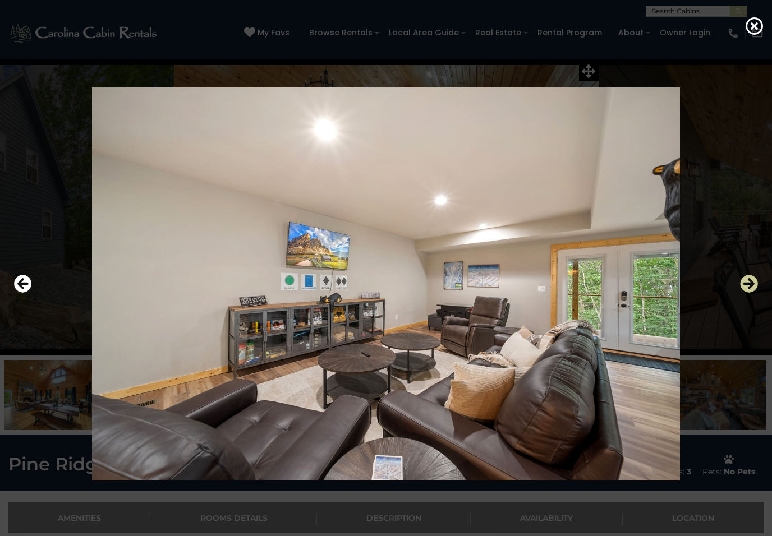
click at [750, 289] on icon "Next" at bounding box center [749, 284] width 18 height 18
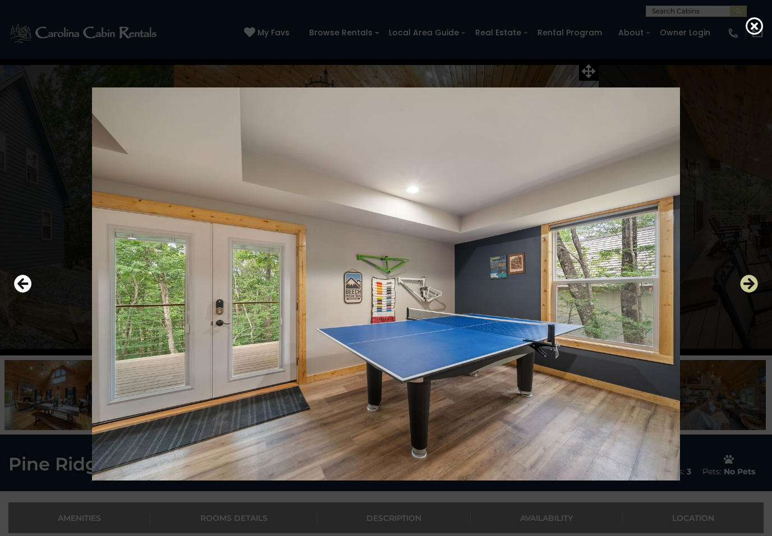
click at [752, 288] on icon "Next" at bounding box center [749, 284] width 18 height 18
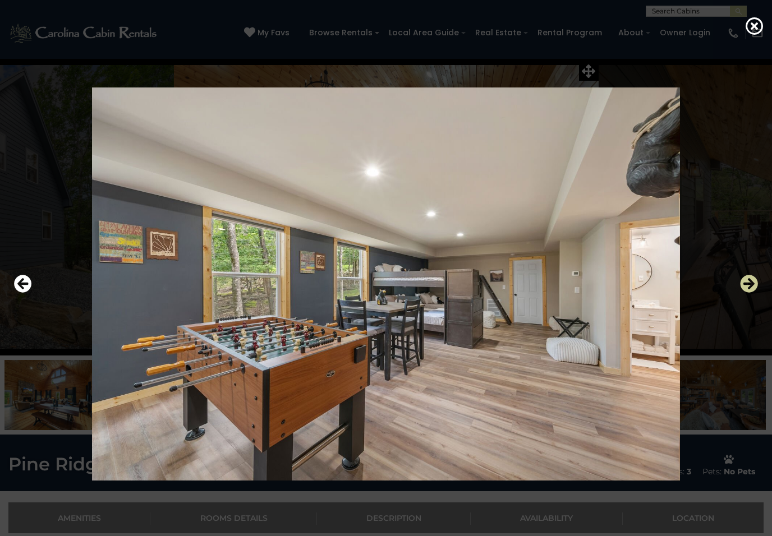
click at [750, 289] on icon "Next" at bounding box center [749, 284] width 18 height 18
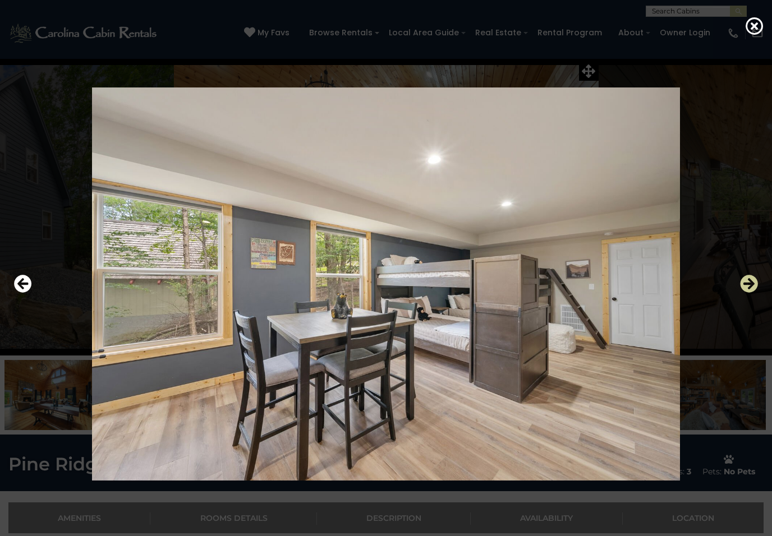
click at [750, 288] on icon "Next" at bounding box center [749, 284] width 18 height 18
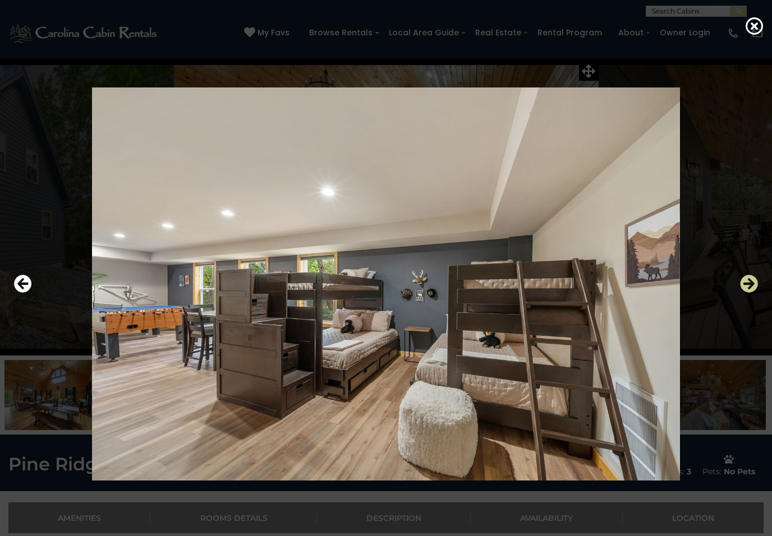
click at [751, 288] on icon "Next" at bounding box center [749, 284] width 18 height 18
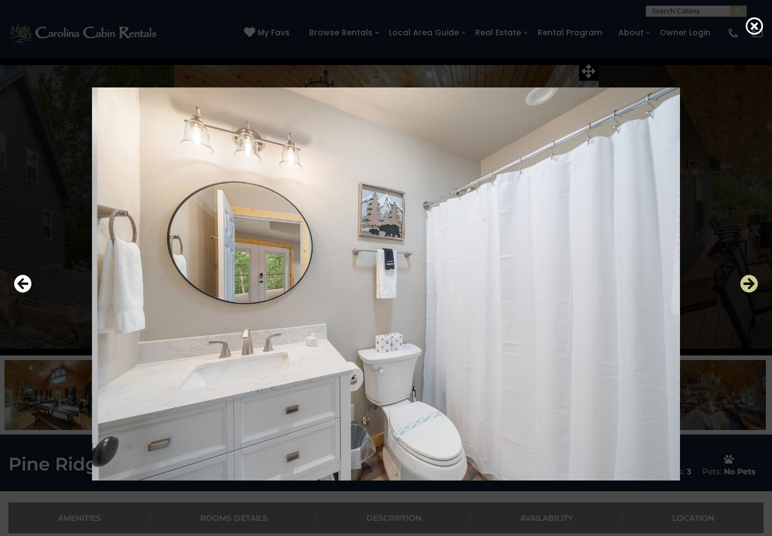
click at [752, 288] on icon "Next" at bounding box center [749, 284] width 18 height 18
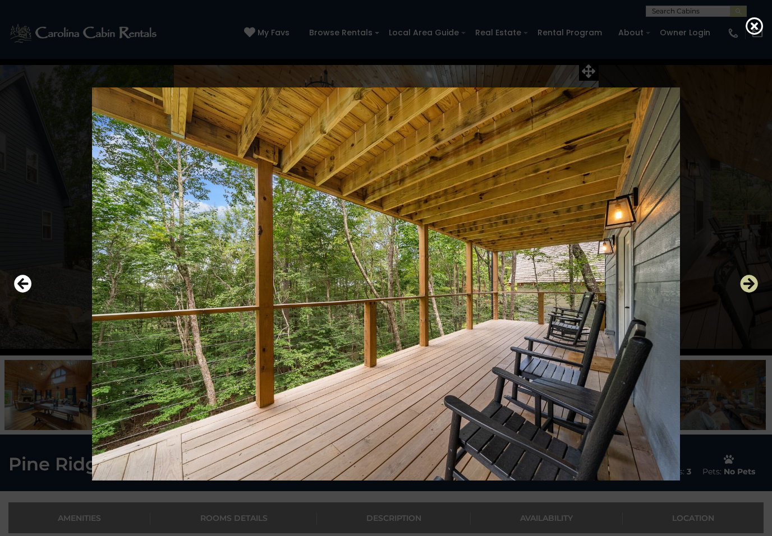
click at [752, 287] on icon "Next" at bounding box center [749, 284] width 18 height 18
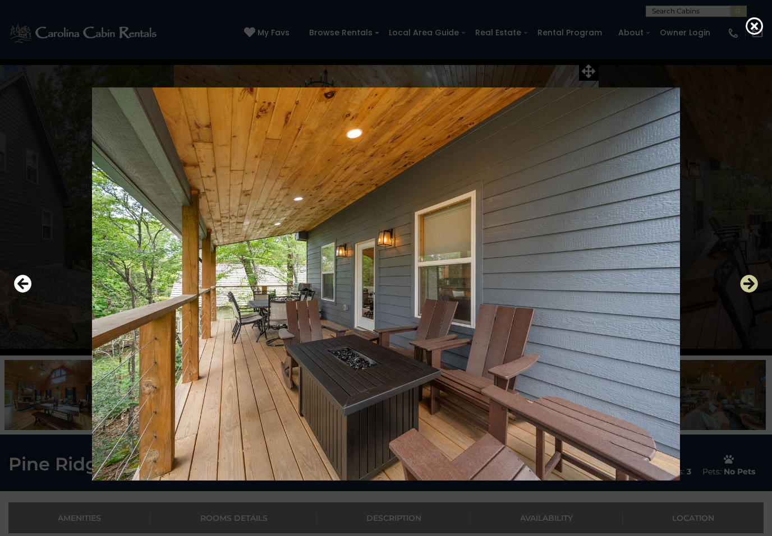
click at [751, 288] on icon "Next" at bounding box center [749, 284] width 18 height 18
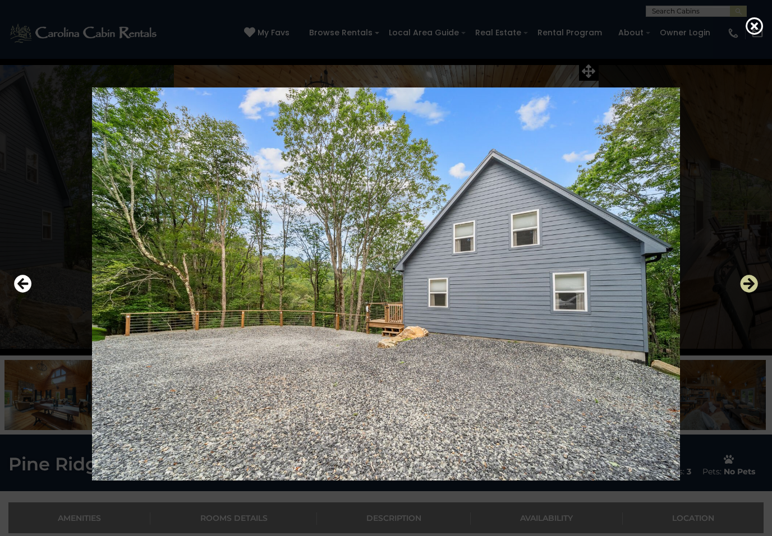
click at [752, 288] on icon "Next" at bounding box center [749, 284] width 18 height 18
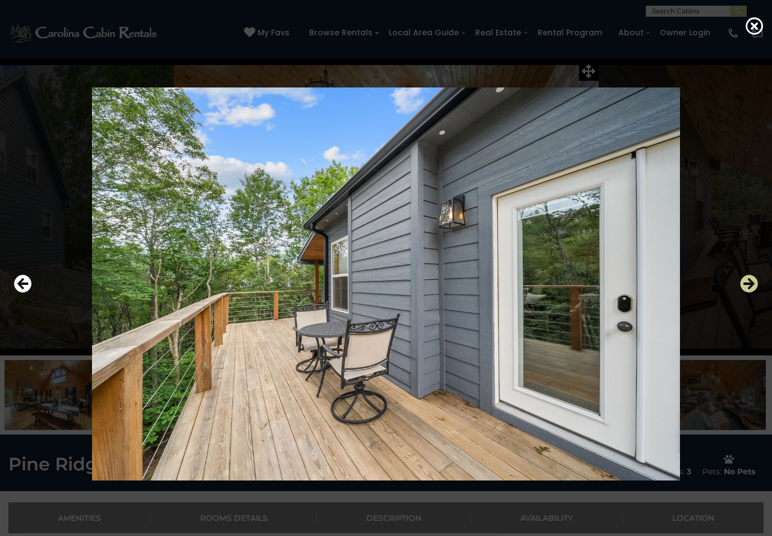
click at [752, 288] on icon "Next" at bounding box center [749, 284] width 18 height 18
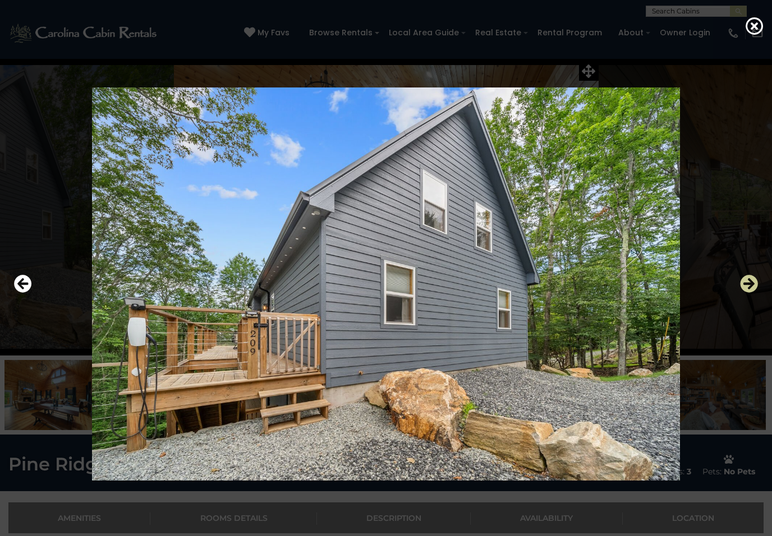
click at [754, 287] on icon "Next" at bounding box center [749, 284] width 18 height 18
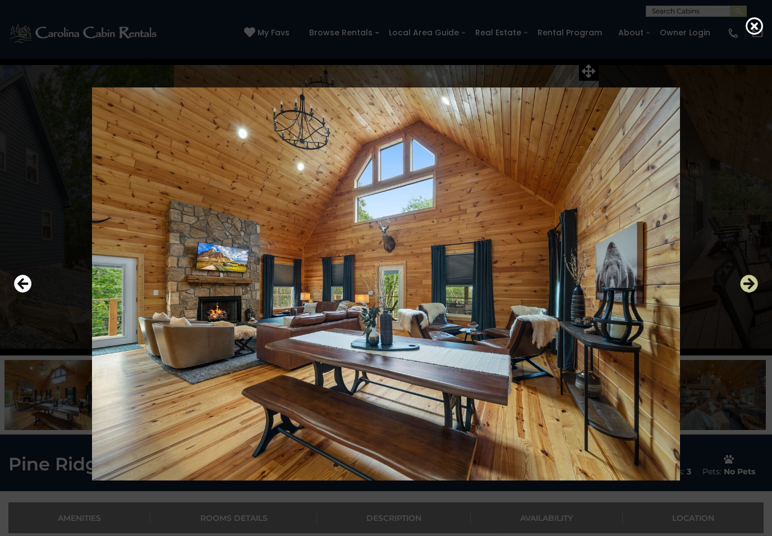
click at [755, 287] on icon "Next" at bounding box center [749, 284] width 18 height 18
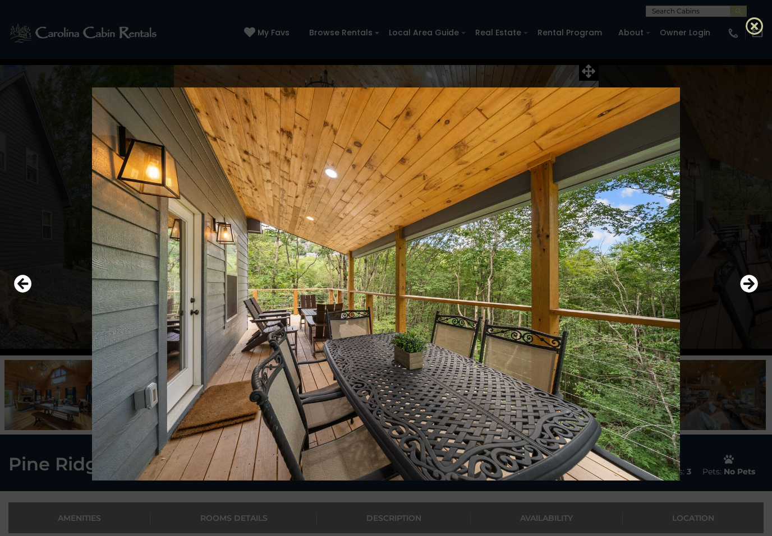
click at [760, 24] on icon at bounding box center [754, 26] width 18 height 18
